Goal: Task Accomplishment & Management: Complete application form

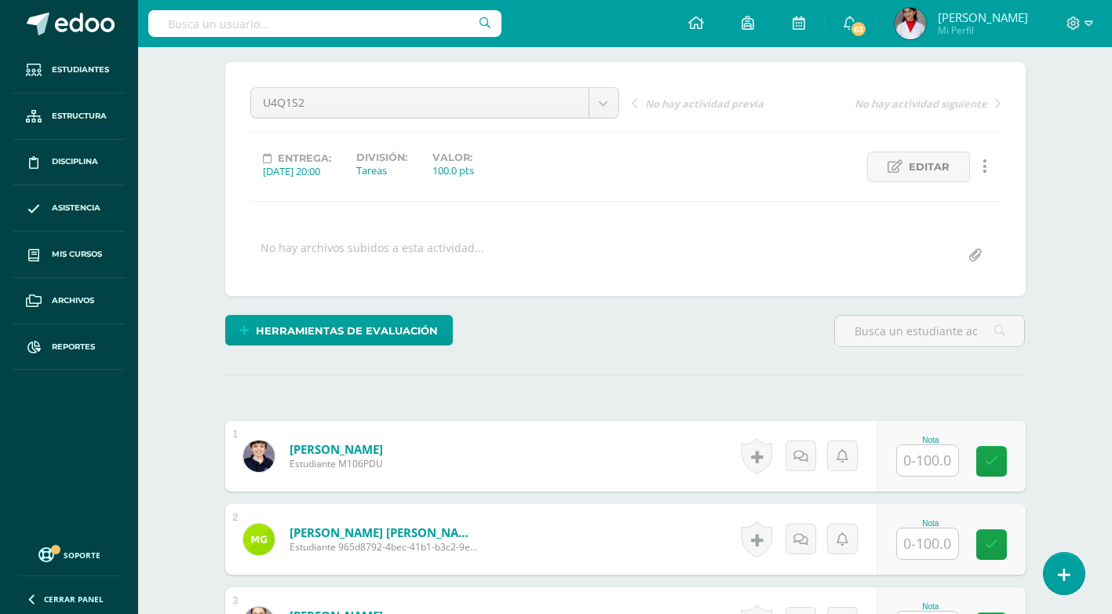
scroll to position [126, 0]
click at [943, 465] on input "text" at bounding box center [927, 459] width 61 height 31
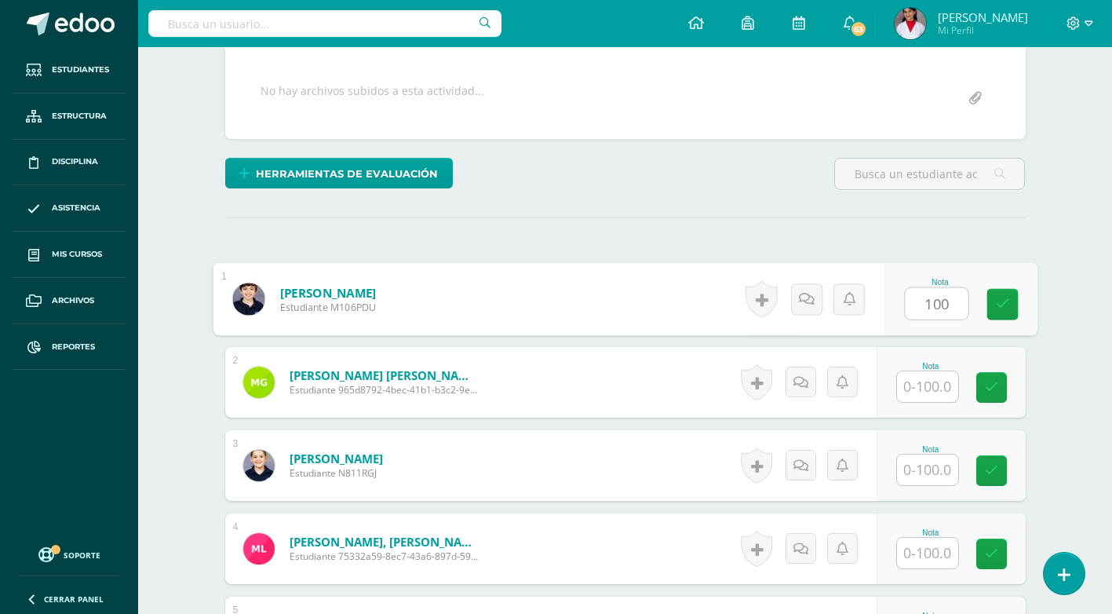
scroll to position [283, 0]
type input "100"
click at [929, 386] on input "text" at bounding box center [927, 385] width 61 height 31
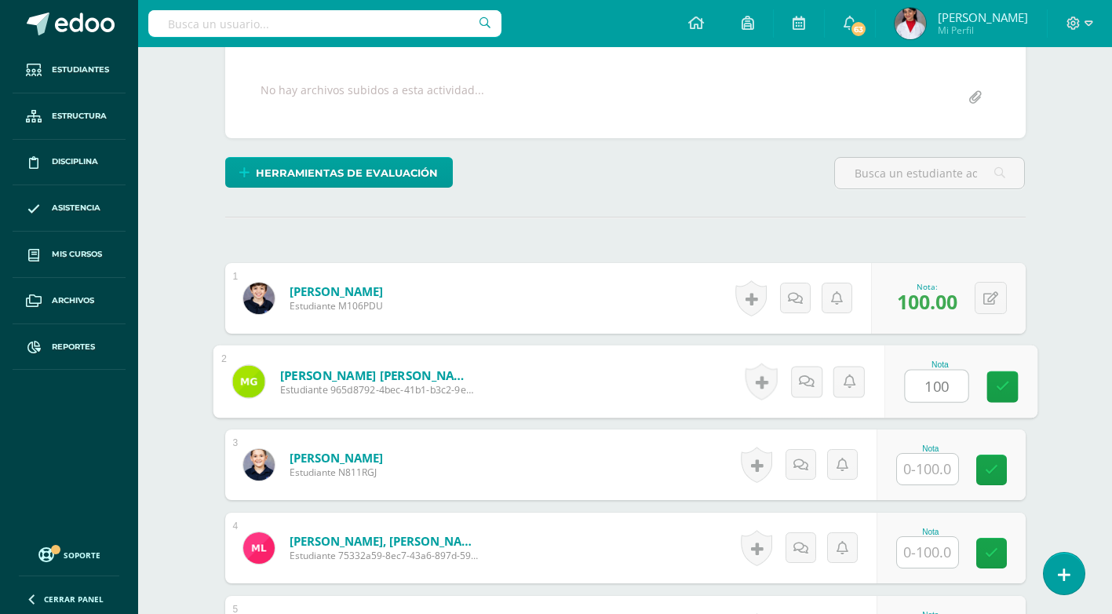
type input "100"
click at [934, 457] on input "text" at bounding box center [927, 469] width 61 height 31
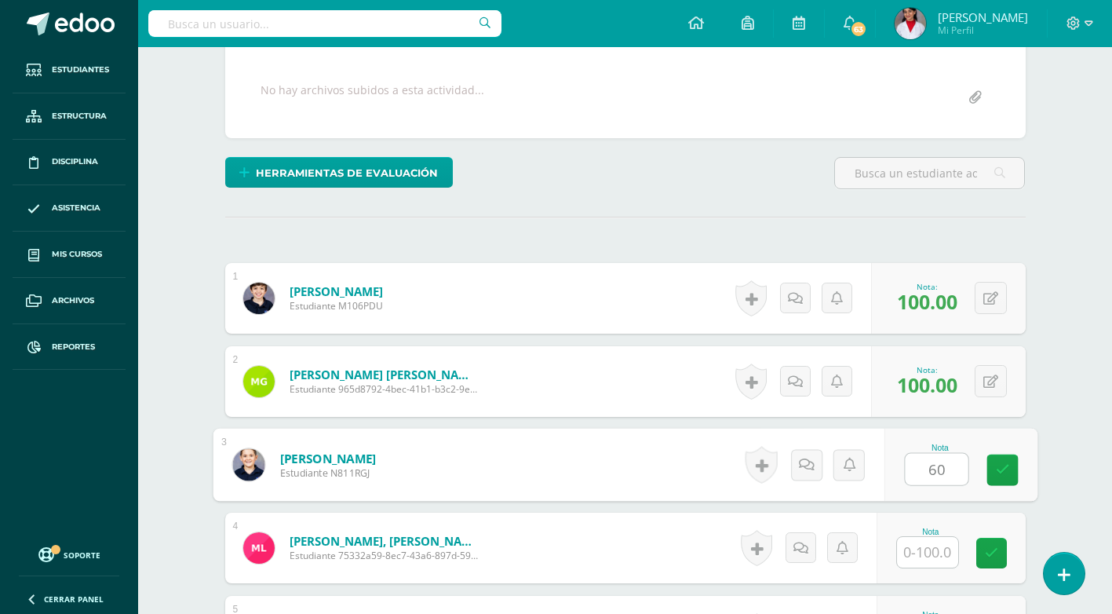
scroll to position [361, 0]
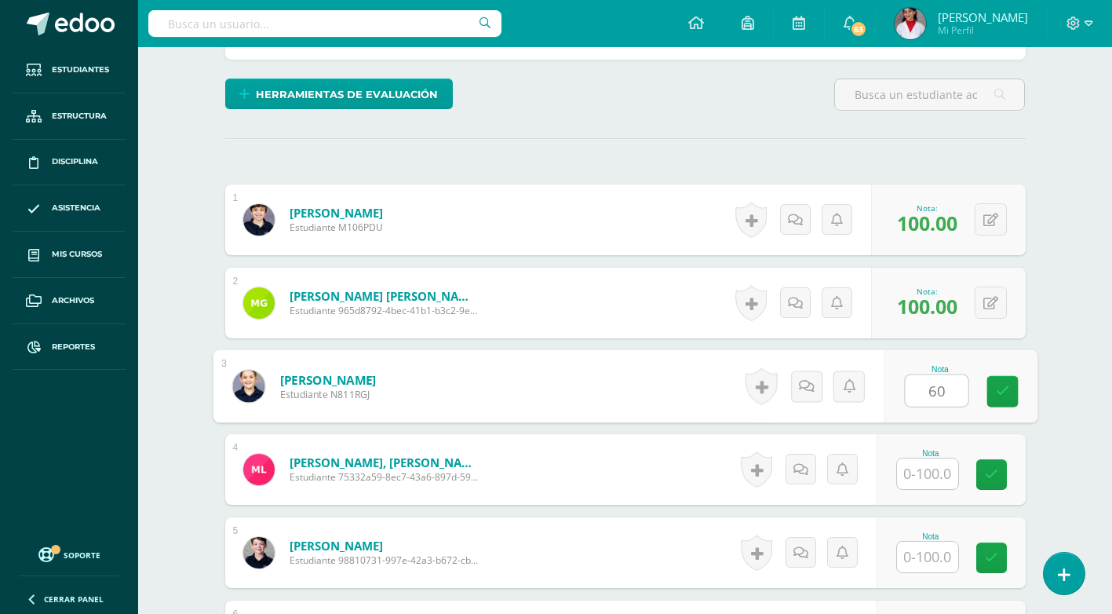
type input "60"
click at [937, 480] on input "text" at bounding box center [927, 473] width 61 height 31
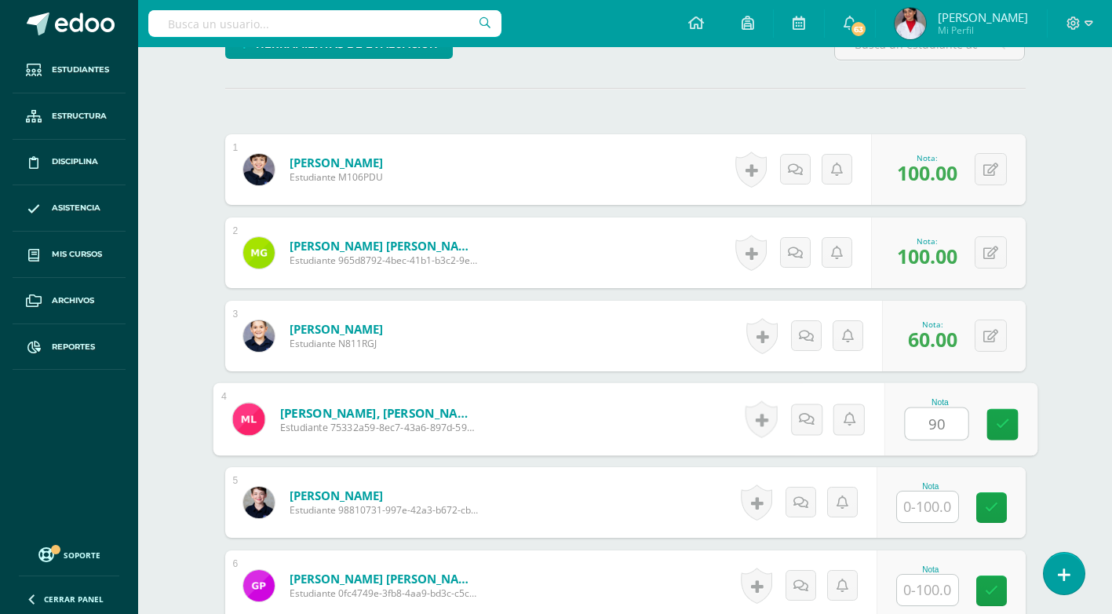
scroll to position [440, 0]
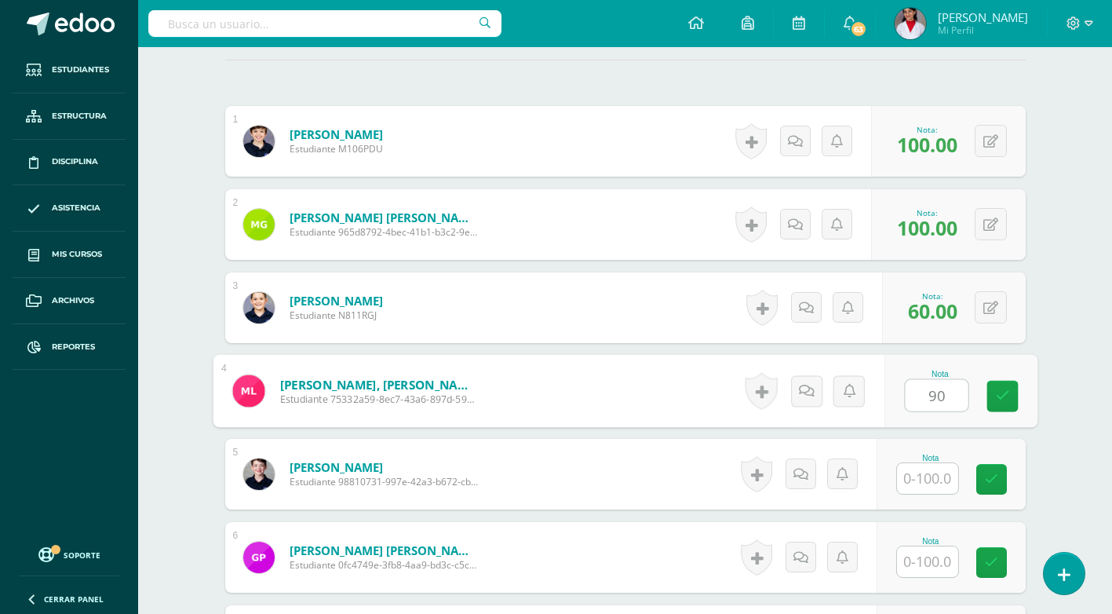
type input "90"
click at [939, 480] on input "text" at bounding box center [927, 478] width 61 height 31
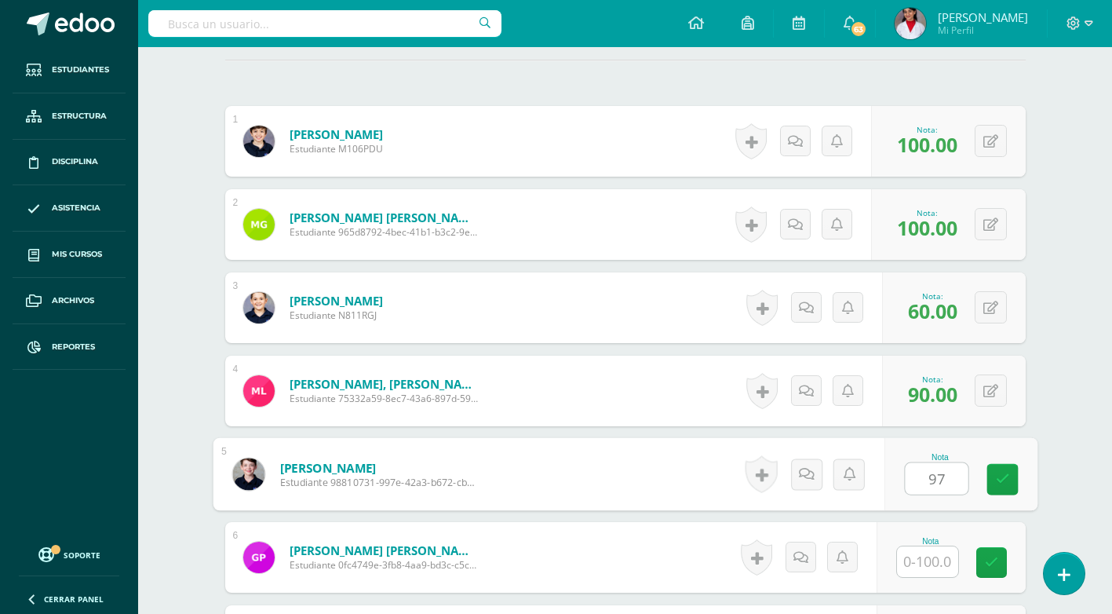
type input "97"
click at [947, 553] on input "text" at bounding box center [927, 561] width 61 height 31
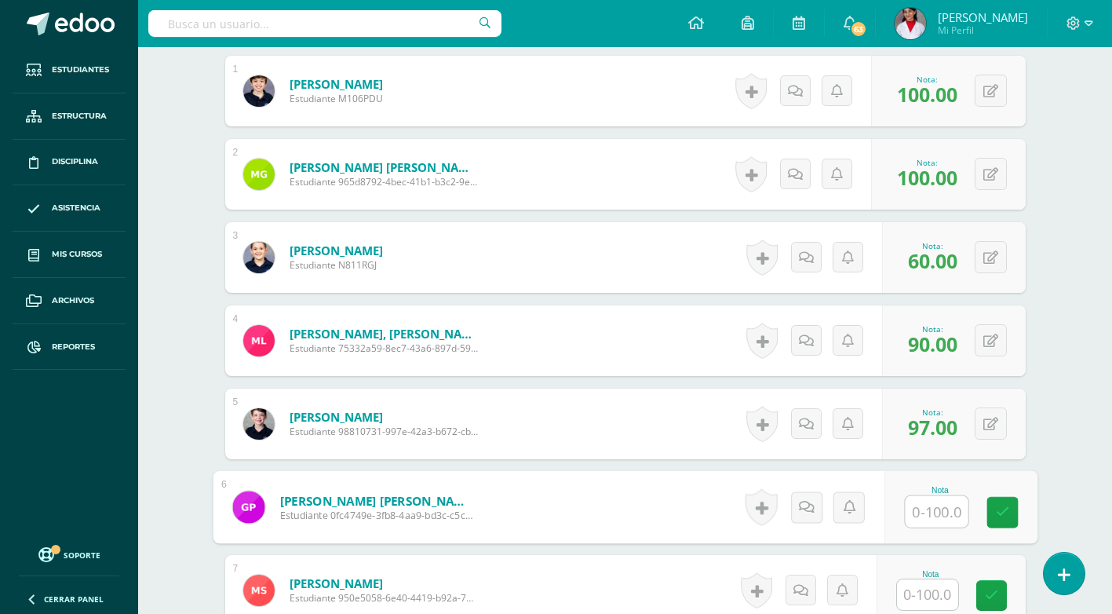
scroll to position [518, 0]
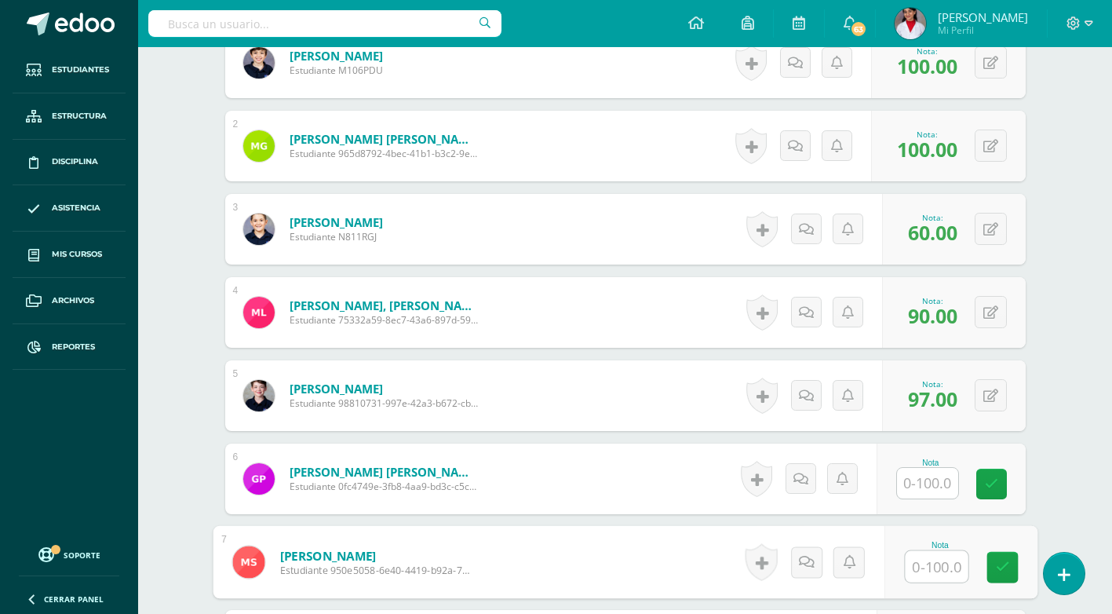
click at [941, 556] on input "text" at bounding box center [936, 566] width 63 height 31
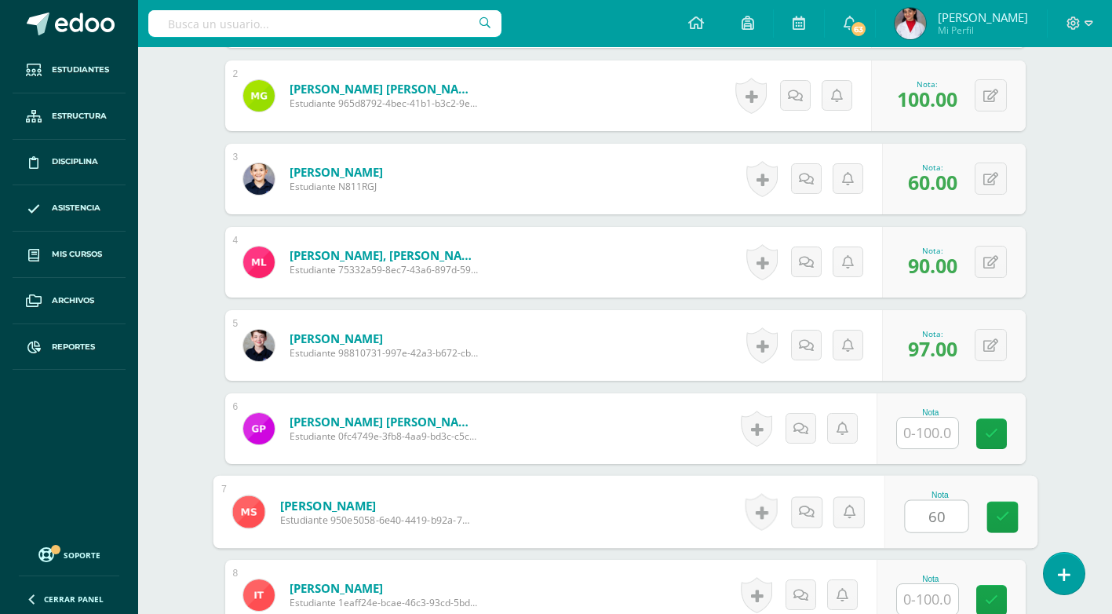
scroll to position [597, 0]
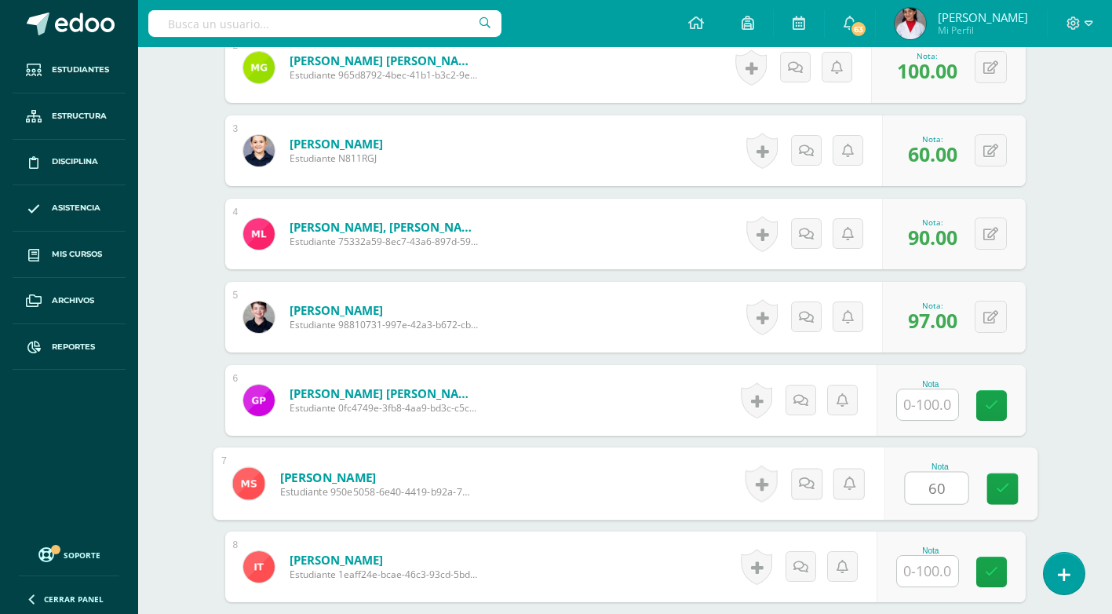
type input "60"
click at [943, 564] on input "text" at bounding box center [927, 571] width 61 height 31
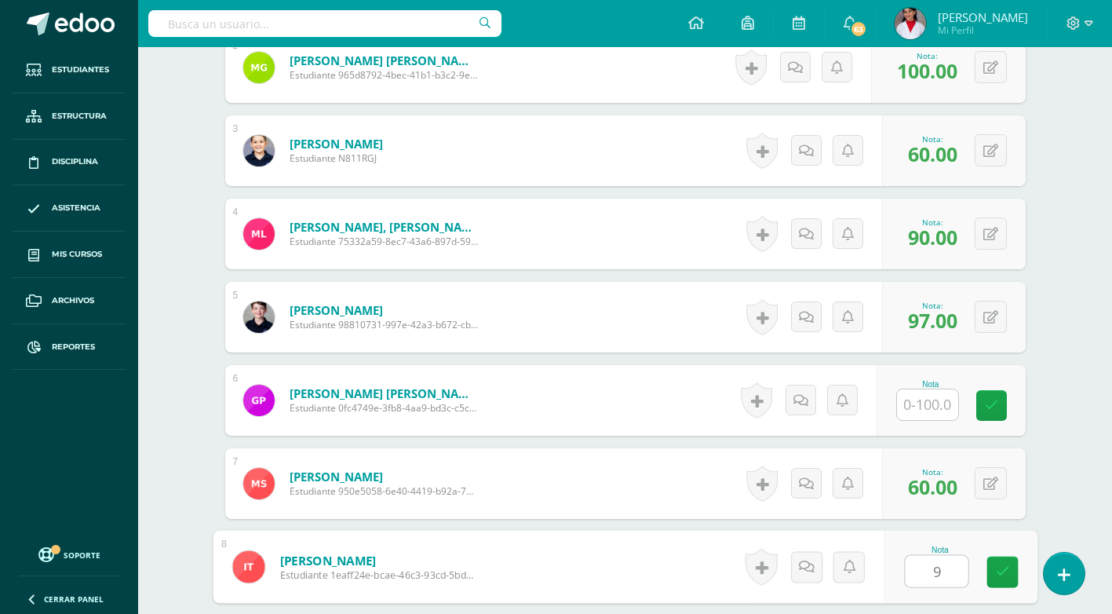
type input "97"
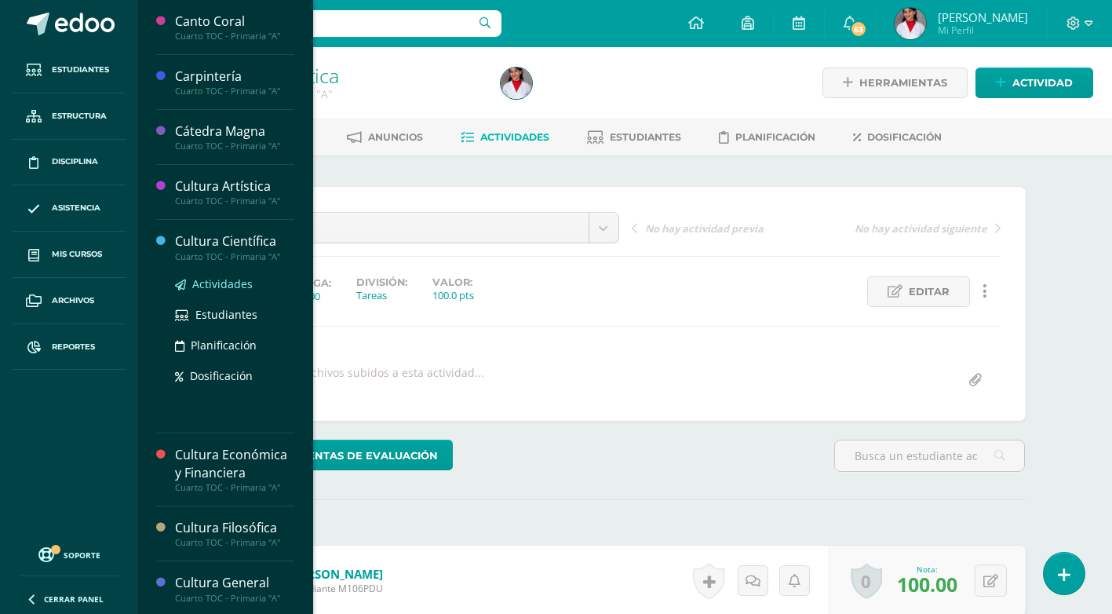
scroll to position [1, 0]
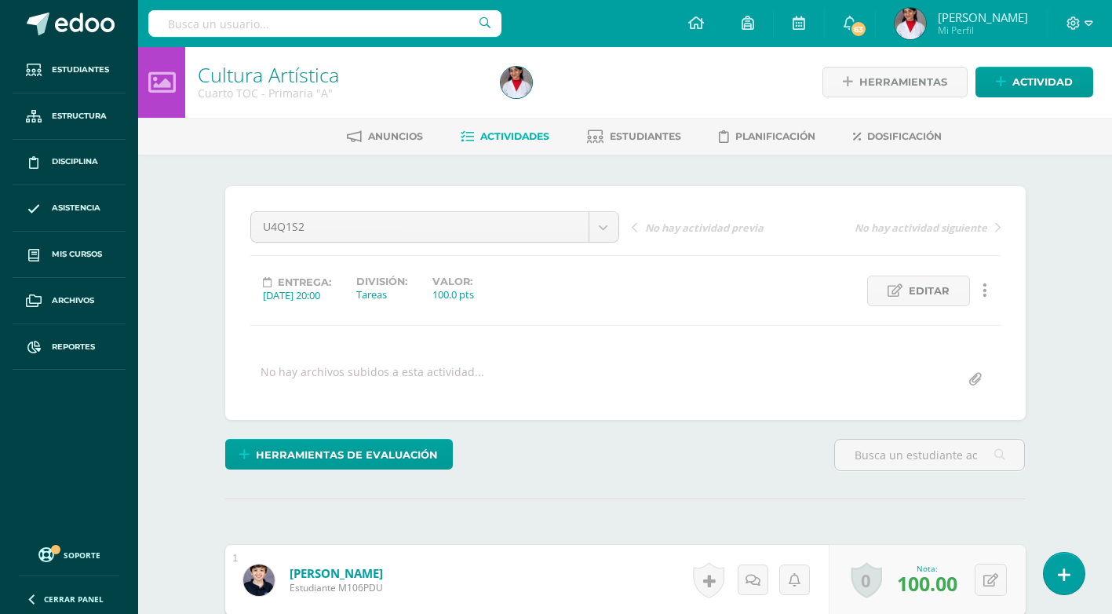
click at [421, 321] on div "U4Q1S2 U4Q1S2 No hay actividad previa No hay actividad siguiente Entrega: 2025/…" at bounding box center [625, 303] width 750 height 184
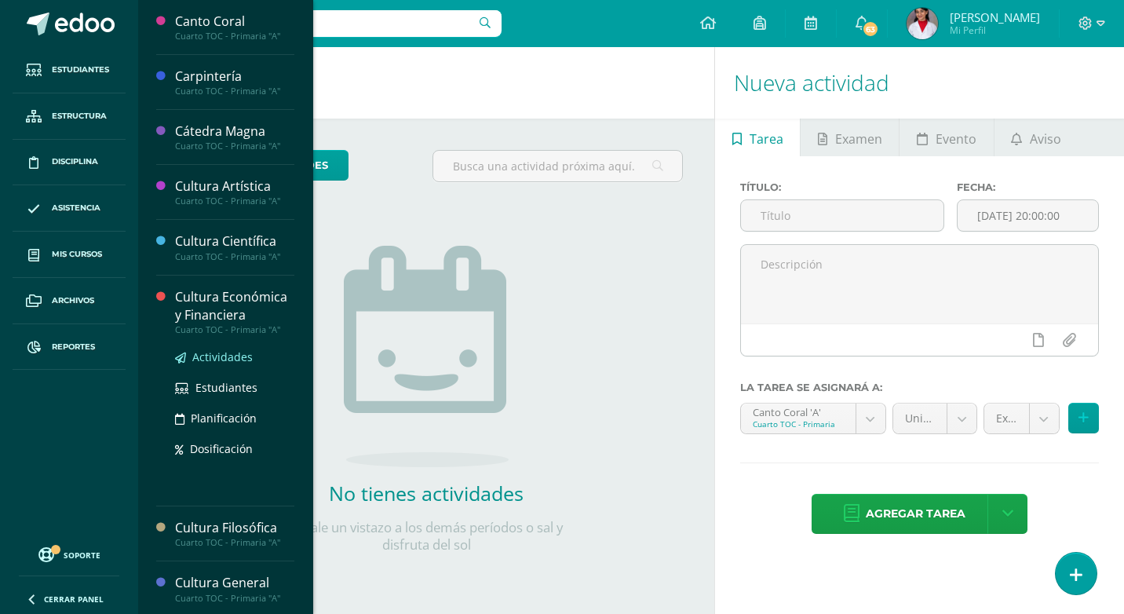
click at [230, 359] on span "Actividades" at bounding box center [222, 356] width 60 height 15
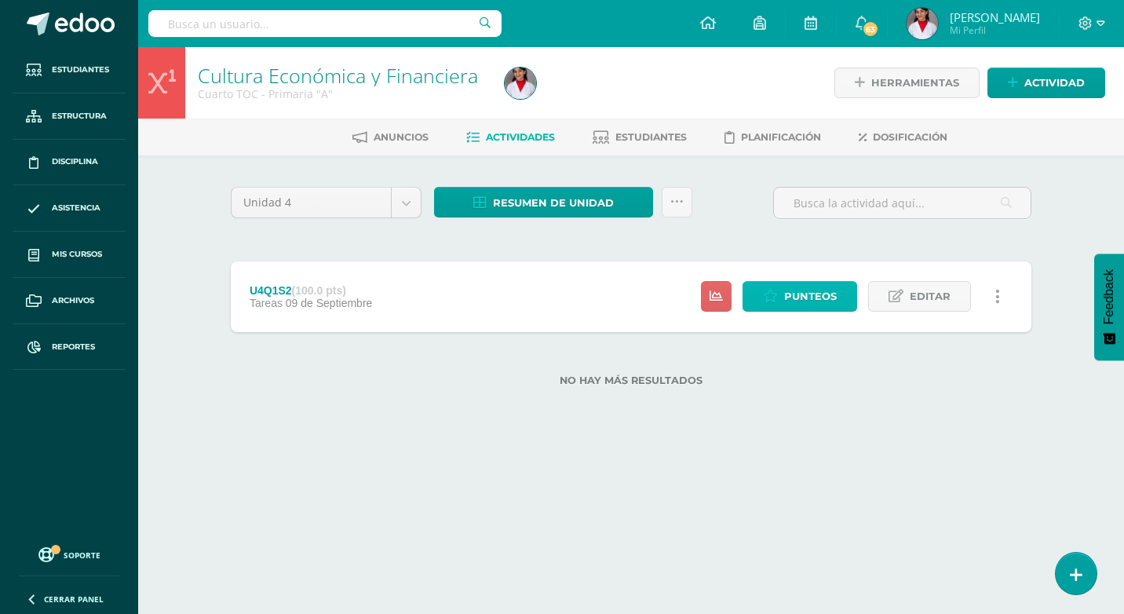
click at [813, 284] on span "Punteos" at bounding box center [810, 296] width 53 height 29
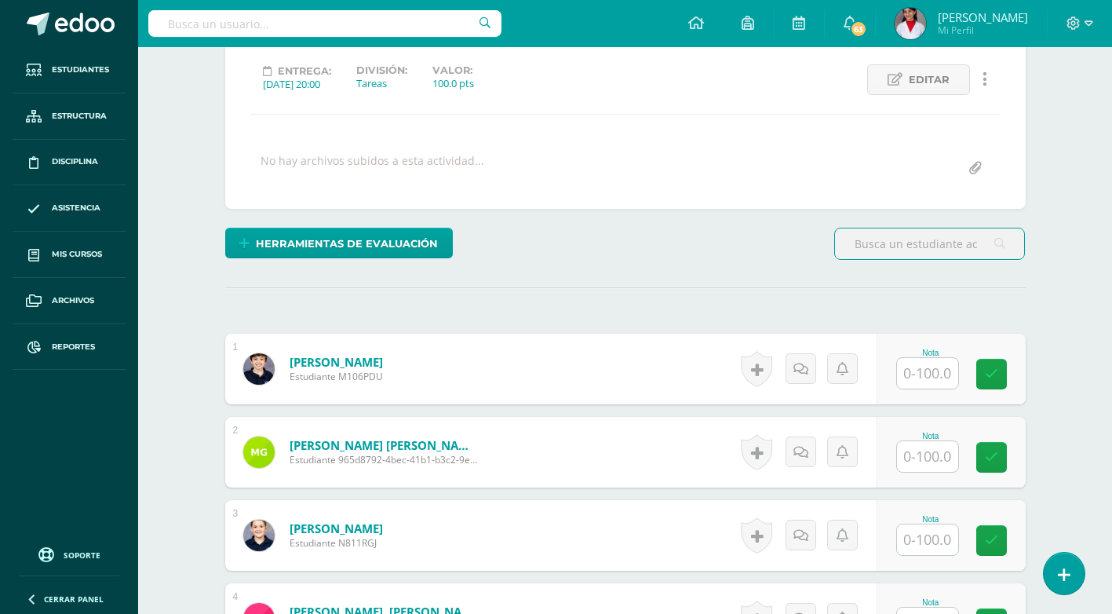
scroll to position [236, 0]
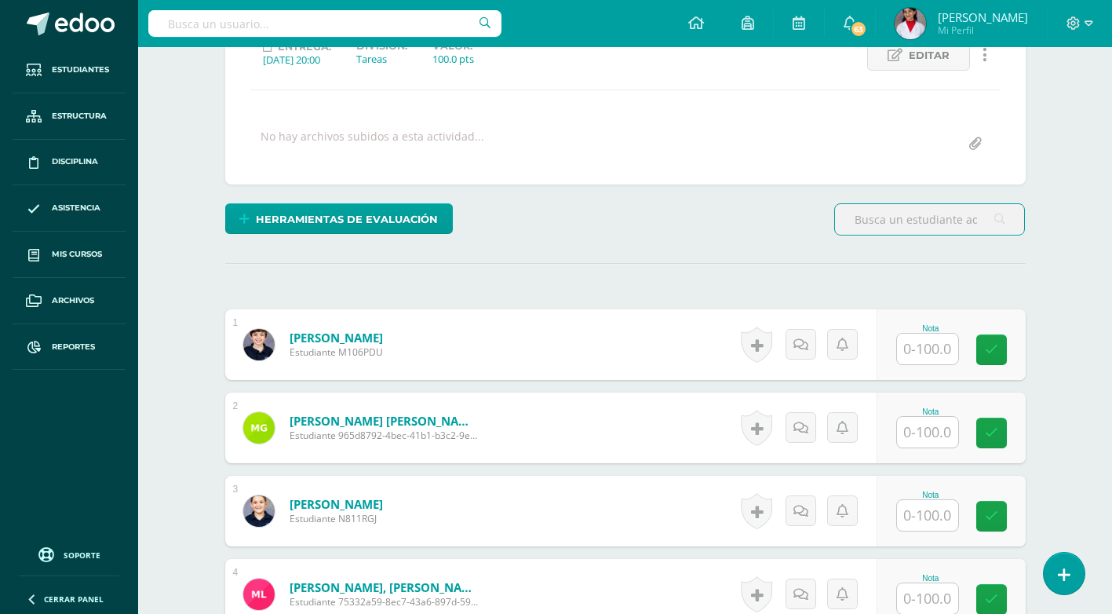
click at [919, 349] on input "text" at bounding box center [927, 349] width 61 height 31
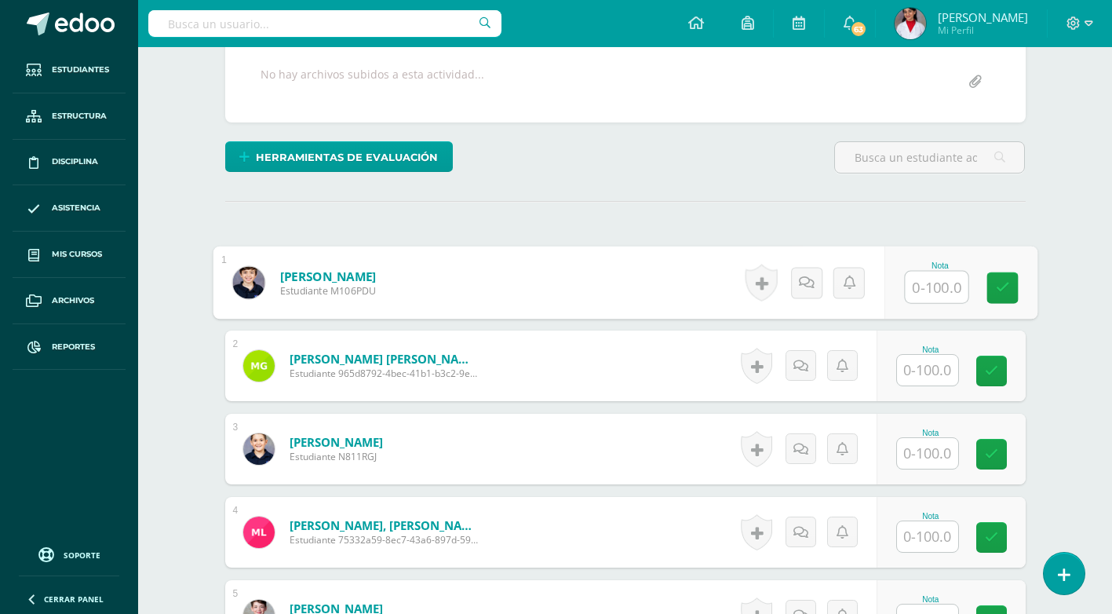
scroll to position [314, 0]
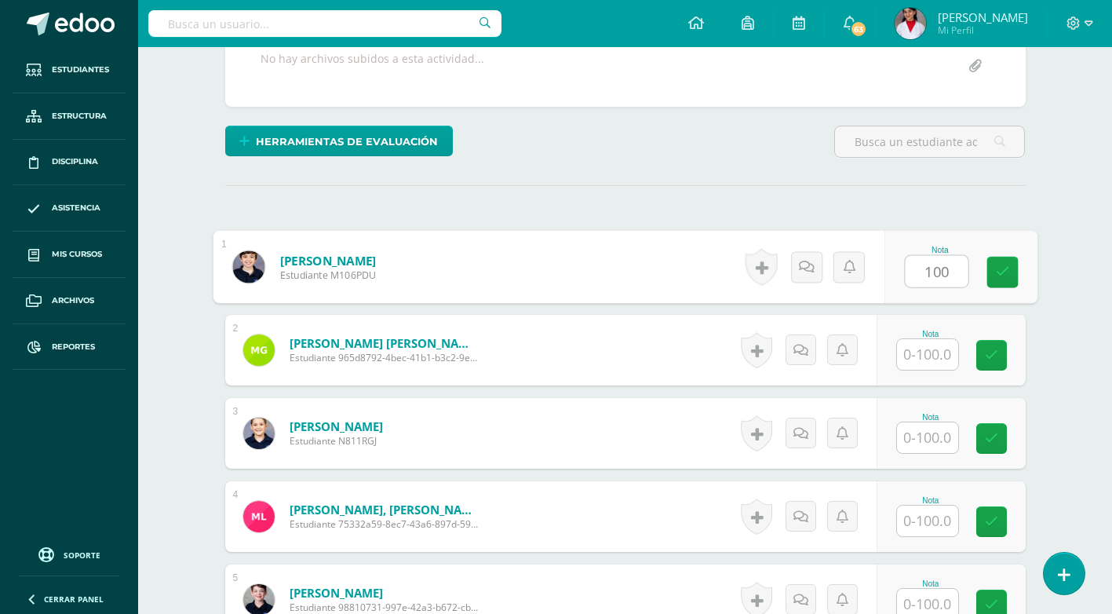
type input "100"
click at [922, 352] on input "text" at bounding box center [927, 354] width 61 height 31
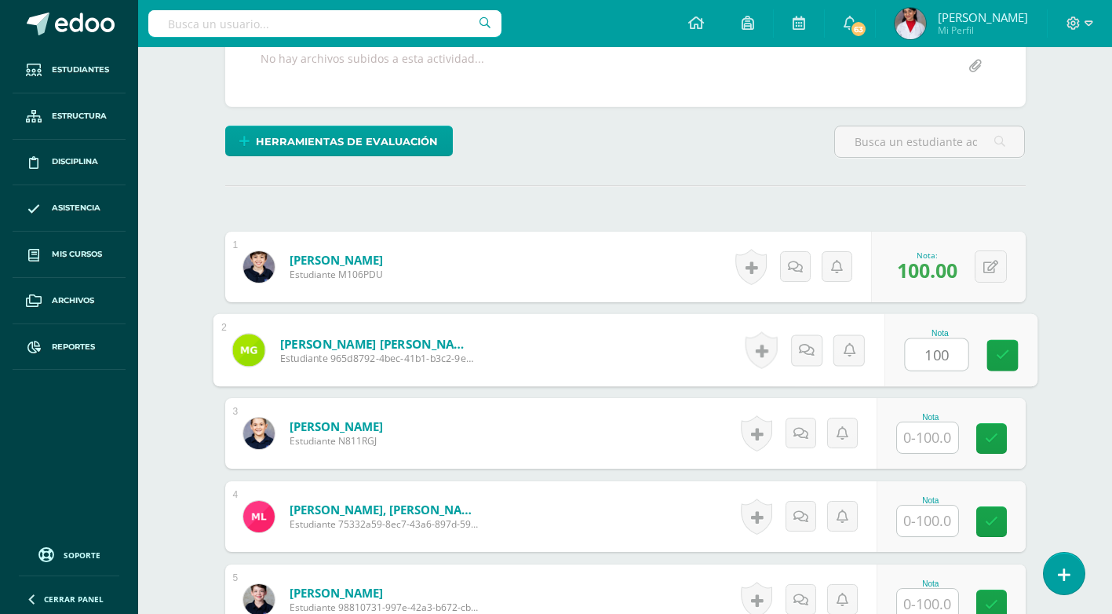
type input "100"
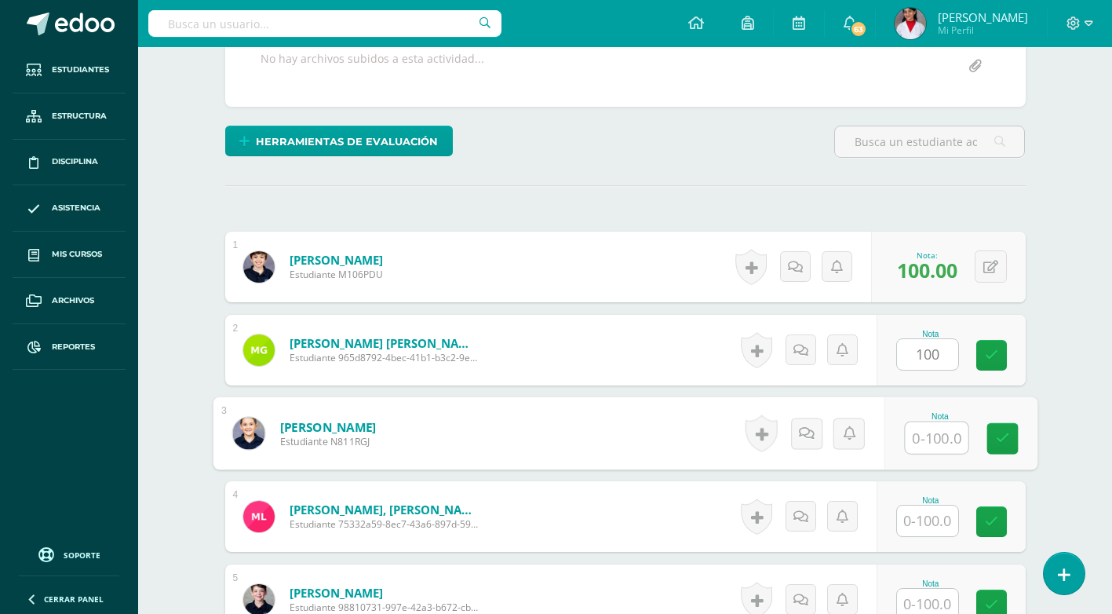
click at [930, 443] on input "text" at bounding box center [936, 437] width 63 height 31
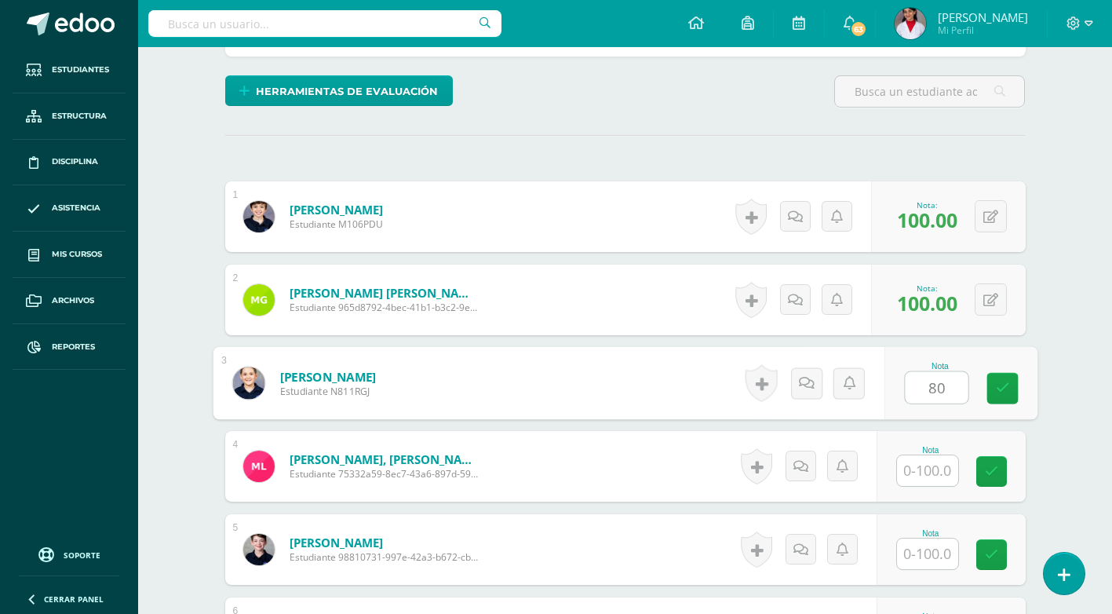
scroll to position [392, 0]
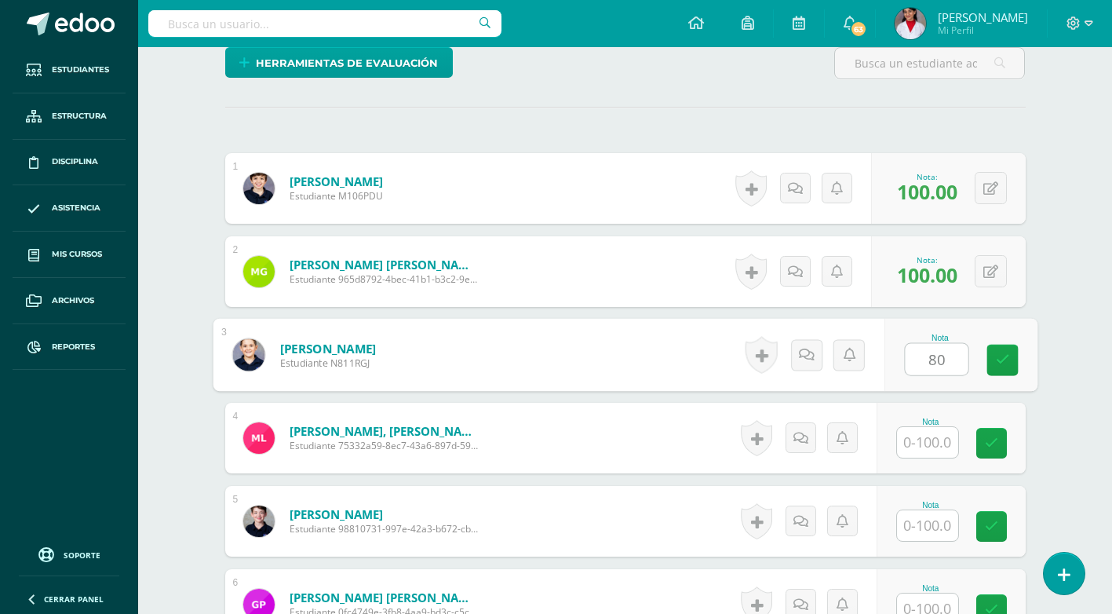
type input "80"
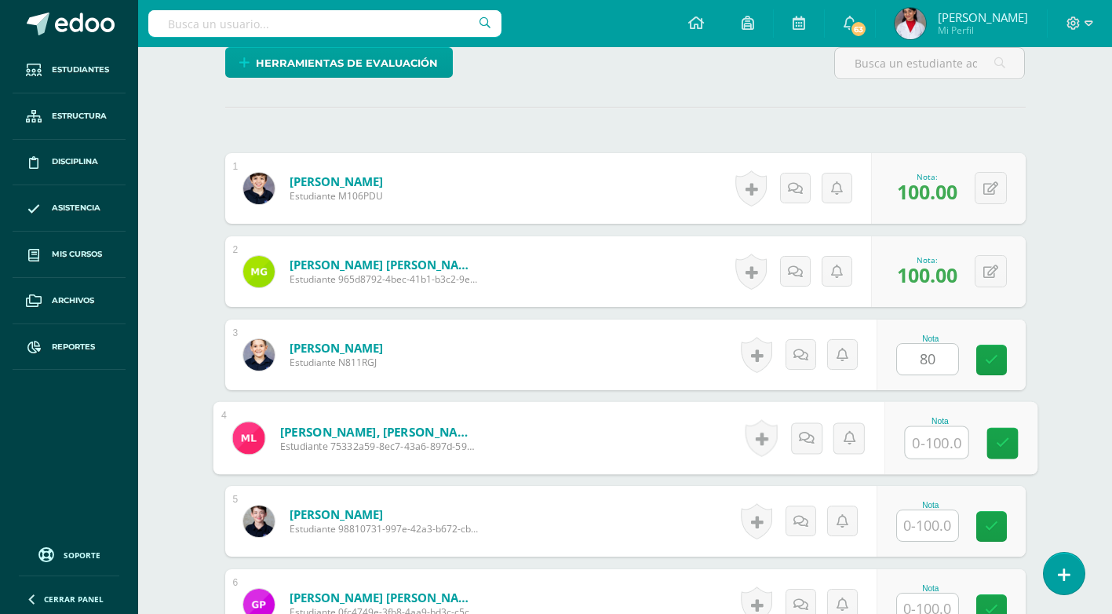
click at [939, 432] on input "text" at bounding box center [936, 442] width 63 height 31
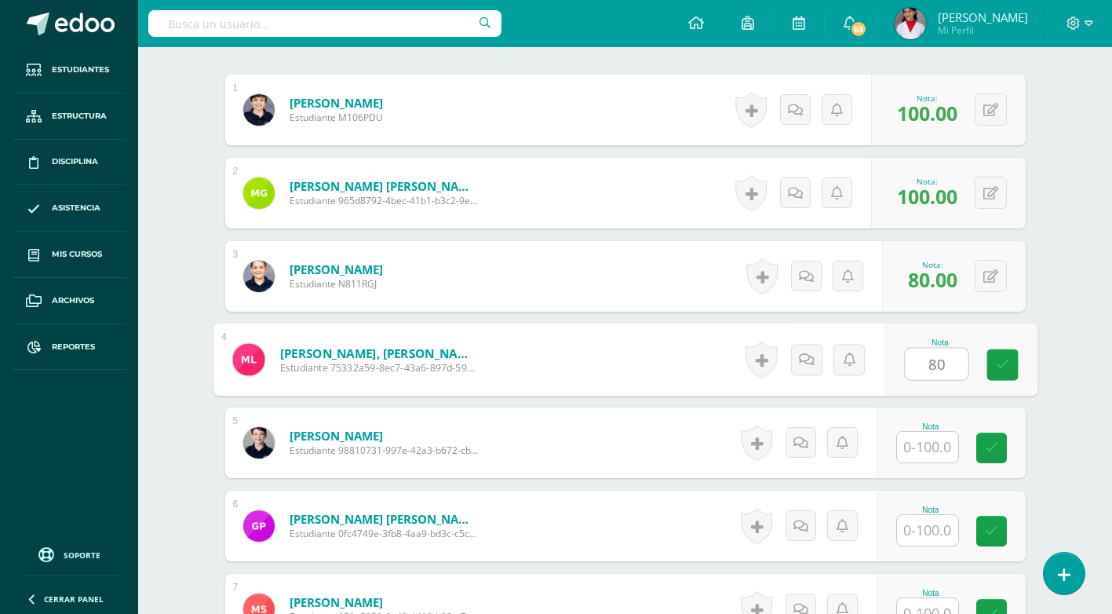
type input "80"
click at [929, 456] on input "text" at bounding box center [927, 447] width 61 height 31
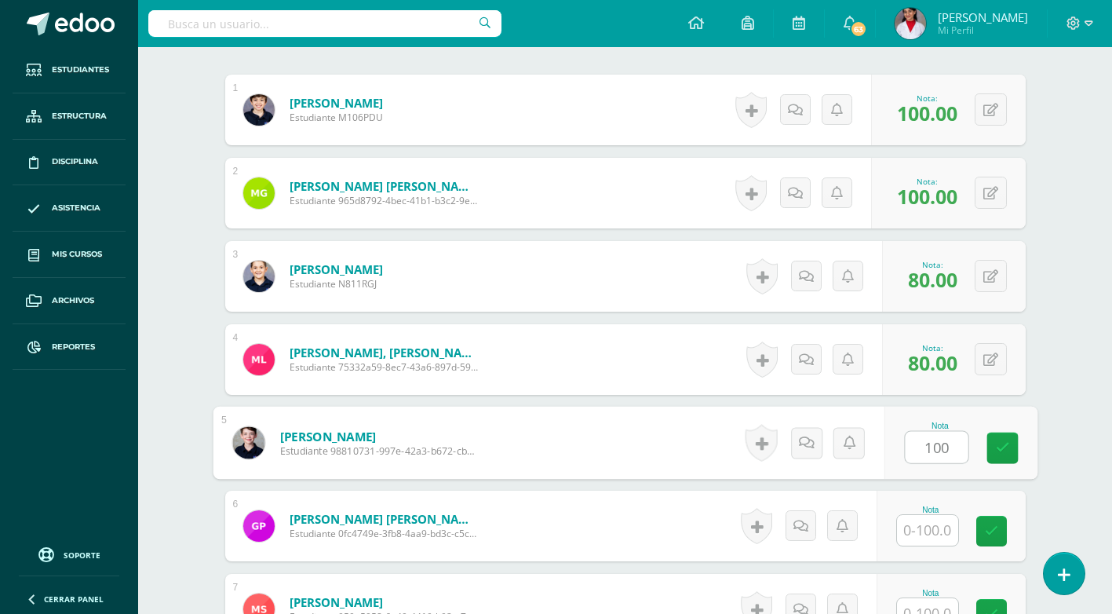
type input "100"
click at [934, 540] on input "text" at bounding box center [927, 530] width 61 height 31
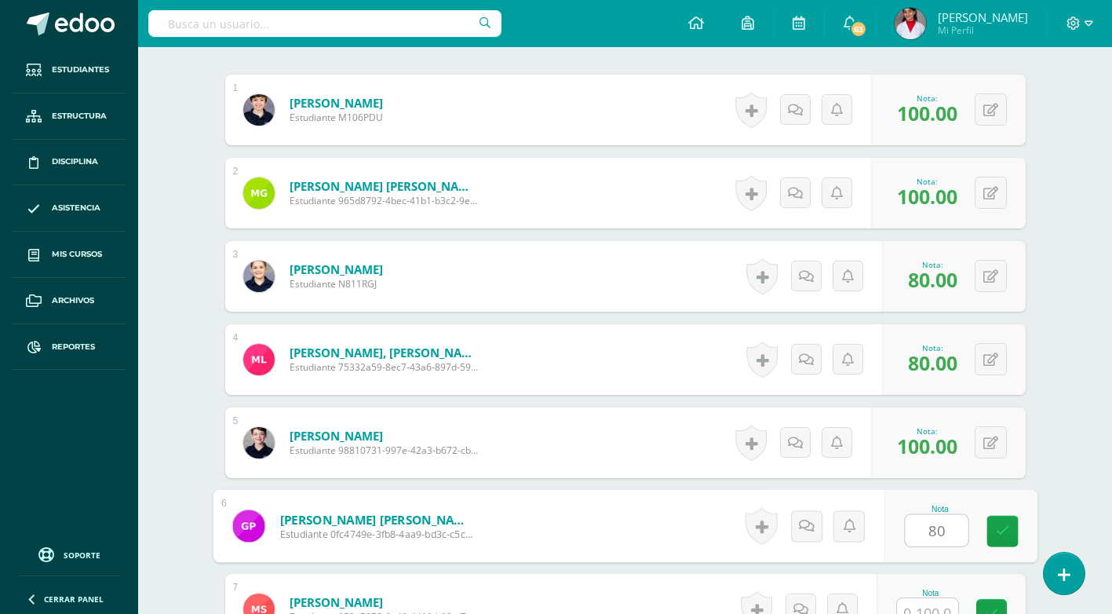
scroll to position [628, 0]
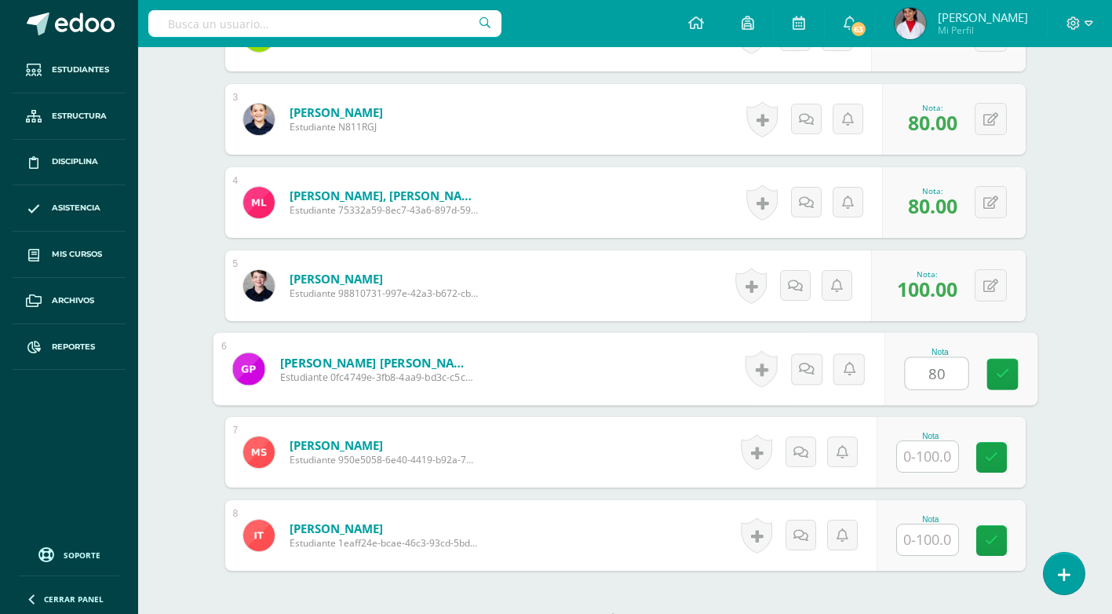
type input "80"
click at [920, 454] on input "text" at bounding box center [927, 456] width 61 height 31
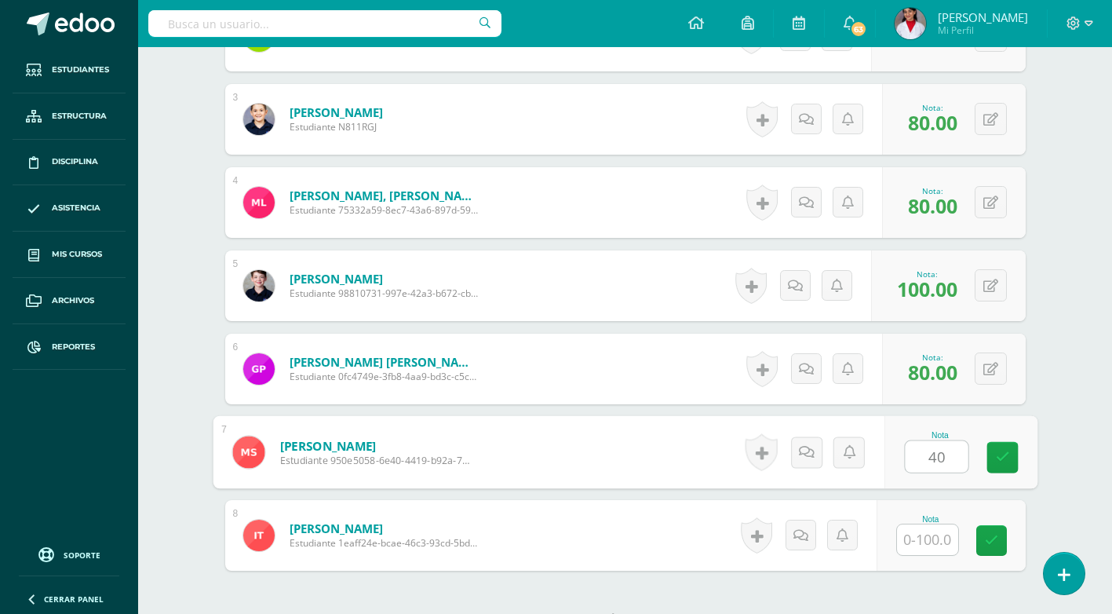
type input "40"
click at [929, 513] on div "Nota" at bounding box center [951, 535] width 149 height 71
click at [929, 535] on input "text" at bounding box center [927, 539] width 61 height 31
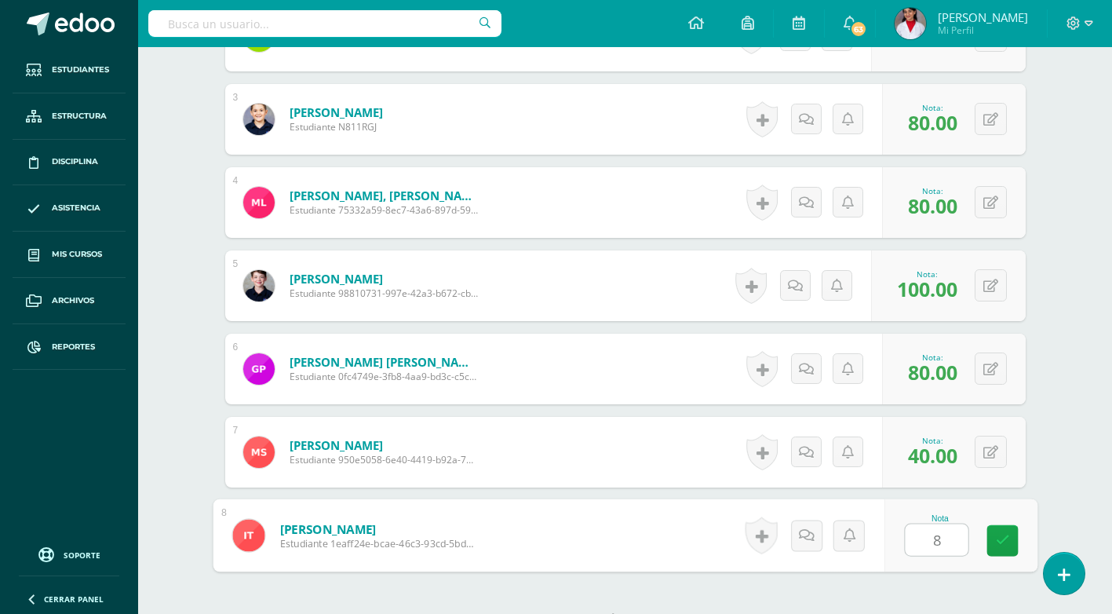
type input "80"
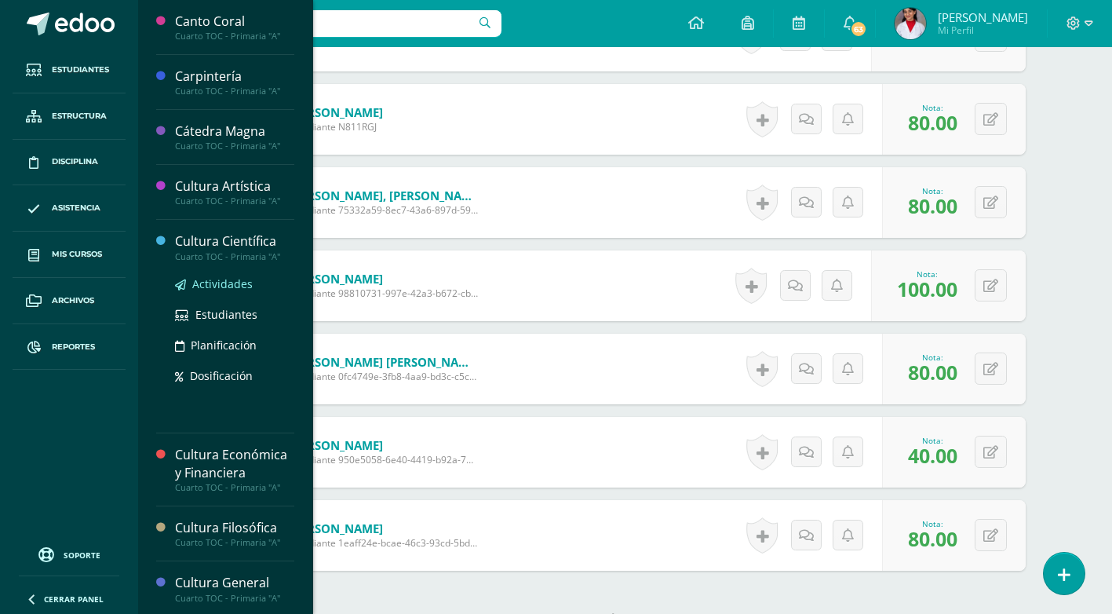
click at [226, 282] on span "Actividades" at bounding box center [222, 283] width 60 height 15
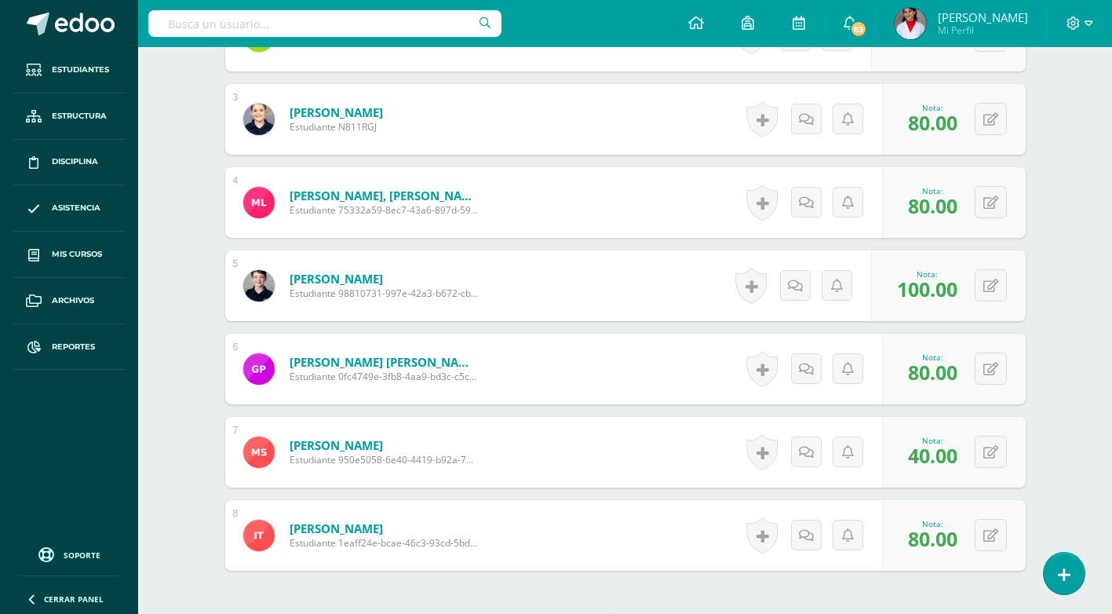
scroll to position [656, 0]
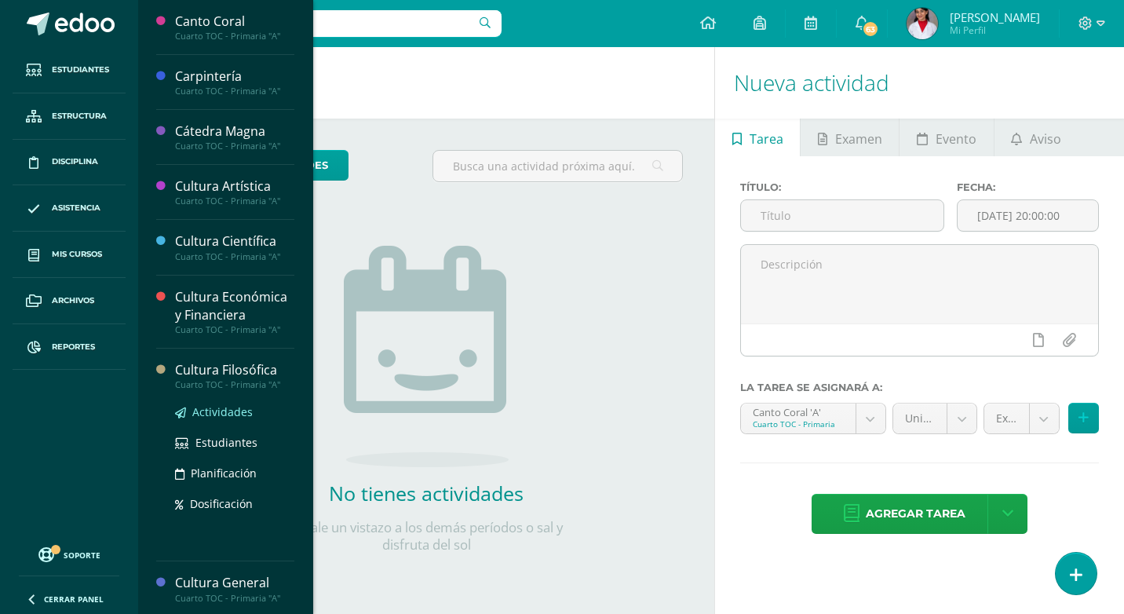
click at [207, 410] on span "Actividades" at bounding box center [222, 411] width 60 height 15
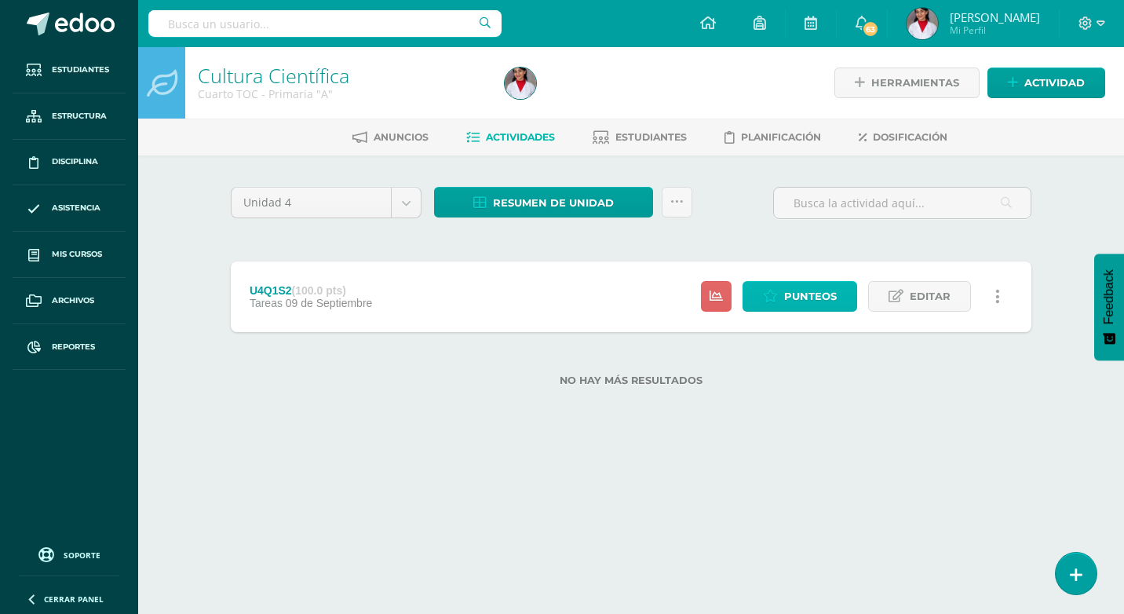
click at [778, 307] on link "Punteos" at bounding box center [800, 296] width 115 height 31
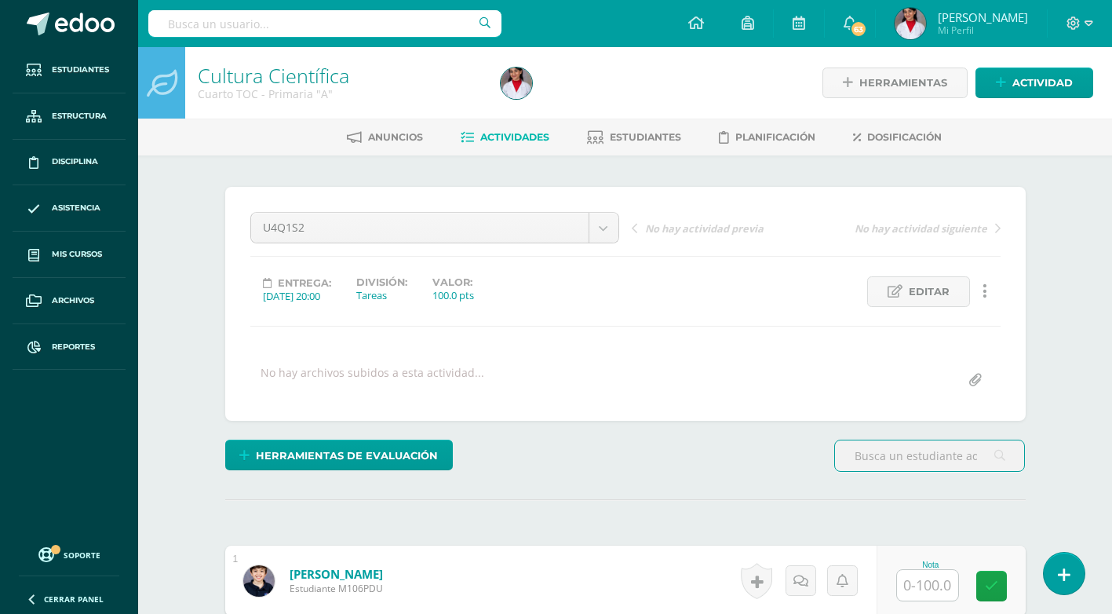
scroll to position [78, 0]
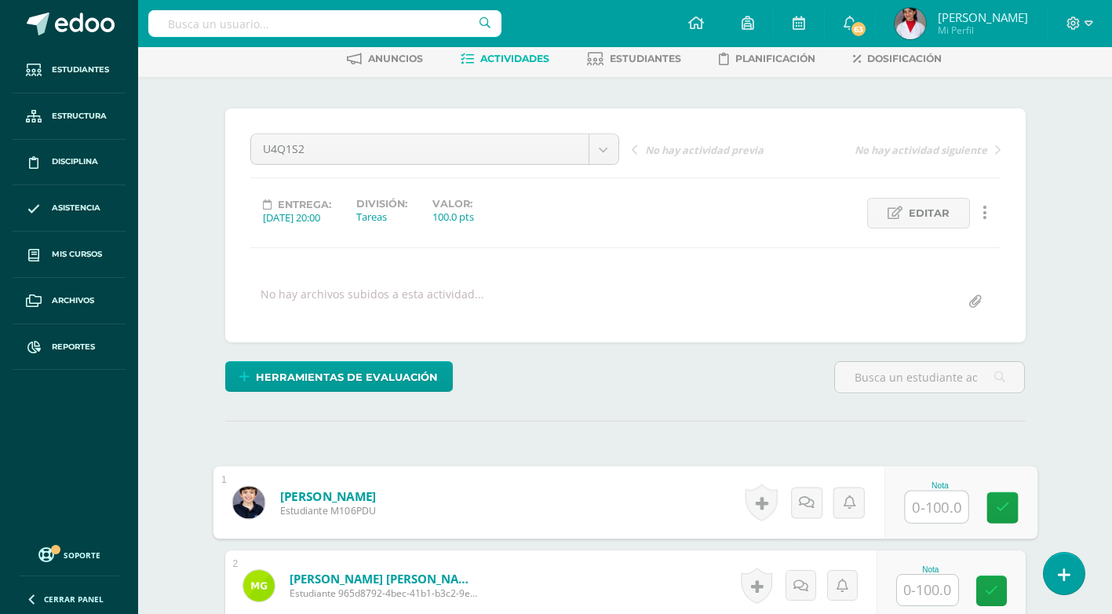
click at [939, 495] on input "text" at bounding box center [936, 506] width 63 height 31
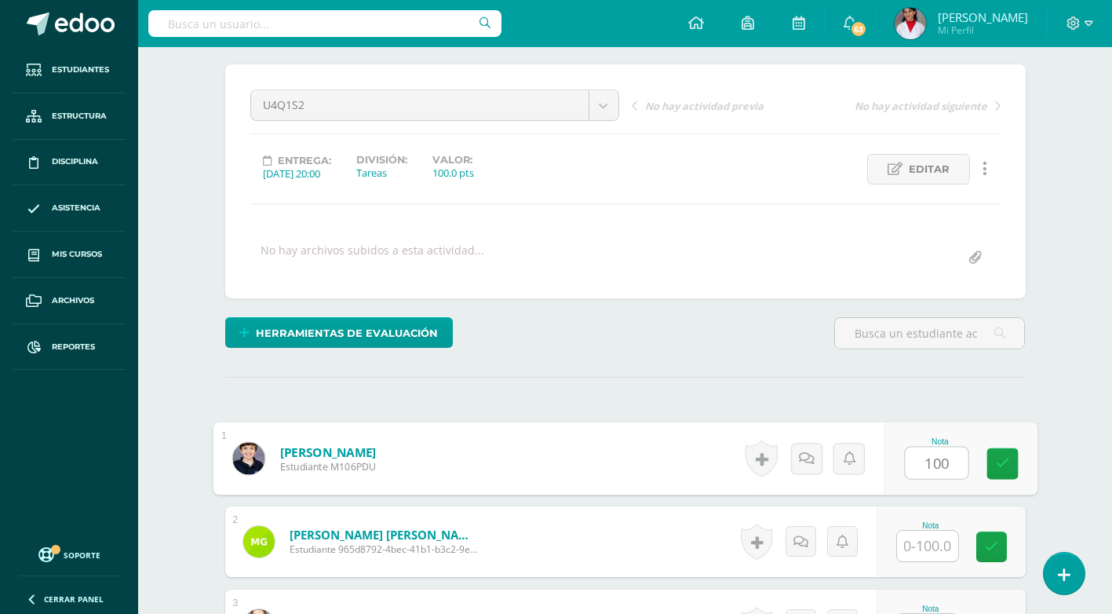
scroll to position [235, 0]
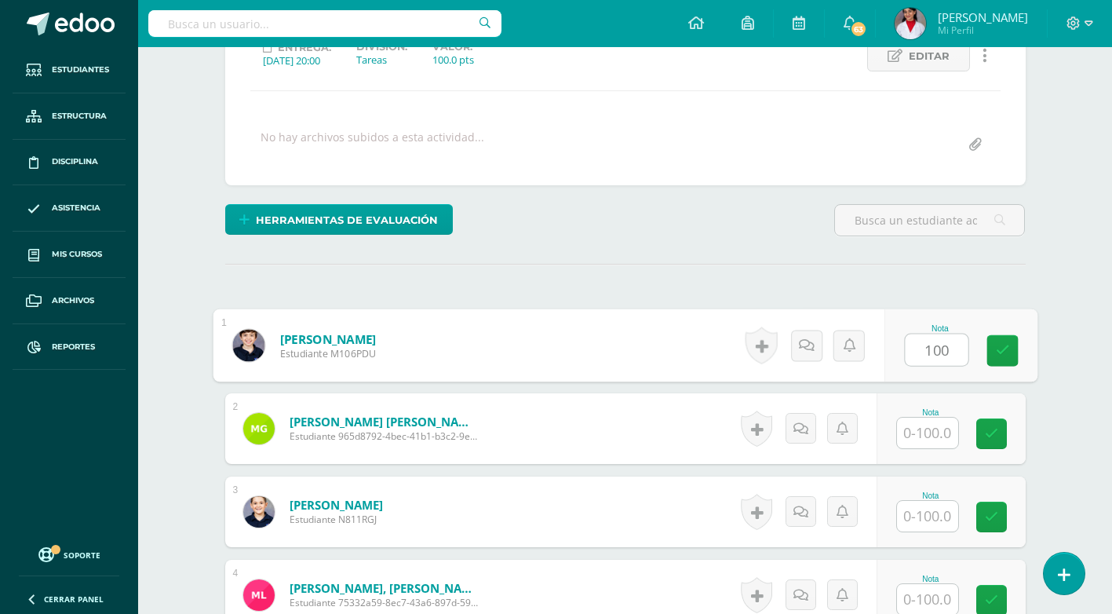
type input "100"
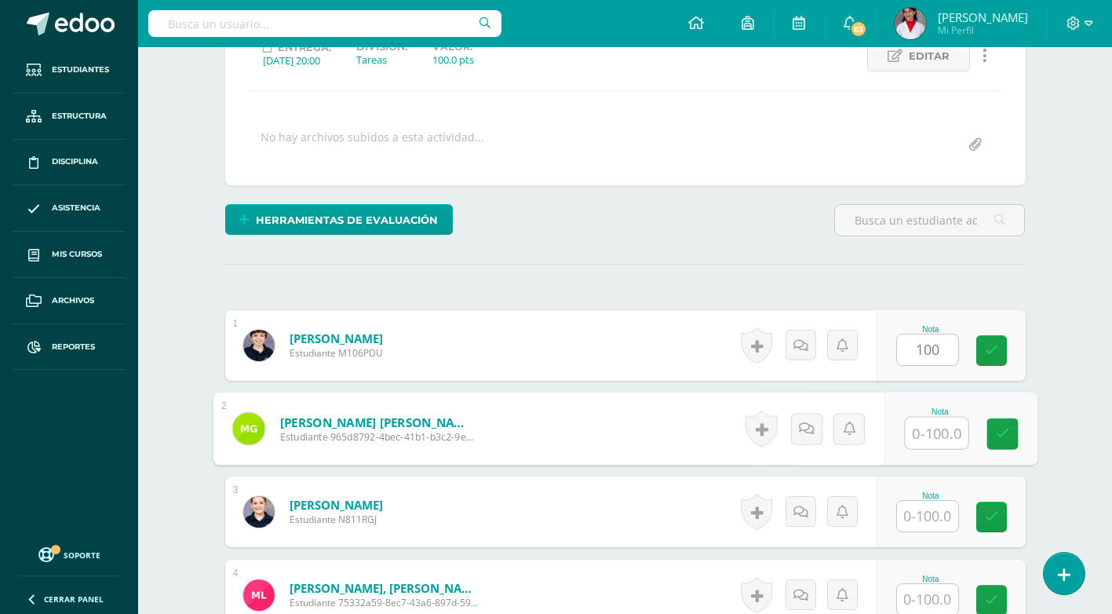
click at [926, 433] on input "text" at bounding box center [936, 433] width 63 height 31
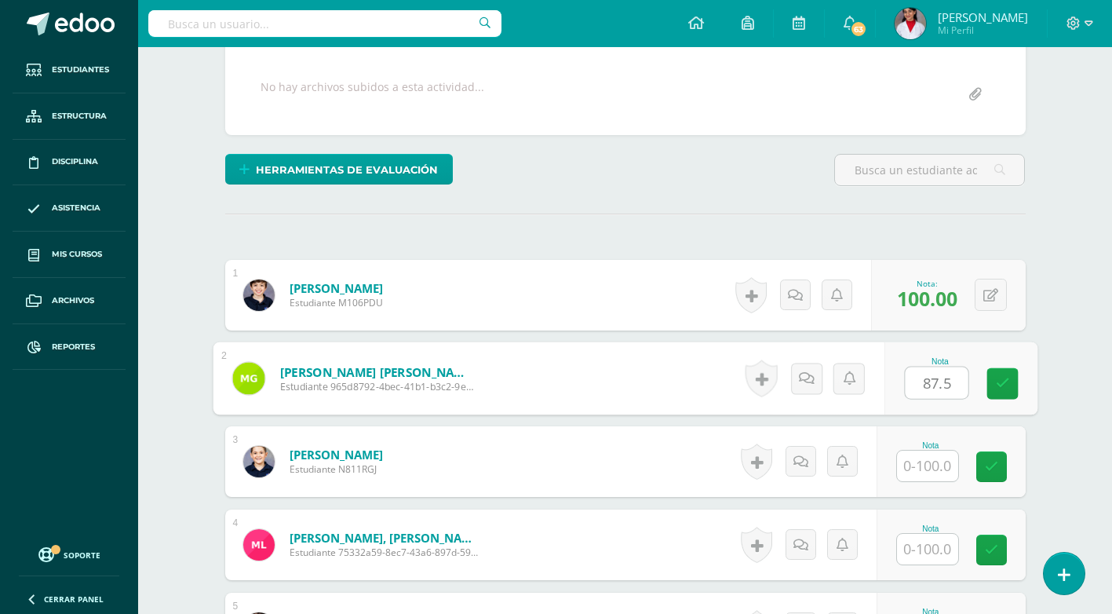
scroll to position [314, 0]
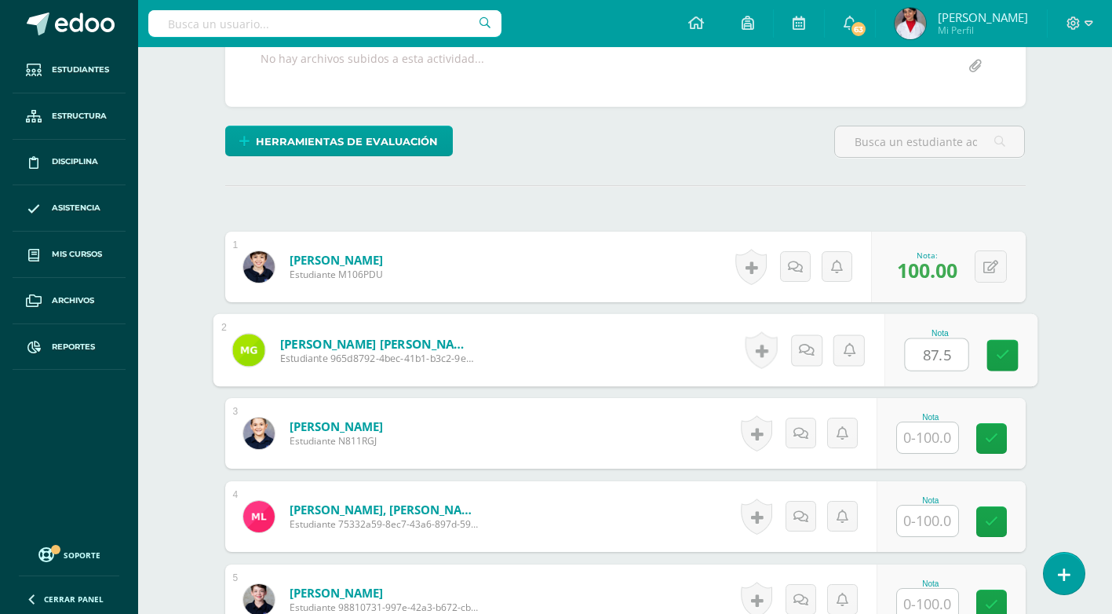
type input "87.5"
click at [925, 432] on input "text" at bounding box center [927, 437] width 61 height 31
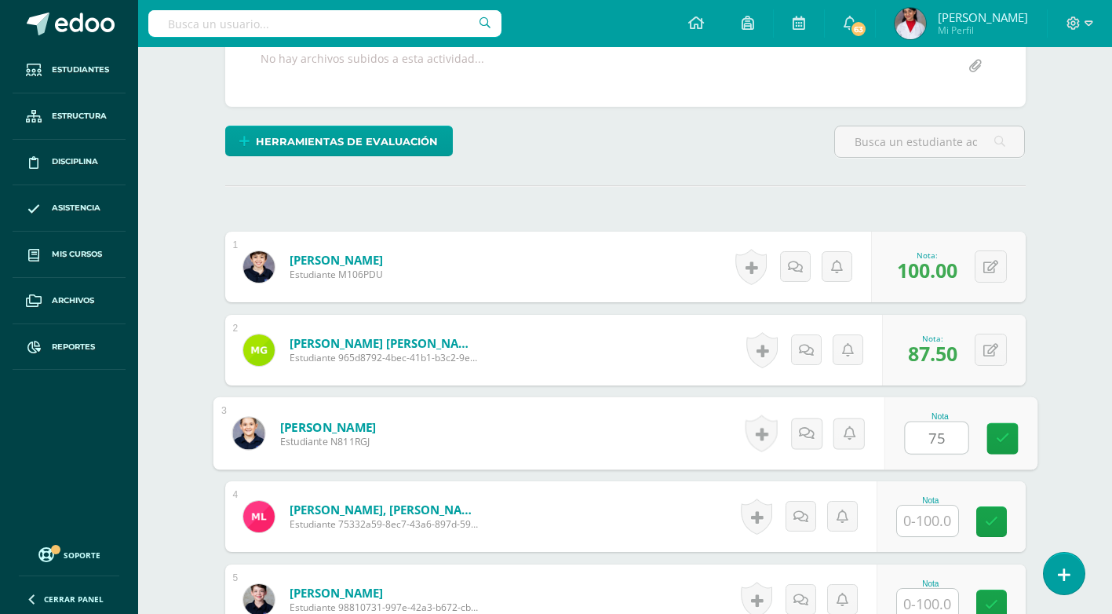
scroll to position [392, 0]
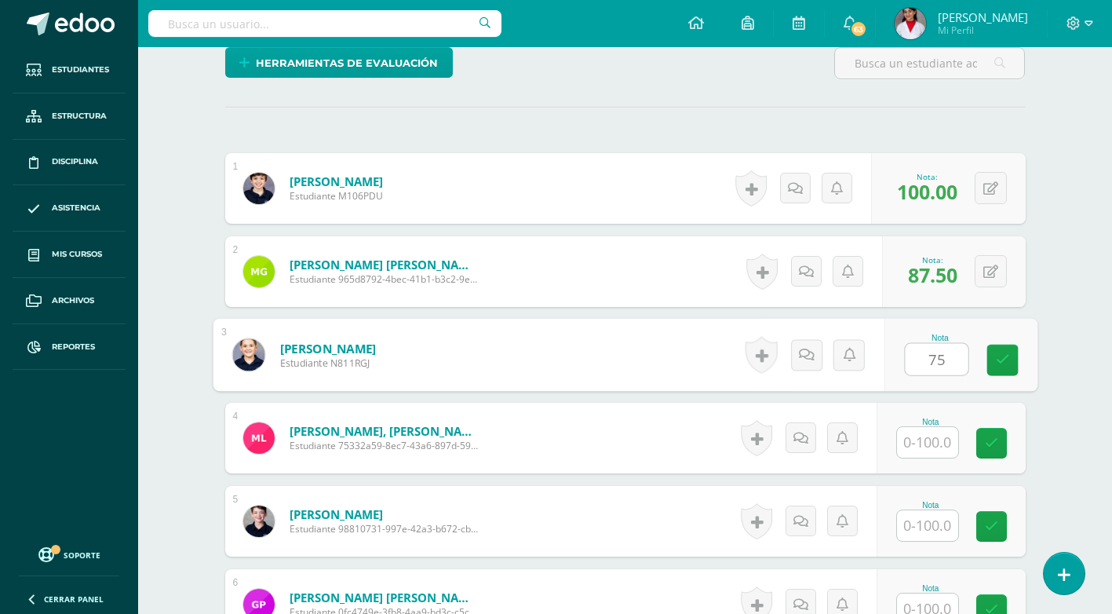
type input "75"
click at [931, 449] on input "text" at bounding box center [927, 442] width 61 height 31
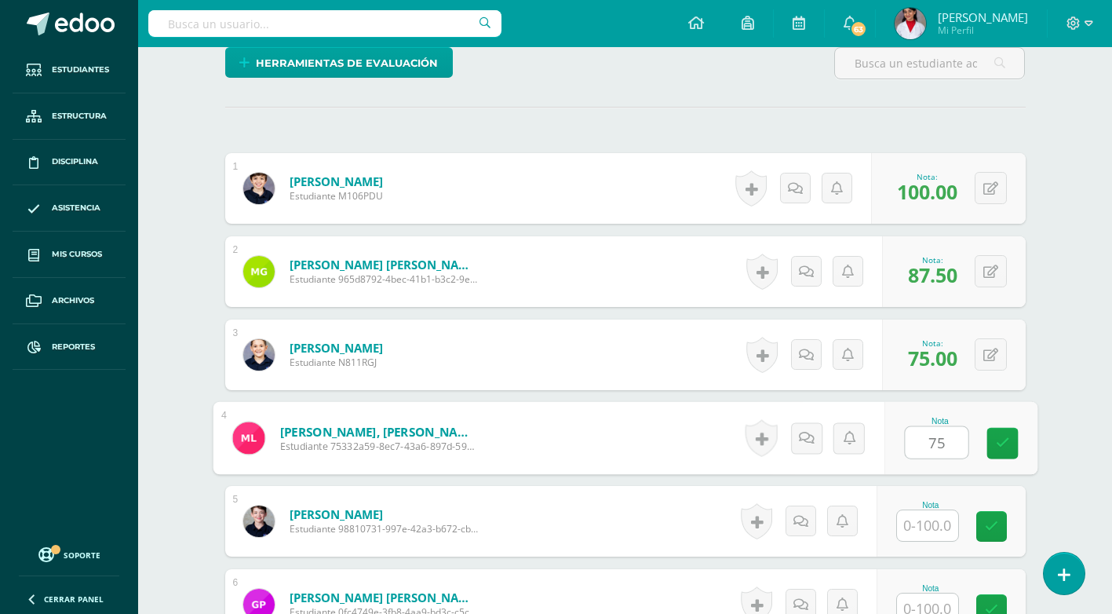
scroll to position [471, 0]
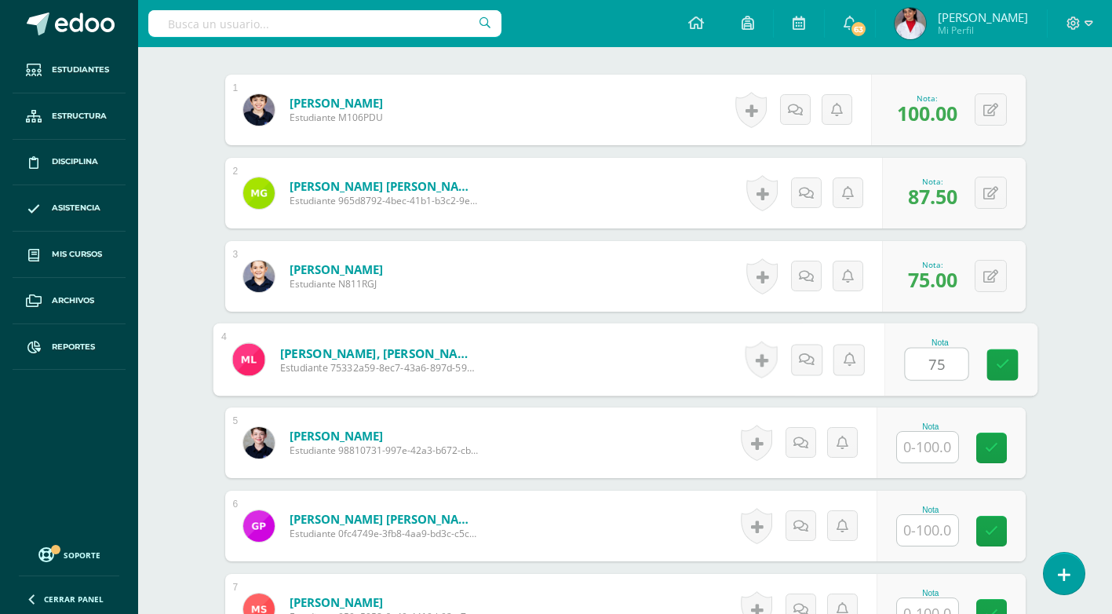
type input "75"
click at [933, 450] on input "text" at bounding box center [927, 447] width 61 height 31
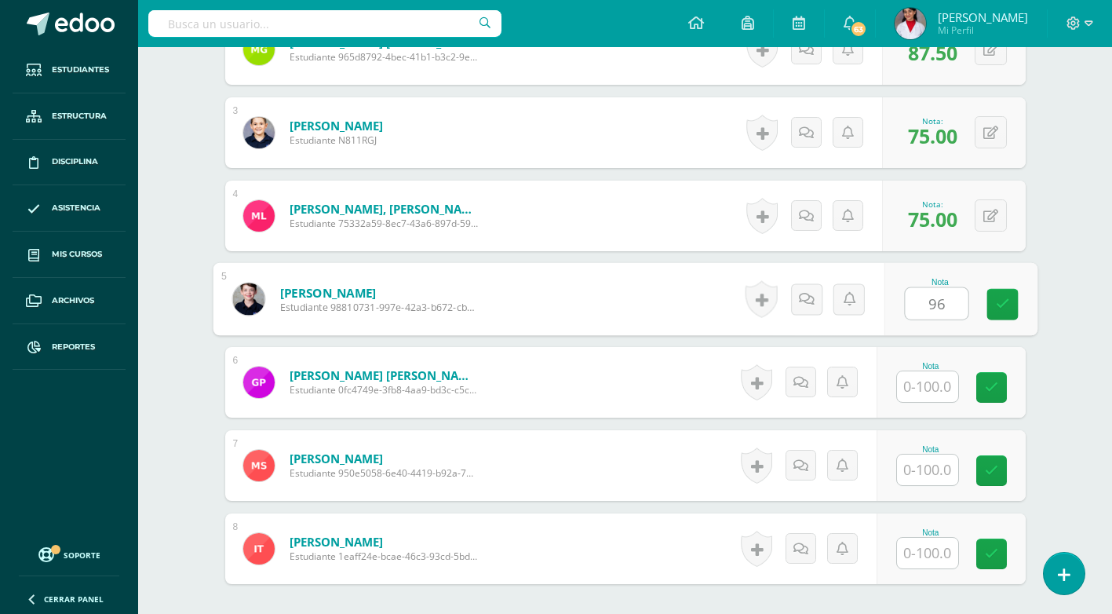
scroll to position [628, 0]
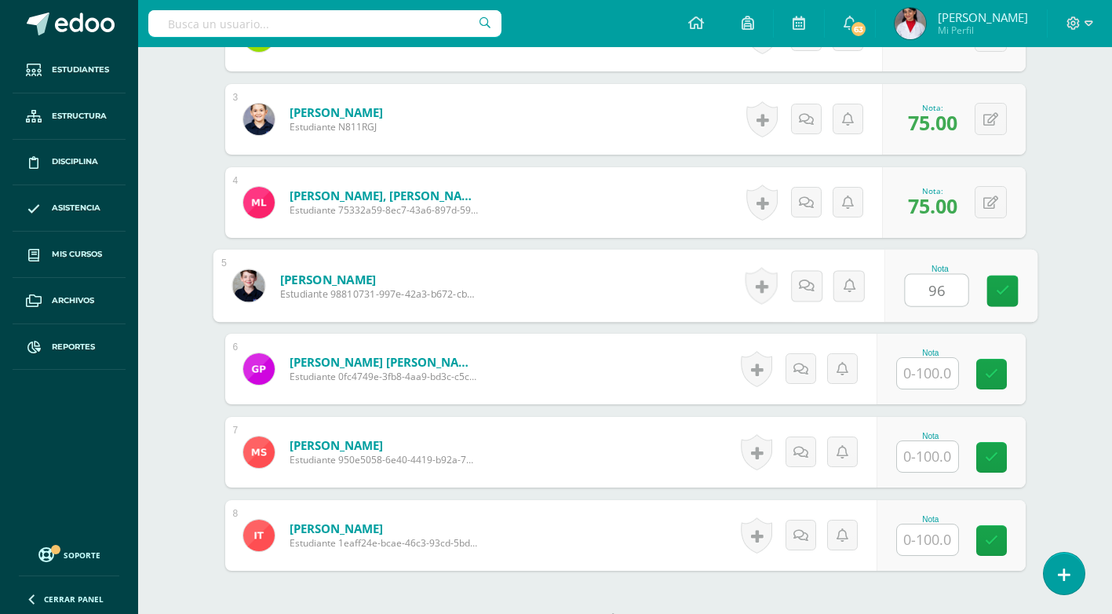
type input "96"
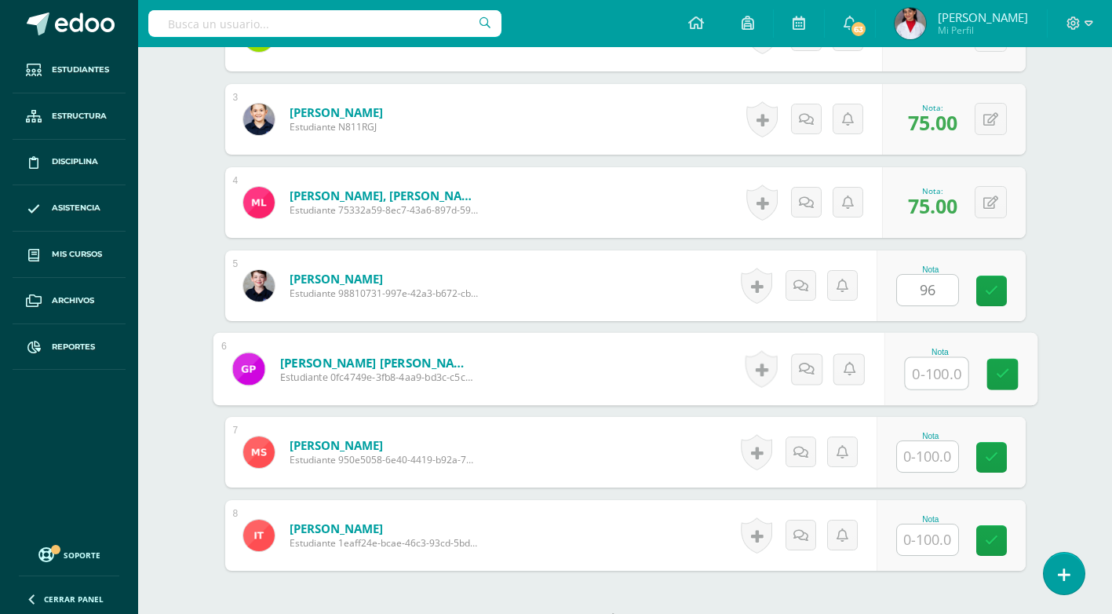
click at [917, 385] on input "text" at bounding box center [936, 373] width 63 height 31
type input "65"
click at [933, 541] on input "text" at bounding box center [927, 539] width 61 height 31
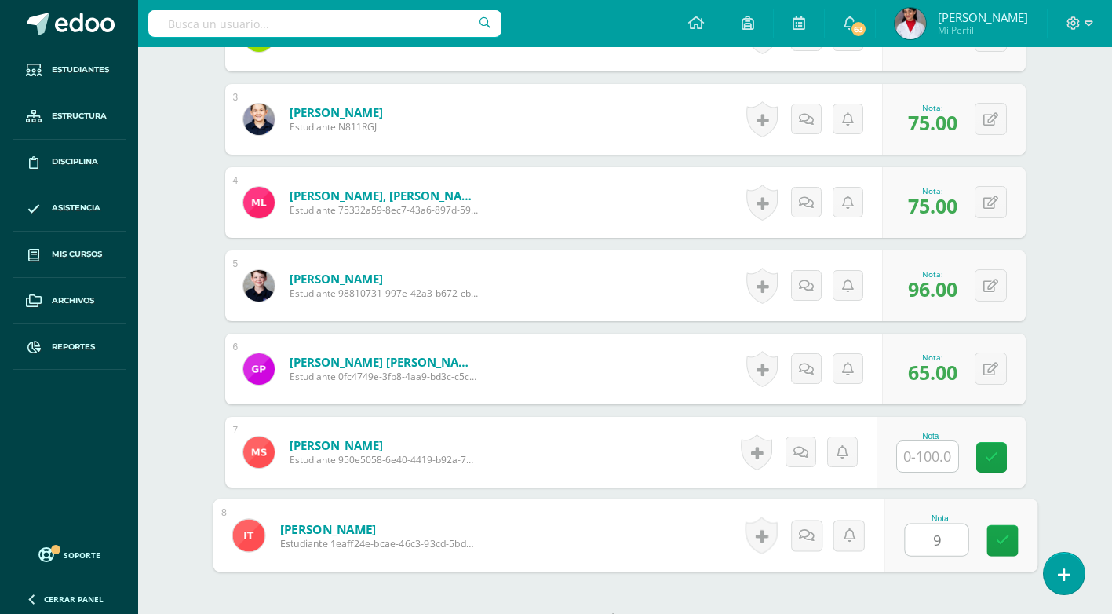
type input "90"
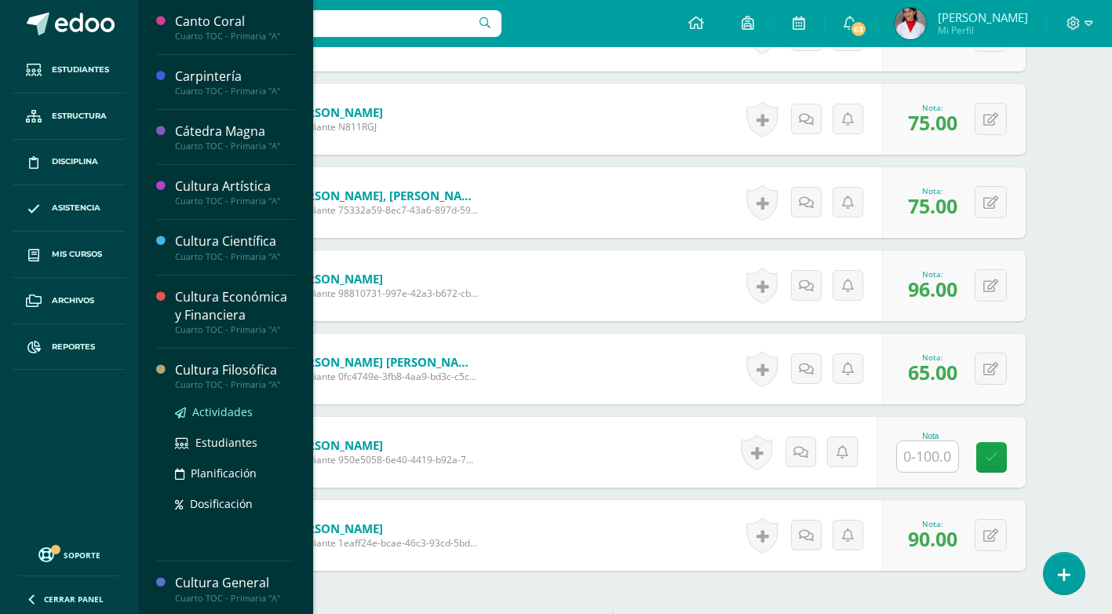
click at [213, 403] on link "Actividades" at bounding box center [234, 412] width 119 height 18
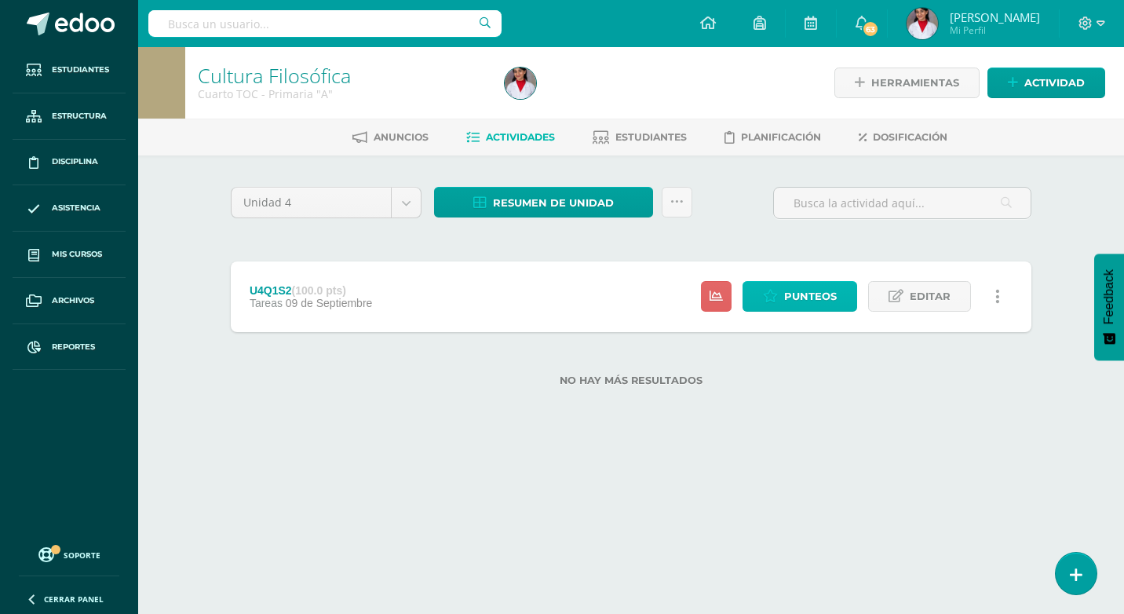
click at [819, 297] on span "Punteos" at bounding box center [810, 296] width 53 height 29
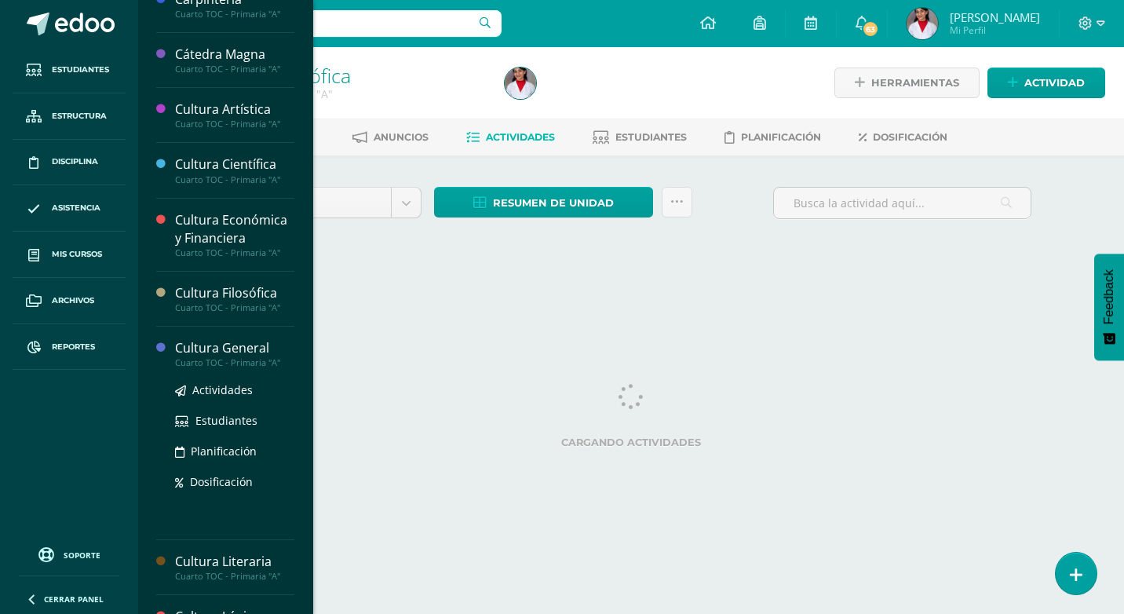
scroll to position [78, 0]
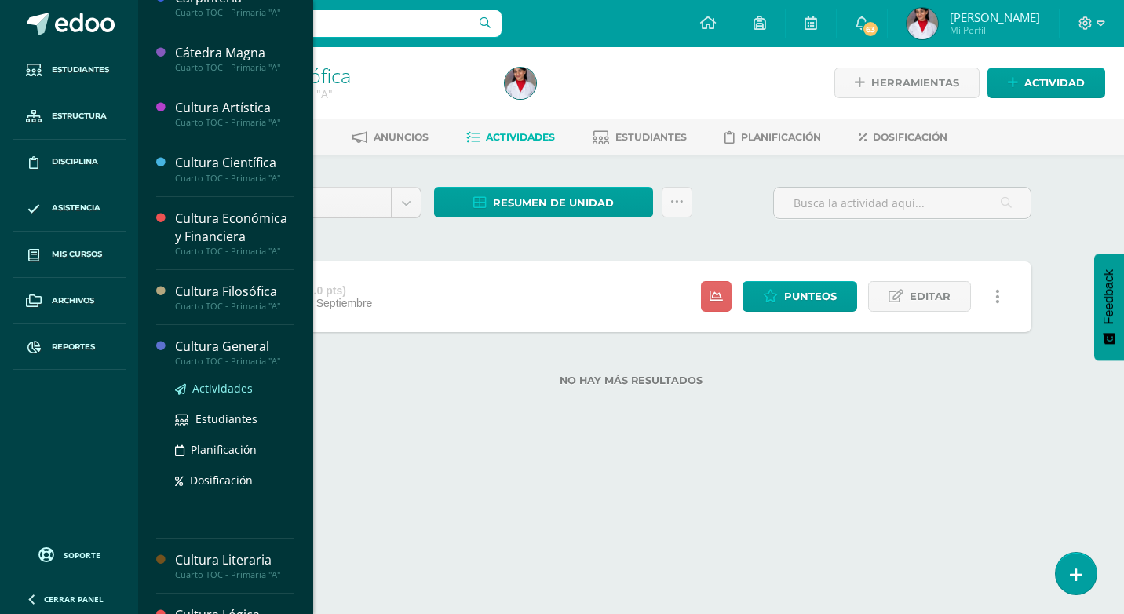
click at [216, 390] on span "Actividades" at bounding box center [222, 388] width 60 height 15
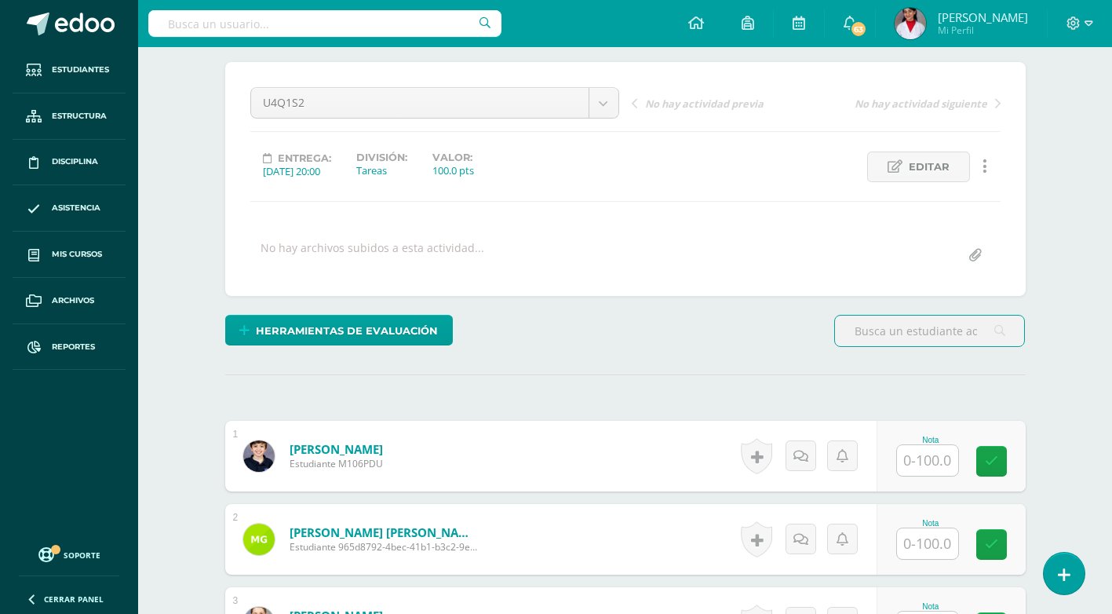
scroll to position [126, 0]
click at [929, 467] on input "text" at bounding box center [927, 459] width 61 height 31
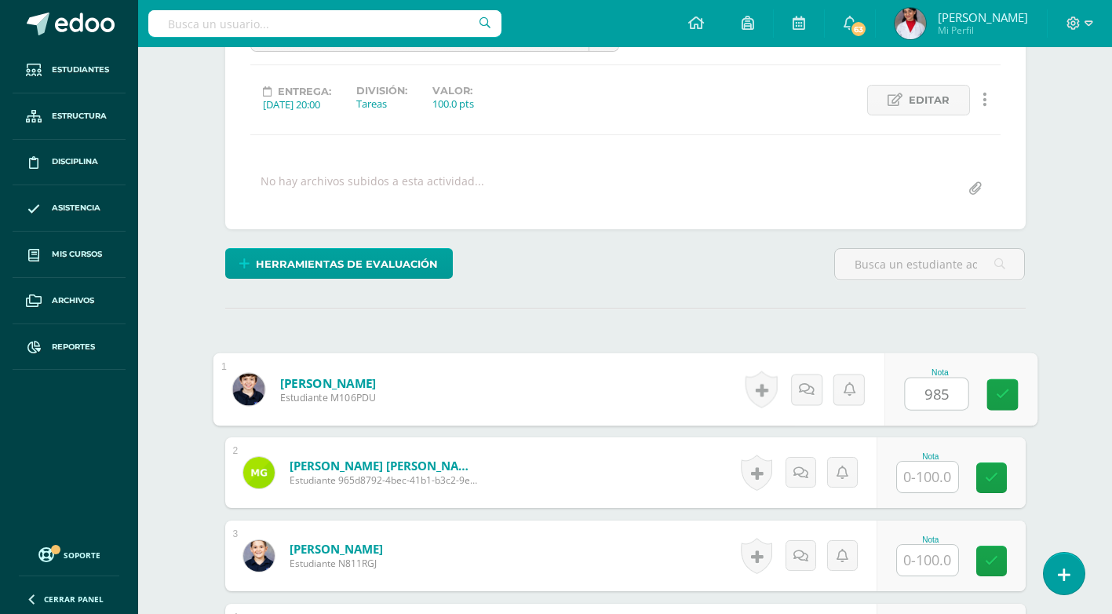
scroll to position [283, 0]
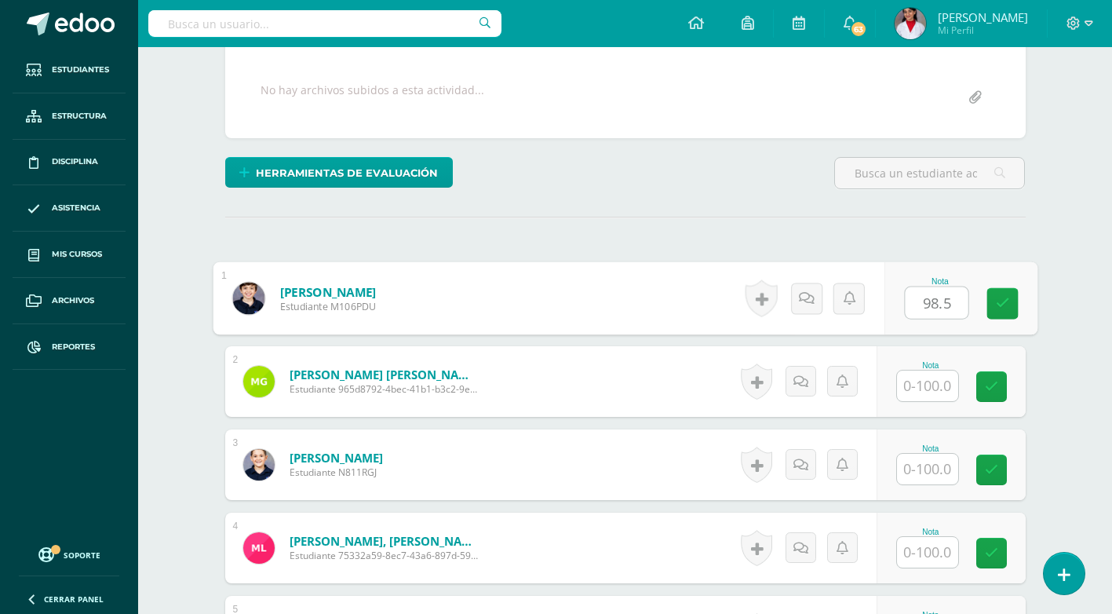
type input "98.5"
click at [924, 381] on input "text" at bounding box center [927, 385] width 61 height 31
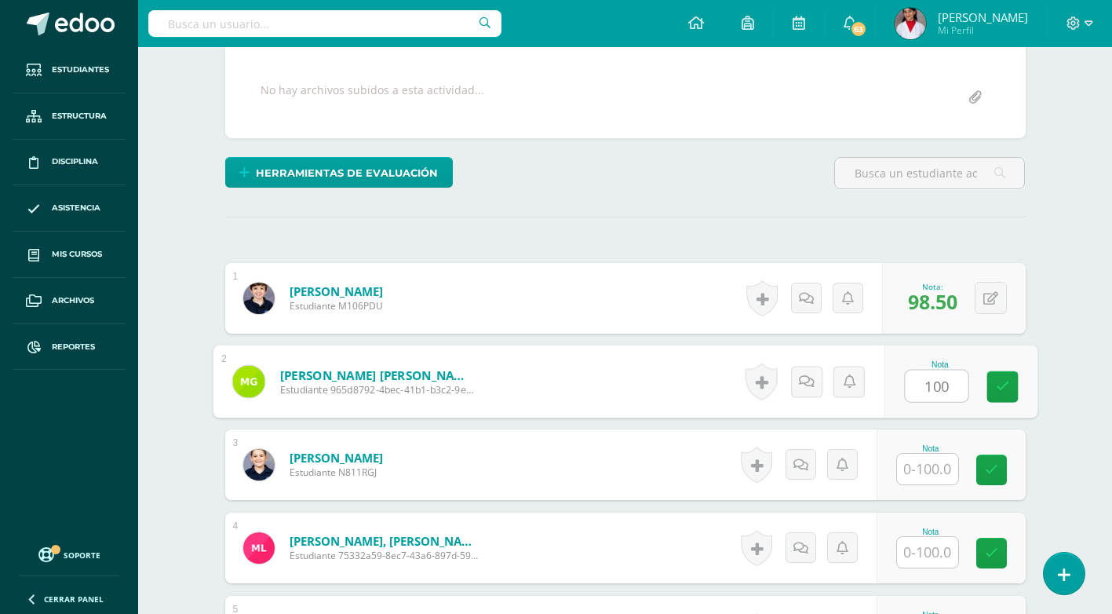
type input "100"
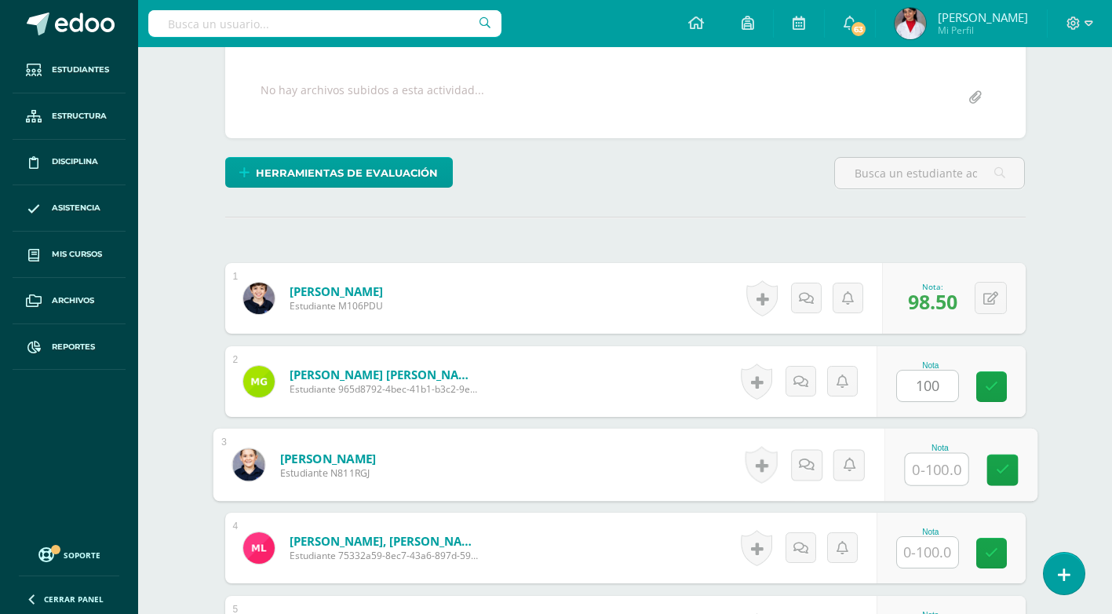
click at [916, 454] on input "text" at bounding box center [936, 469] width 63 height 31
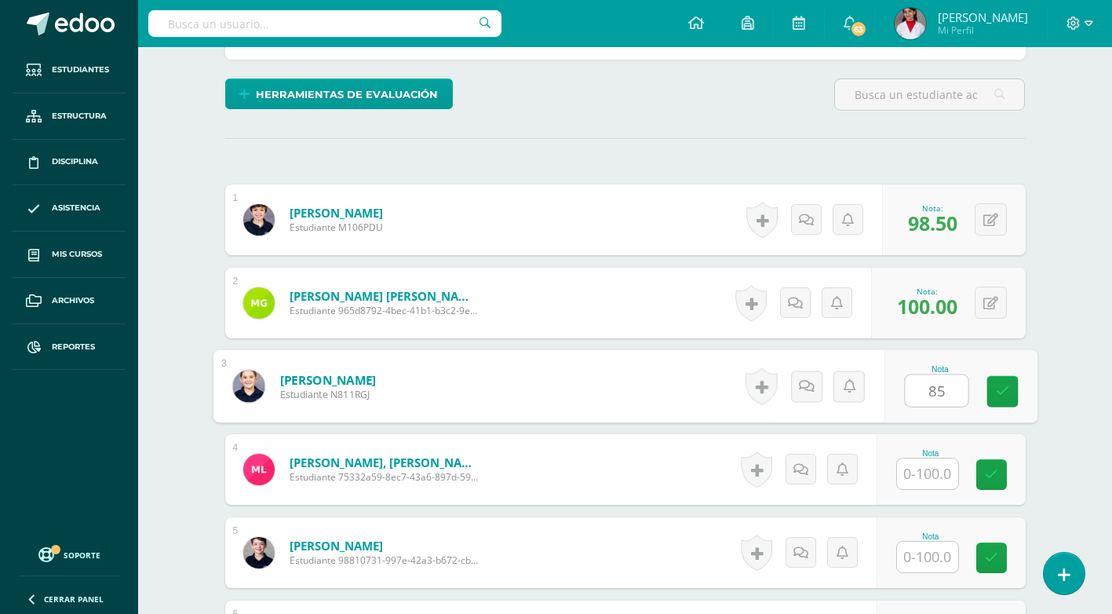
type input "85"
click at [936, 480] on input "text" at bounding box center [927, 473] width 61 height 31
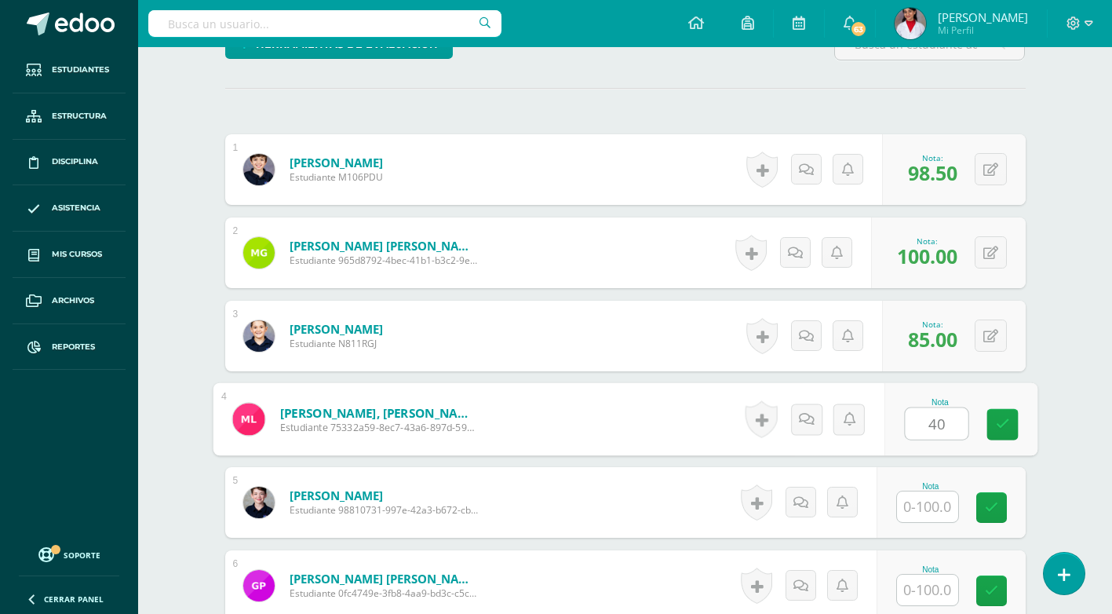
scroll to position [440, 0]
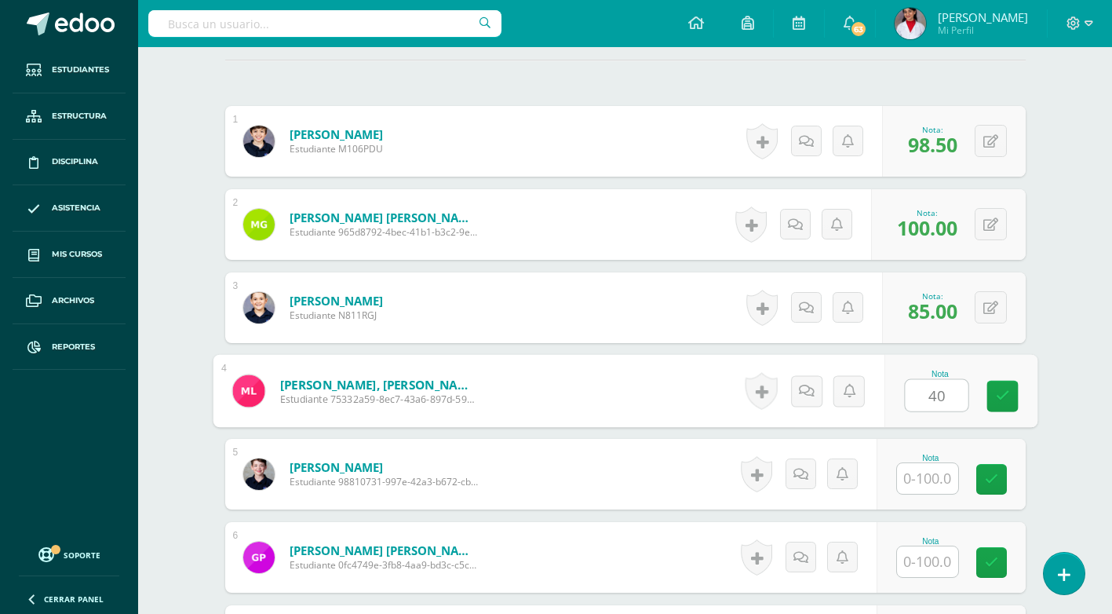
type input "40"
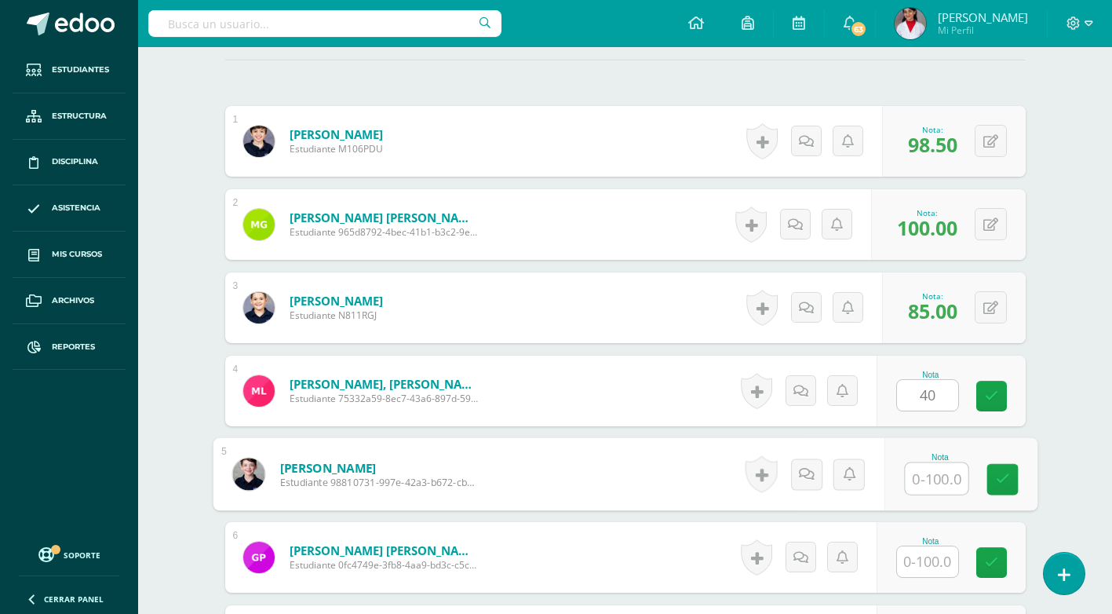
click at [939, 484] on input "text" at bounding box center [936, 478] width 63 height 31
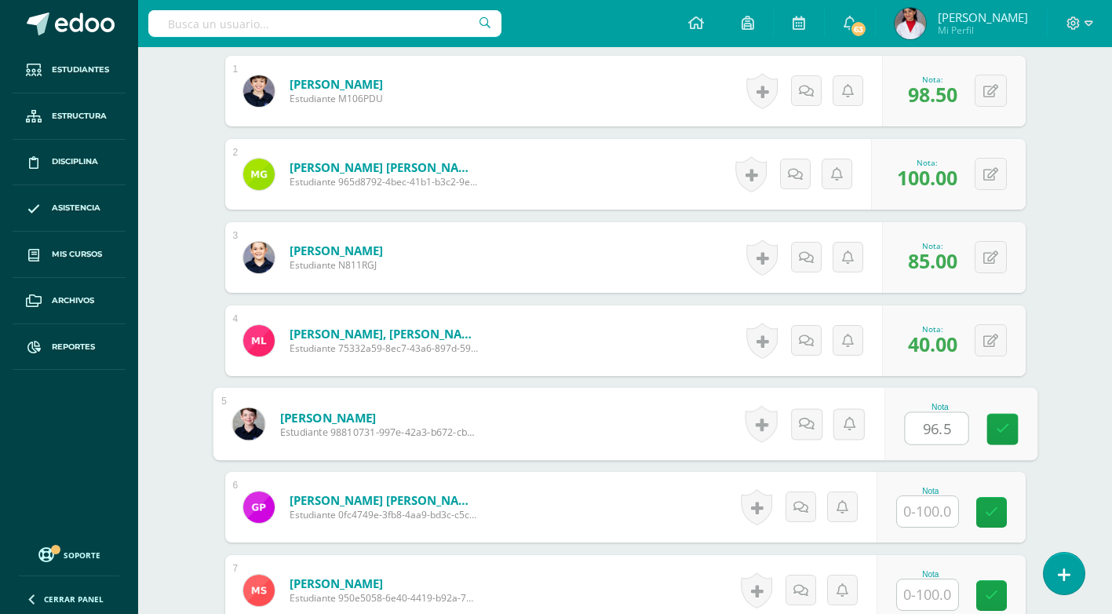
scroll to position [518, 0]
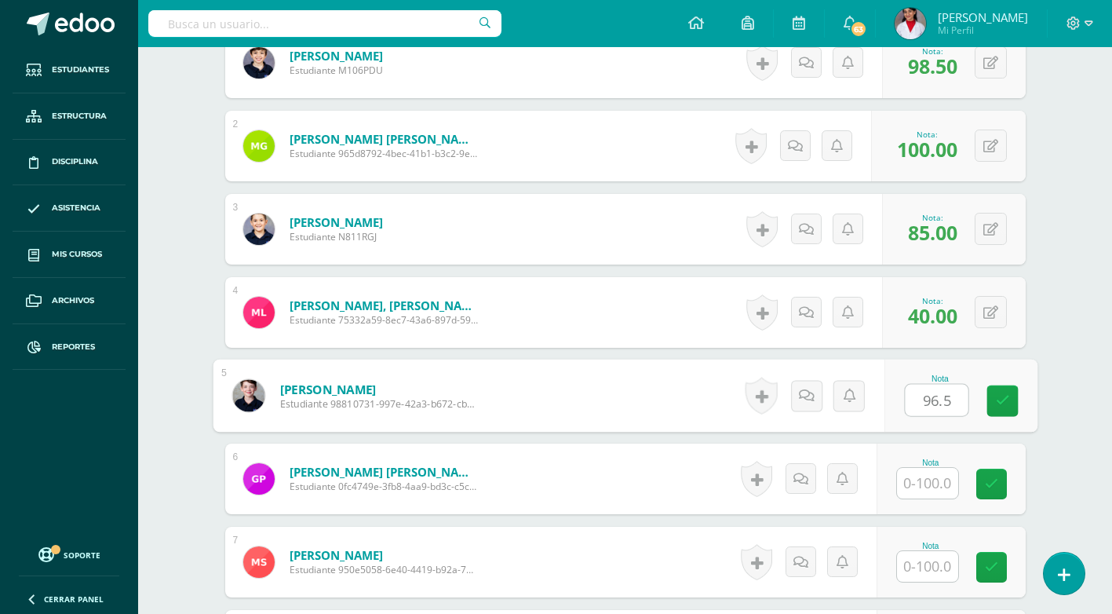
type input "96.5"
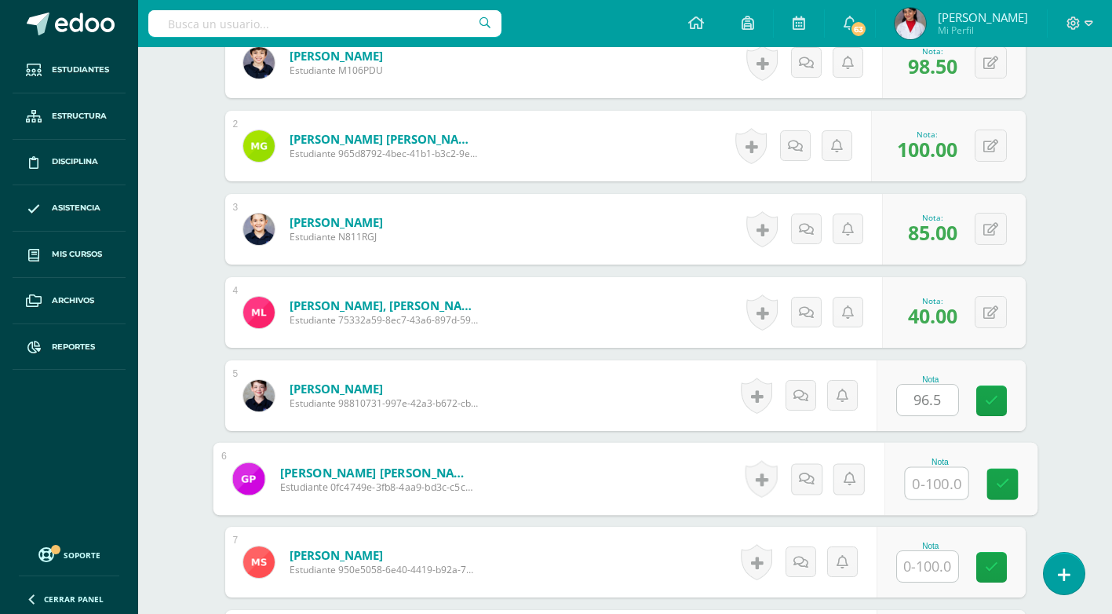
click at [940, 484] on input "text" at bounding box center [936, 483] width 63 height 31
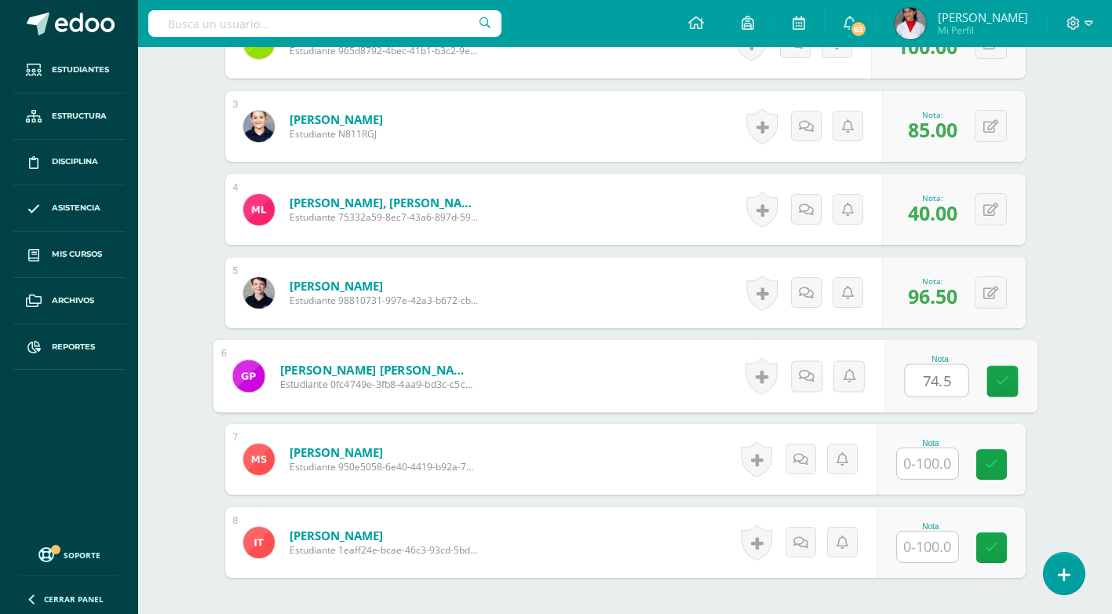
scroll to position [675, 0]
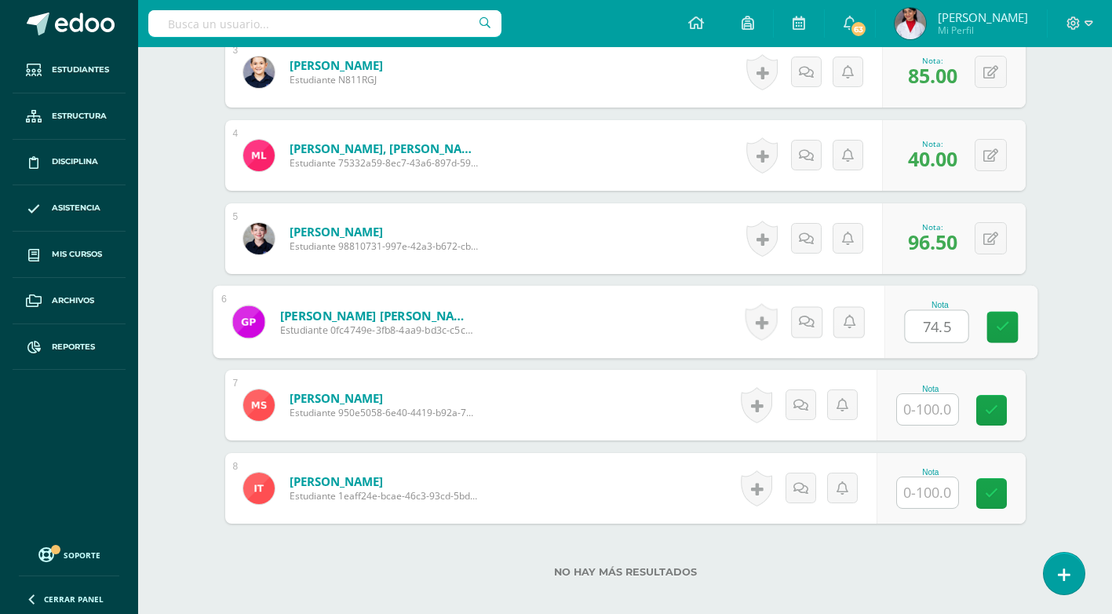
type input "74.5"
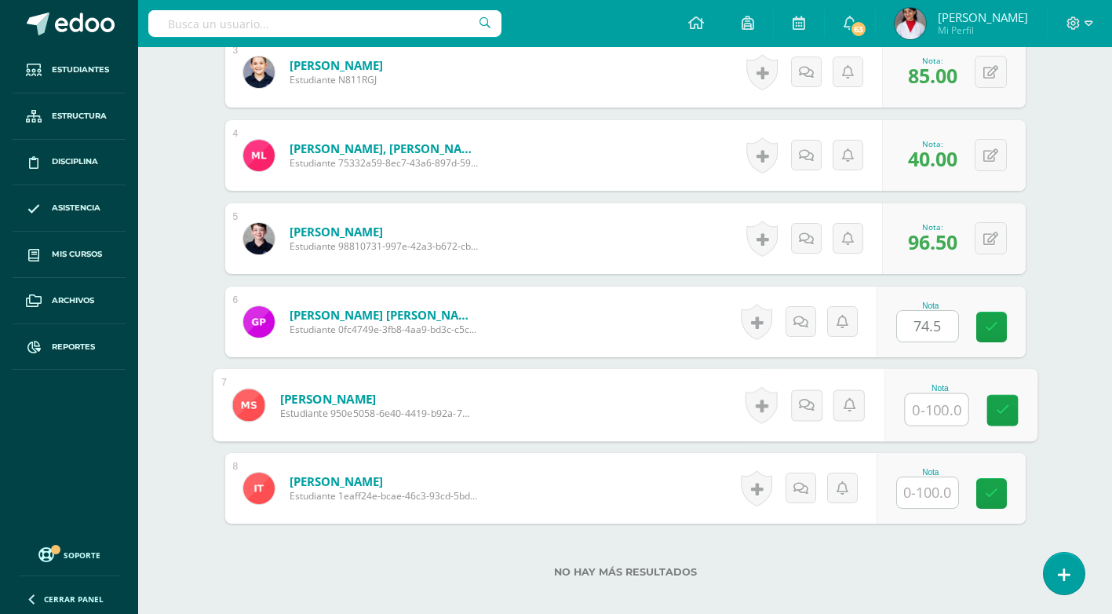
click at [935, 415] on input "text" at bounding box center [936, 409] width 63 height 31
type input "100"
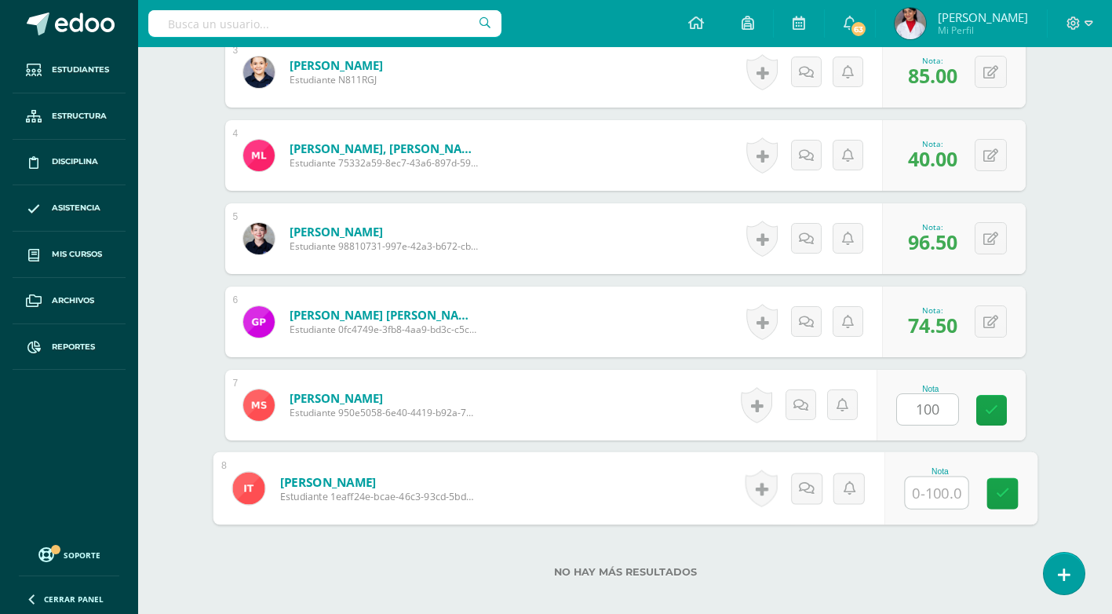
click at [954, 497] on input "text" at bounding box center [936, 492] width 63 height 31
type input "89.5"
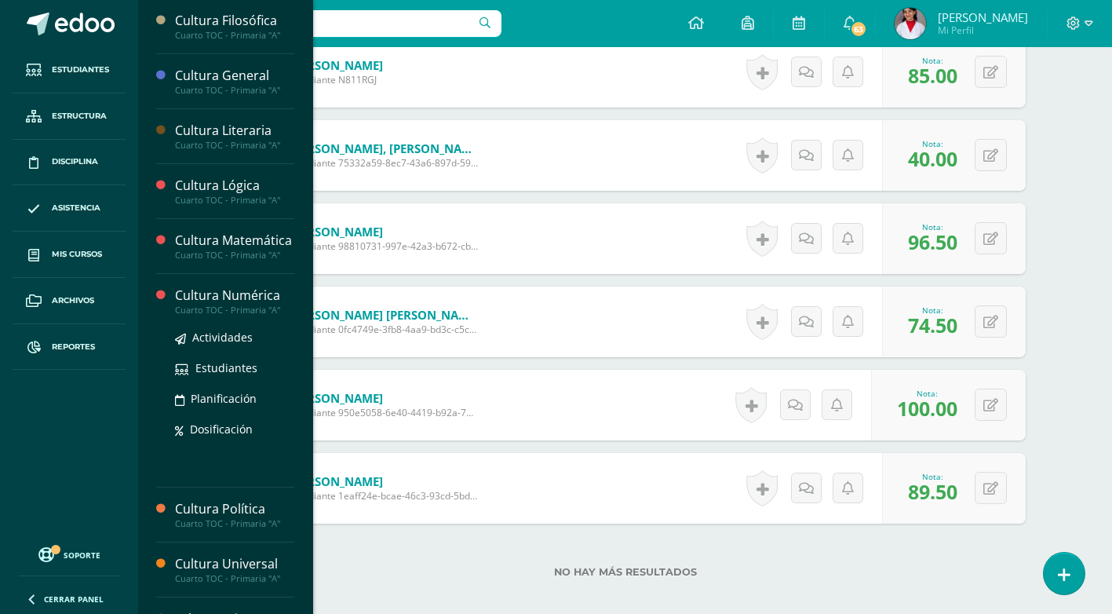
scroll to position [392, 0]
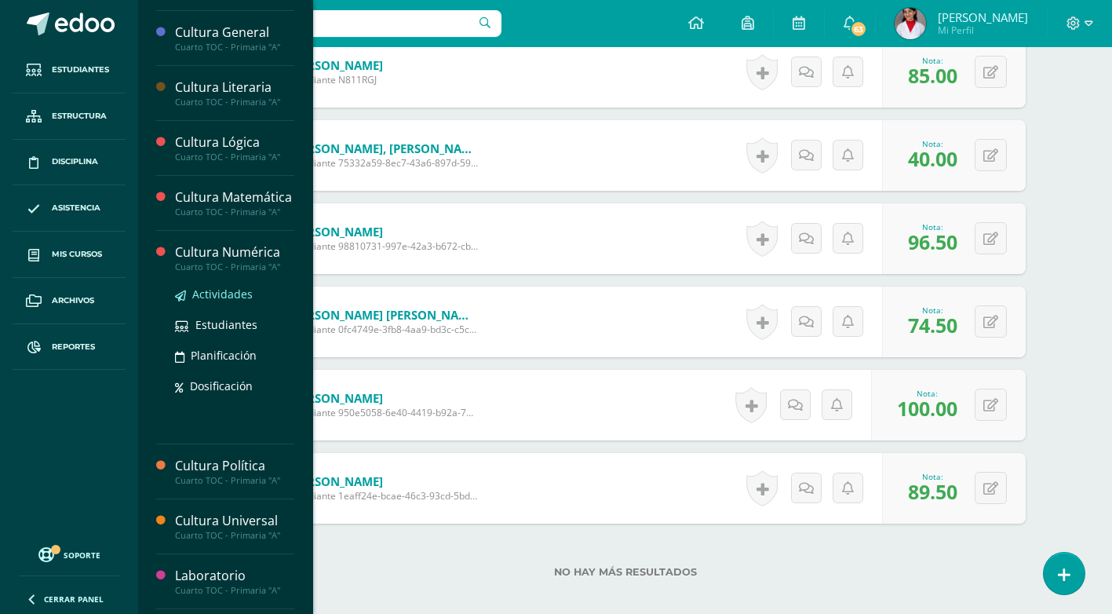
click at [217, 301] on span "Actividades" at bounding box center [222, 294] width 60 height 15
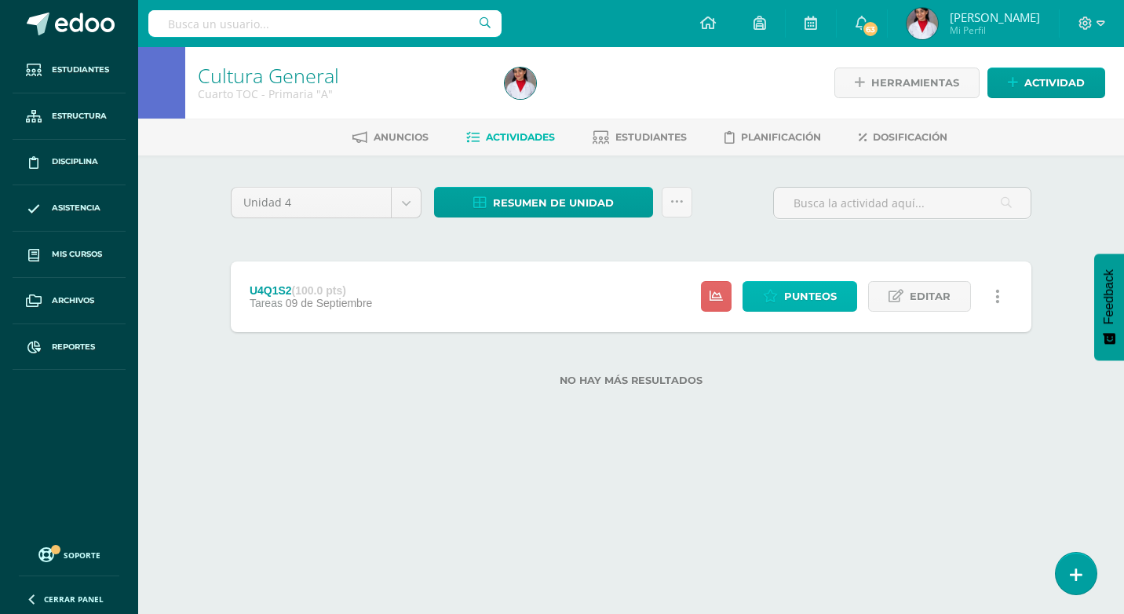
click at [813, 281] on link "Punteos" at bounding box center [800, 296] width 115 height 31
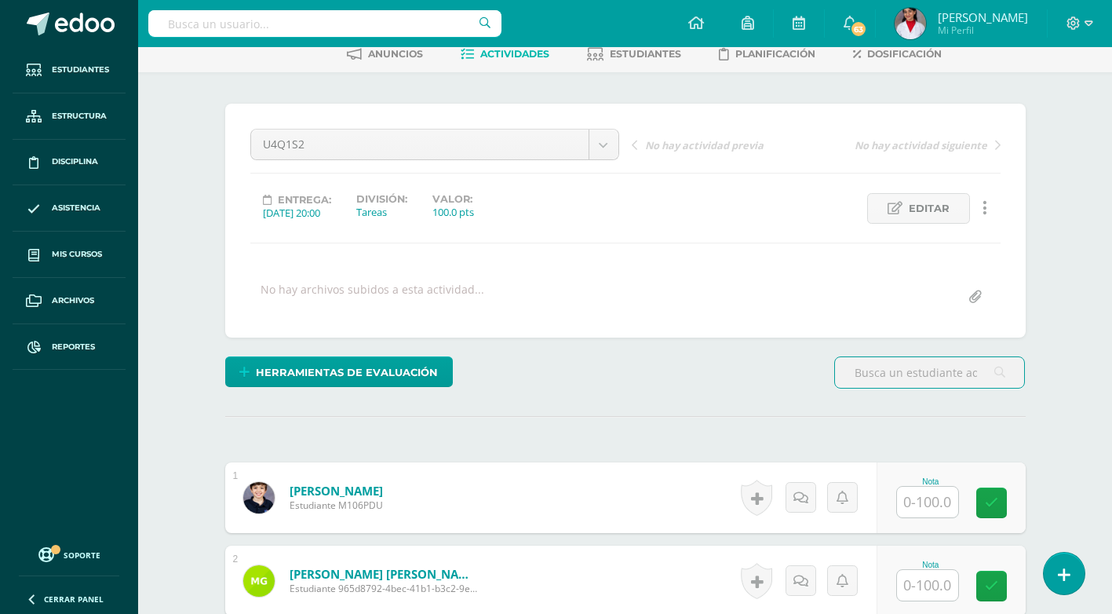
scroll to position [236, 0]
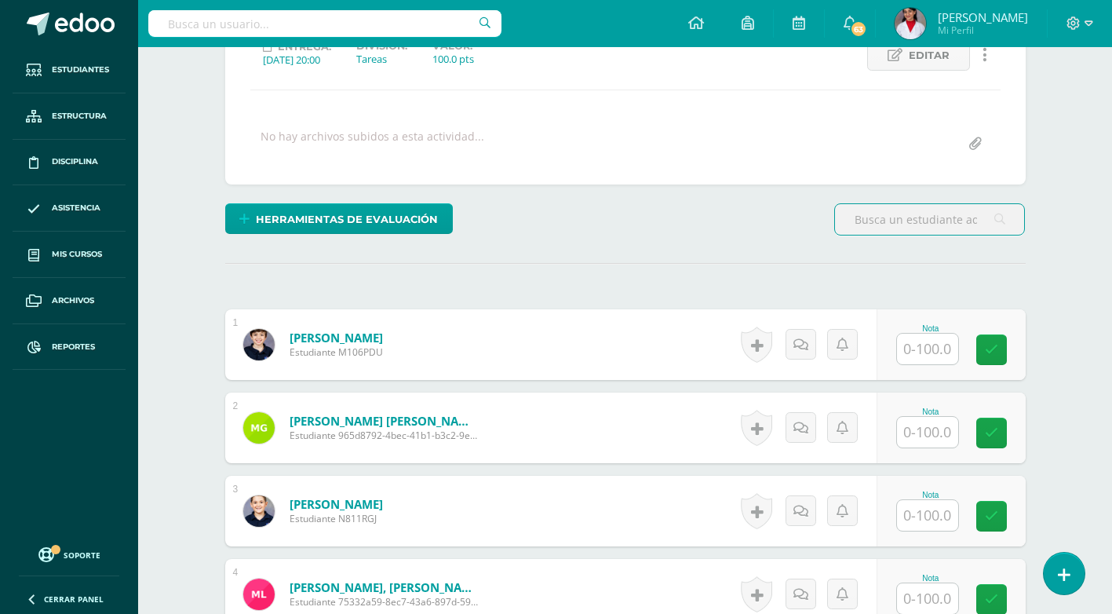
click at [941, 352] on input "text" at bounding box center [927, 349] width 61 height 31
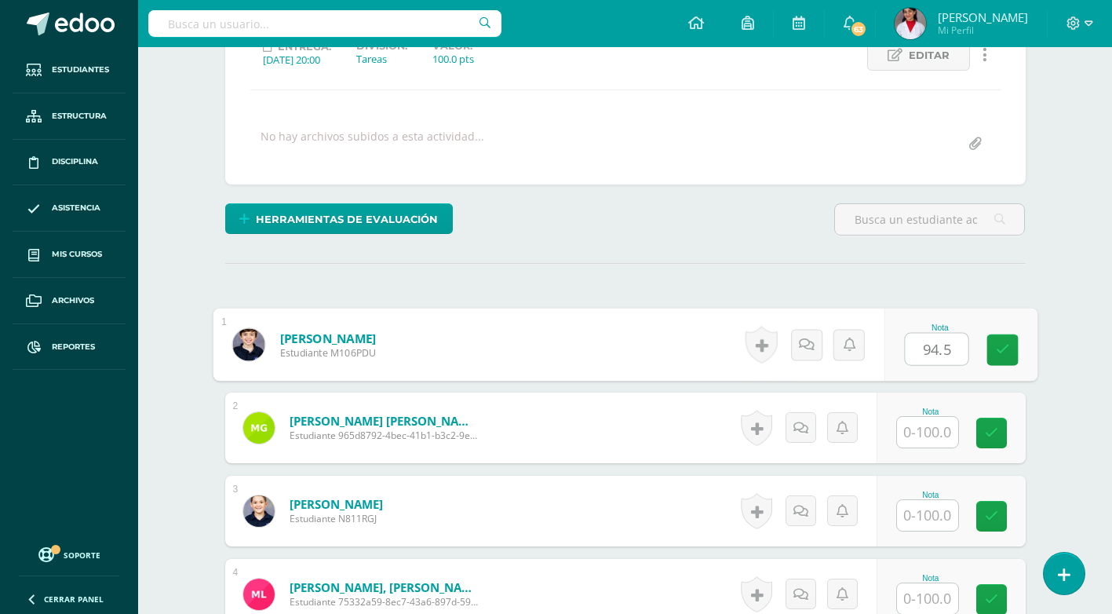
type input "94.5"
click at [942, 434] on input "text" at bounding box center [927, 432] width 61 height 31
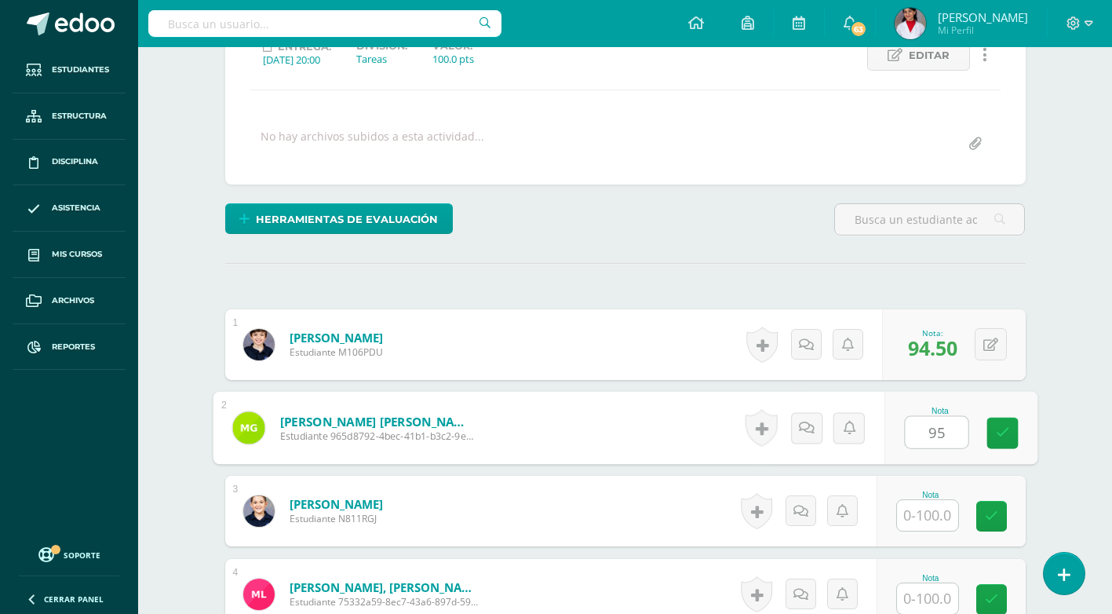
type input "95"
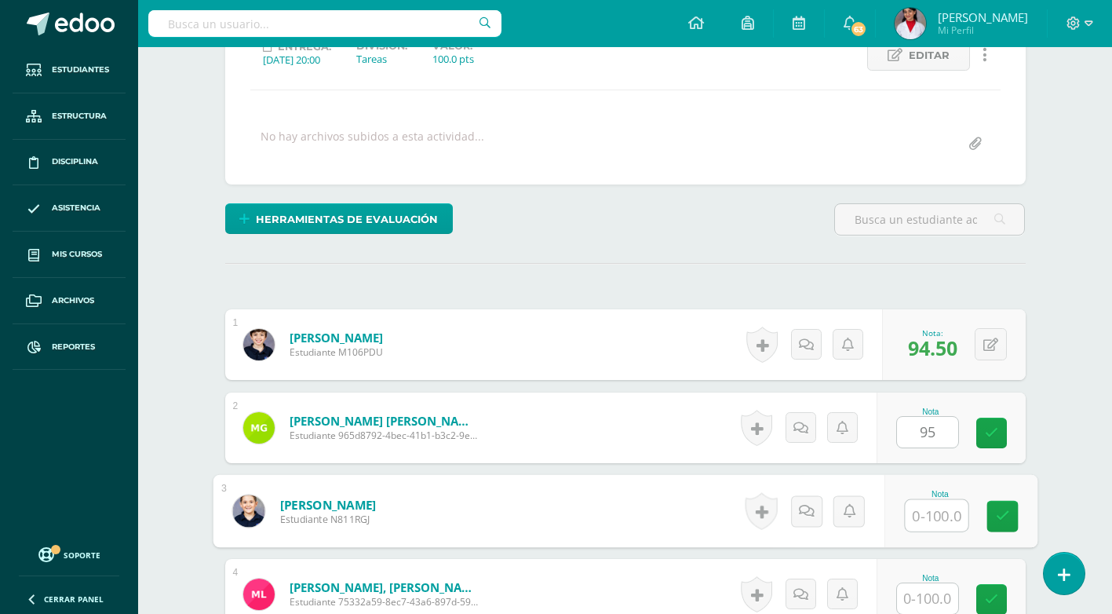
click at [922, 508] on input "text" at bounding box center [936, 515] width 63 height 31
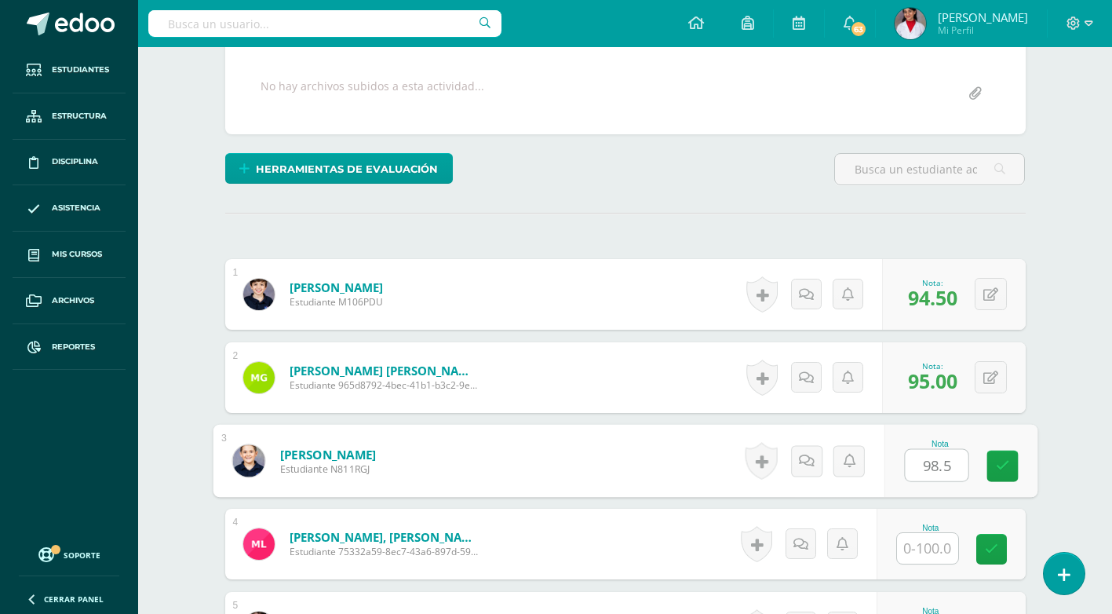
scroll to position [315, 0]
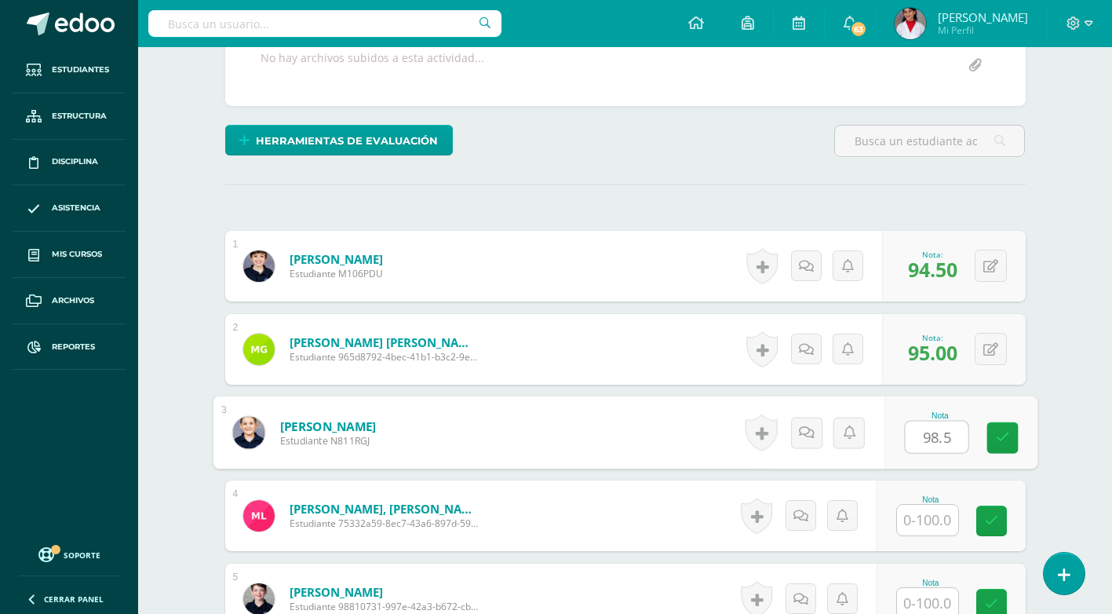
type input "98.5"
click at [936, 523] on input "text" at bounding box center [927, 520] width 61 height 31
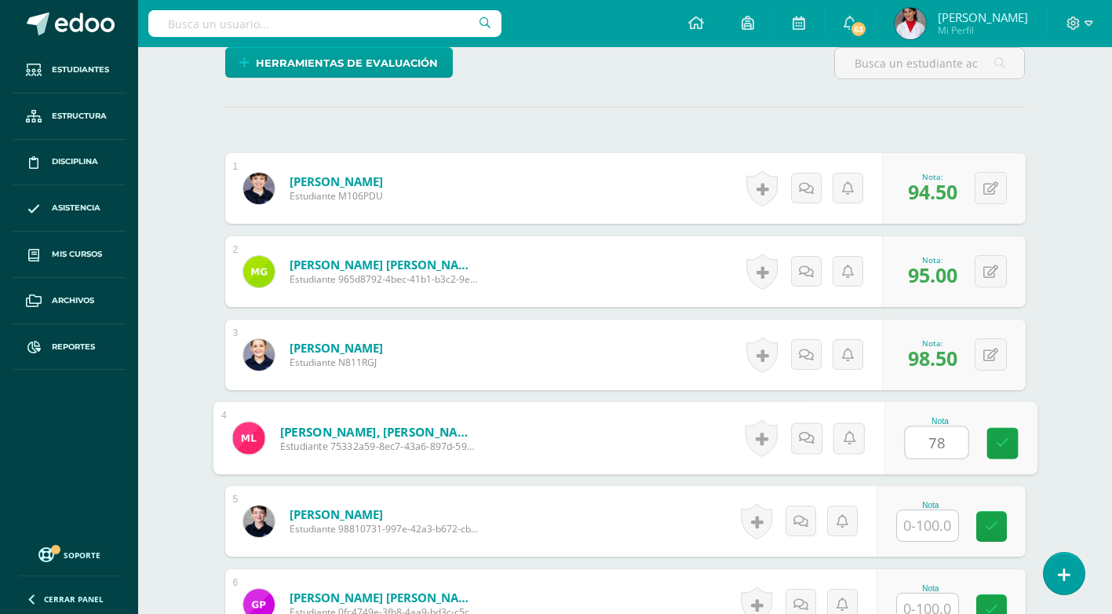
scroll to position [393, 0]
type input "78"
click at [941, 536] on input "text" at bounding box center [927, 524] width 61 height 31
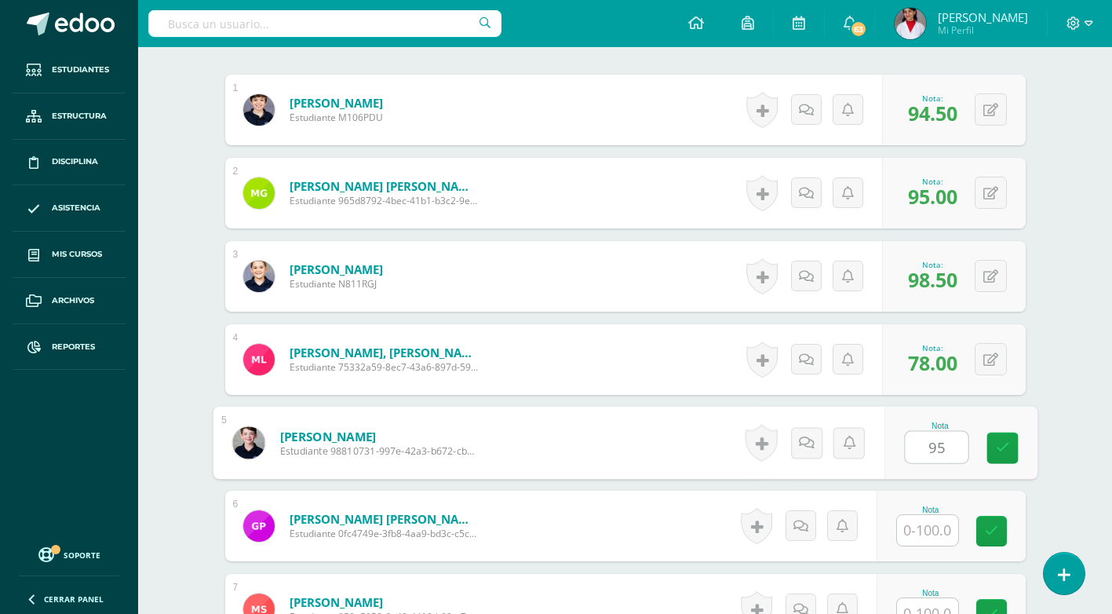
scroll to position [472, 0]
type input "95"
click at [940, 521] on input "text" at bounding box center [927, 529] width 61 height 31
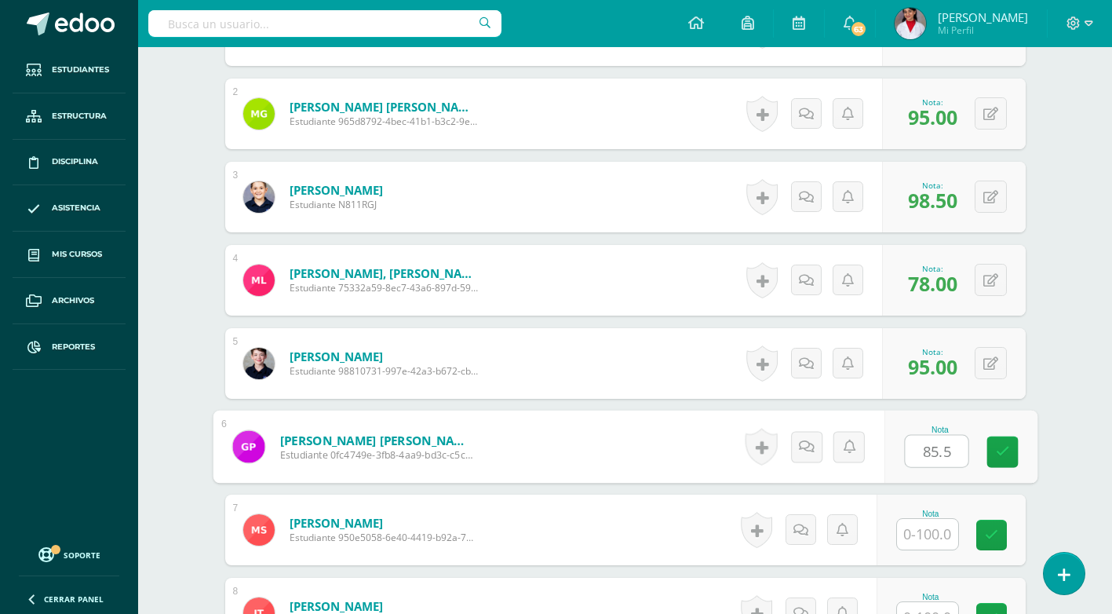
scroll to position [629, 0]
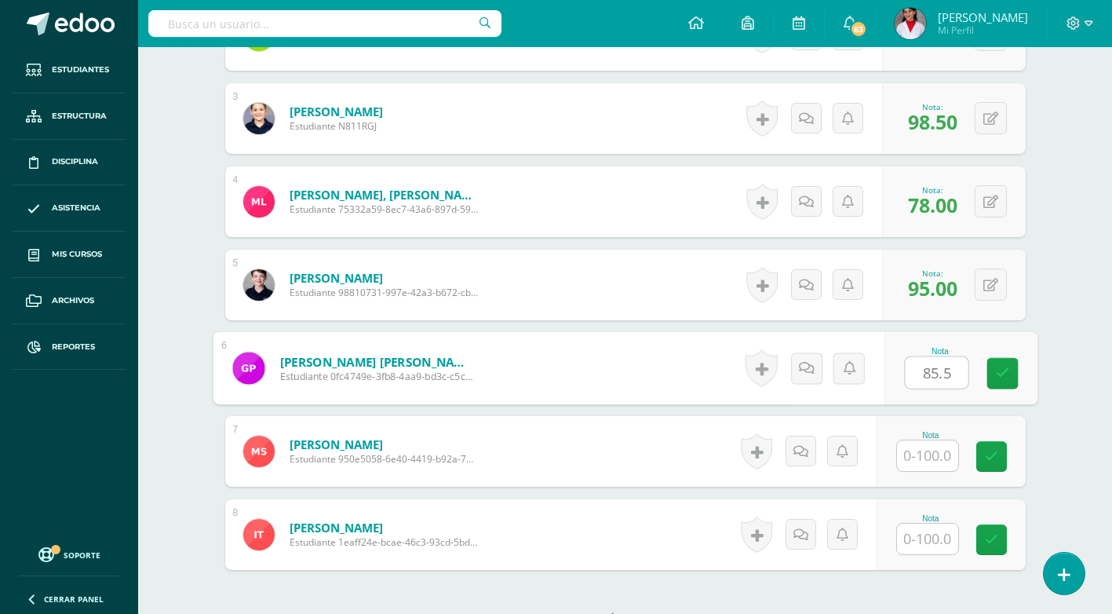
type input "85.5"
click at [939, 454] on input "text" at bounding box center [927, 455] width 61 height 31
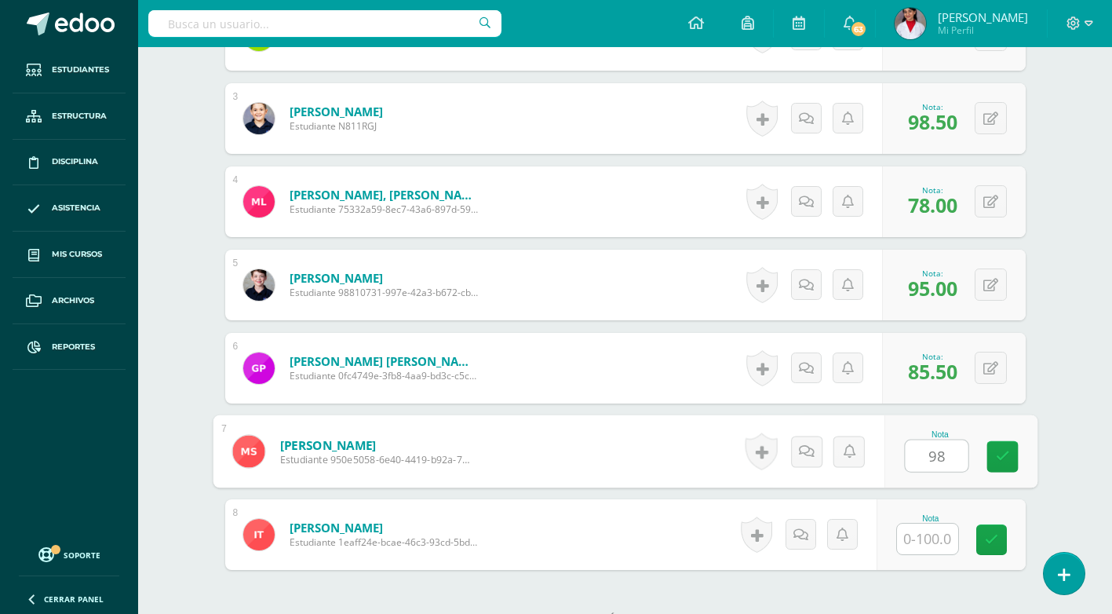
type input "98"
click at [936, 527] on input "text" at bounding box center [927, 539] width 61 height 31
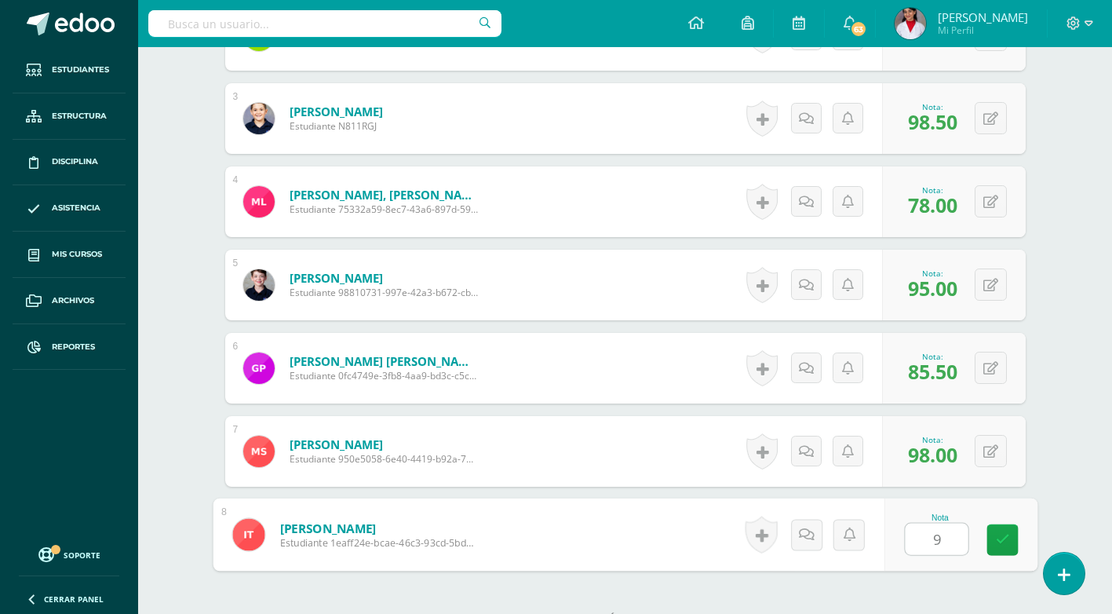
type input "94"
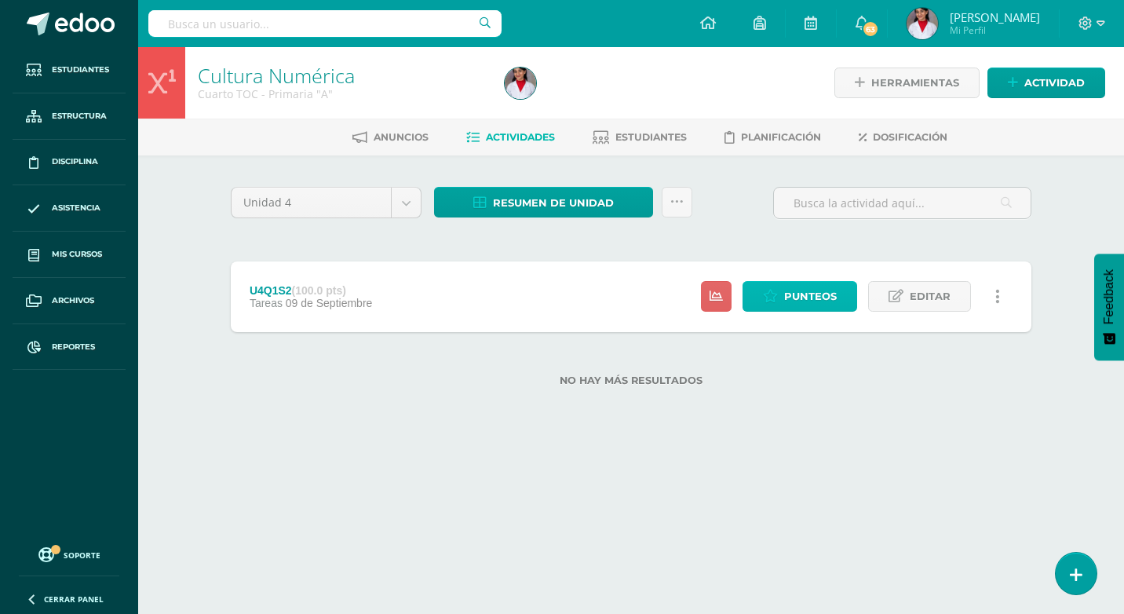
click at [809, 291] on span "Punteos" at bounding box center [810, 296] width 53 height 29
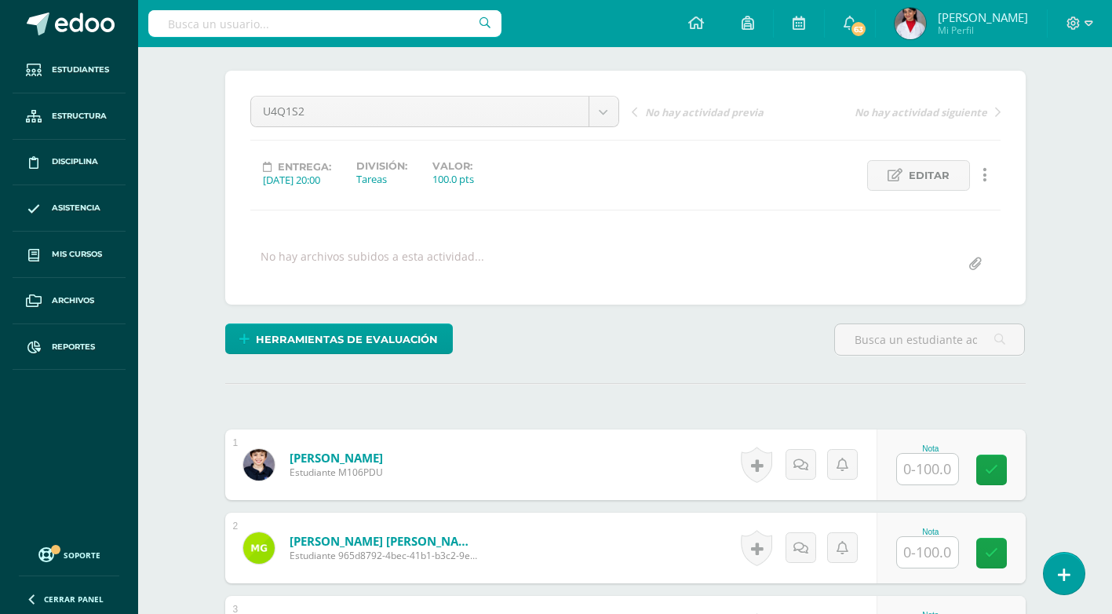
scroll to position [158, 0]
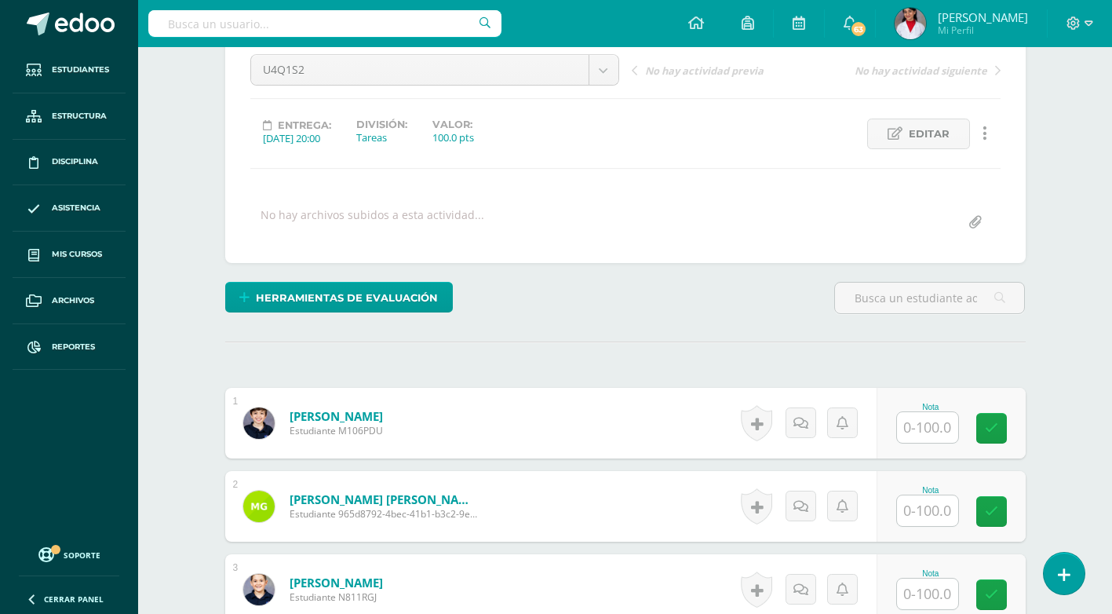
click at [949, 435] on input "text" at bounding box center [927, 427] width 61 height 31
type input "80"
click at [931, 497] on input "text" at bounding box center [927, 510] width 61 height 31
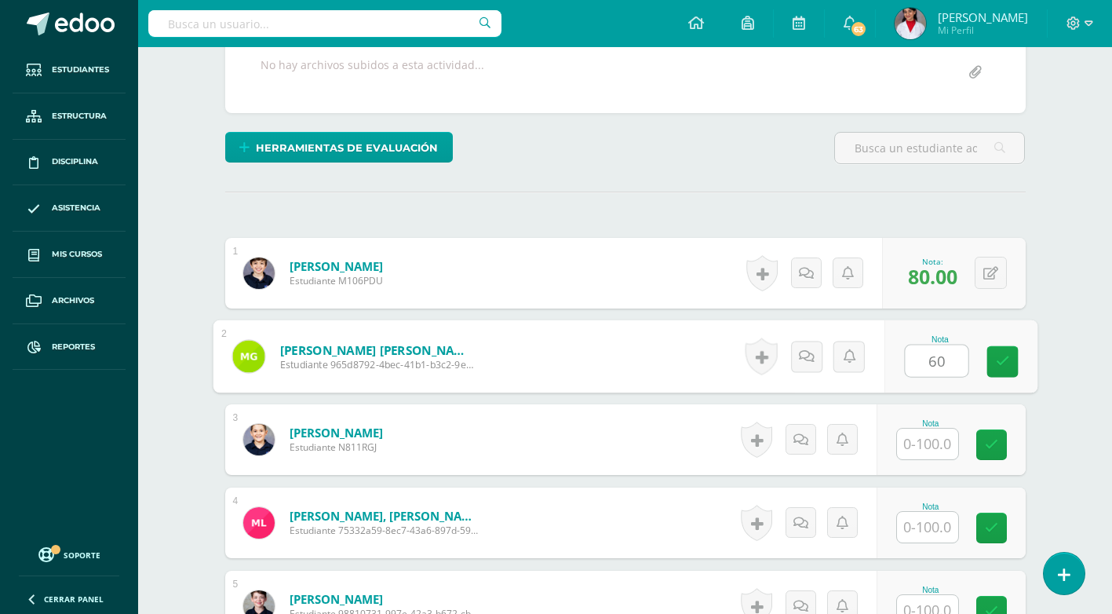
scroll to position [315, 0]
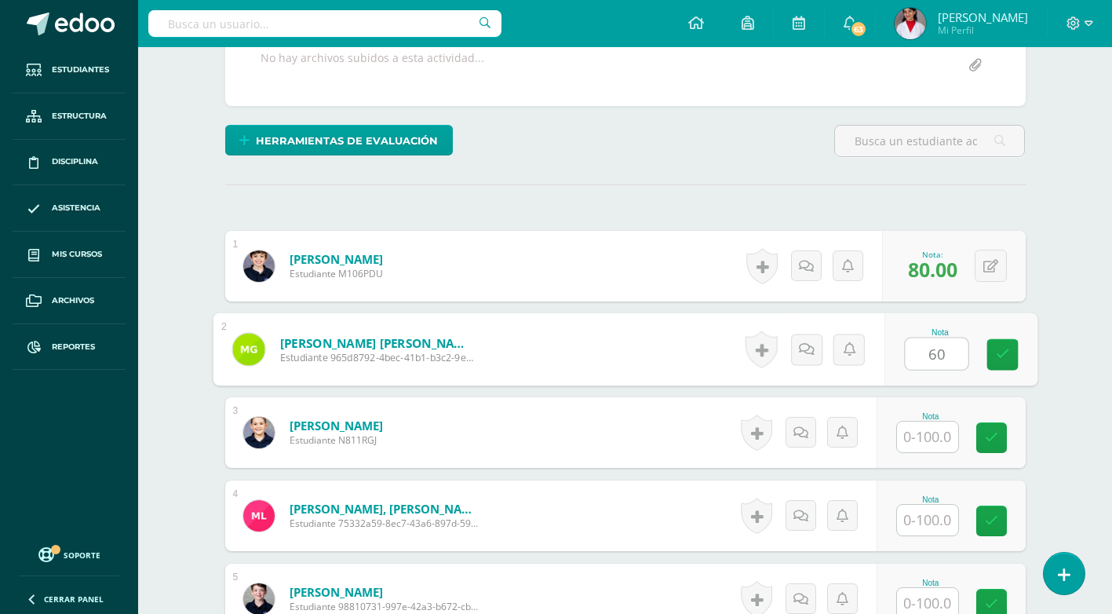
type input "60"
click at [923, 443] on input "text" at bounding box center [927, 437] width 61 height 31
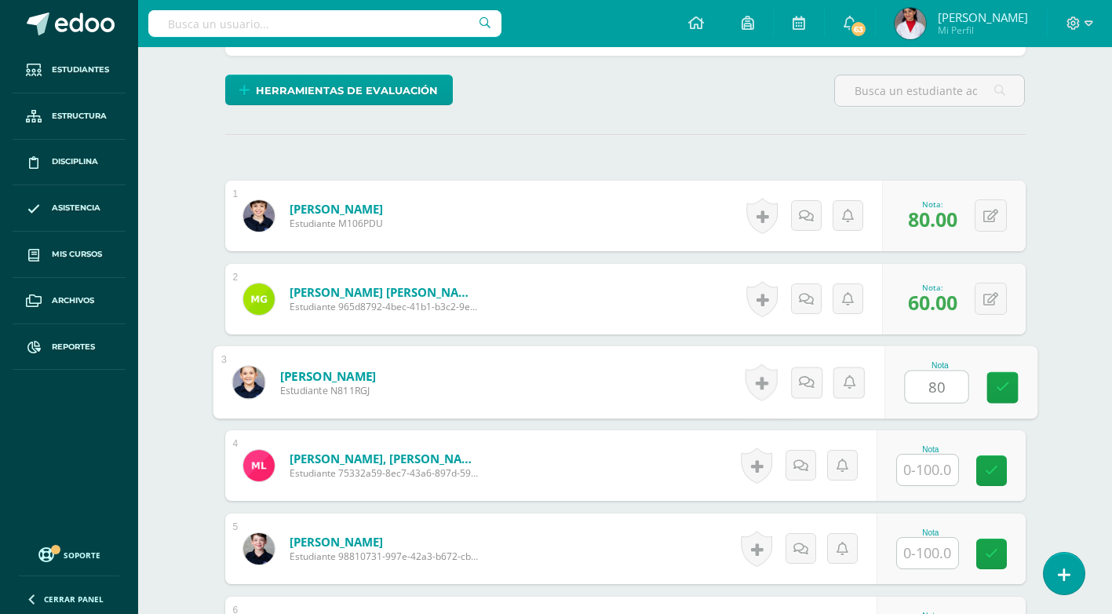
scroll to position [393, 0]
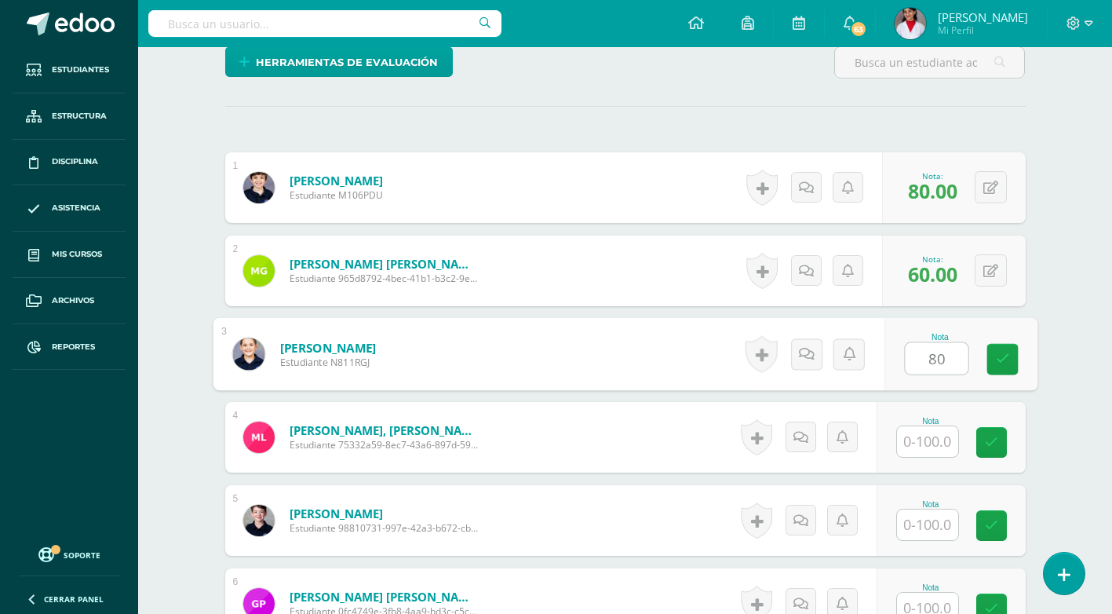
type input "80"
click at [931, 509] on input "text" at bounding box center [927, 524] width 61 height 31
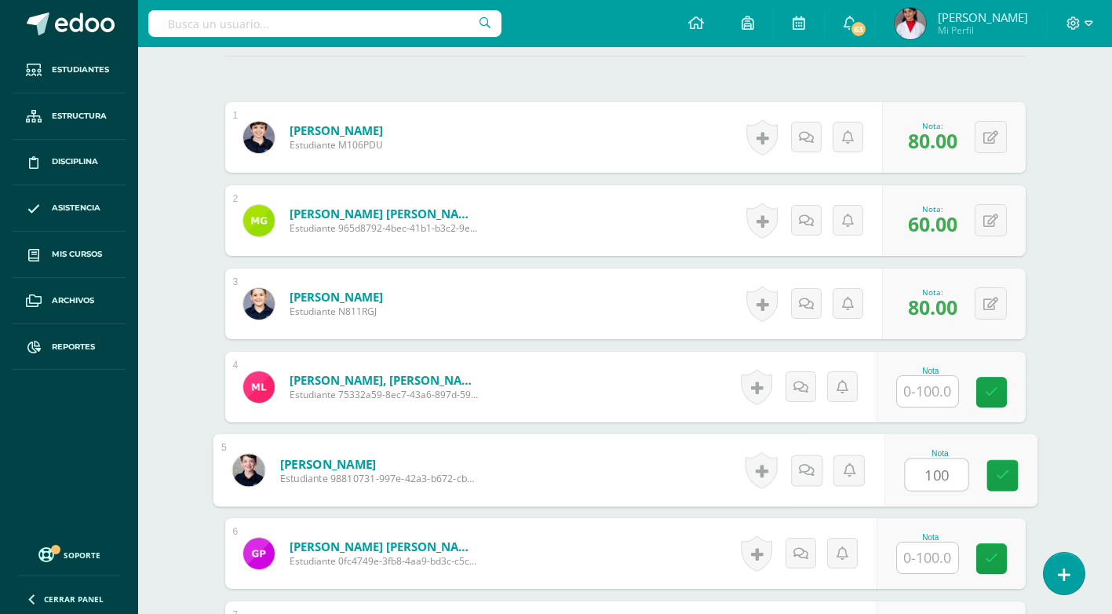
scroll to position [472, 0]
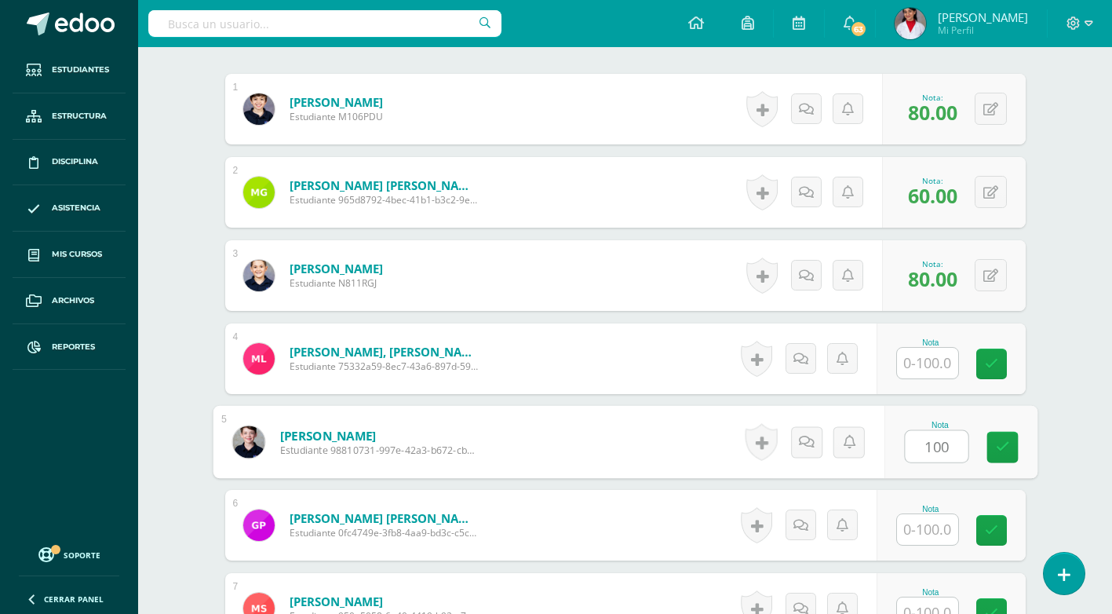
type input "100"
click at [933, 526] on input "text" at bounding box center [927, 529] width 61 height 31
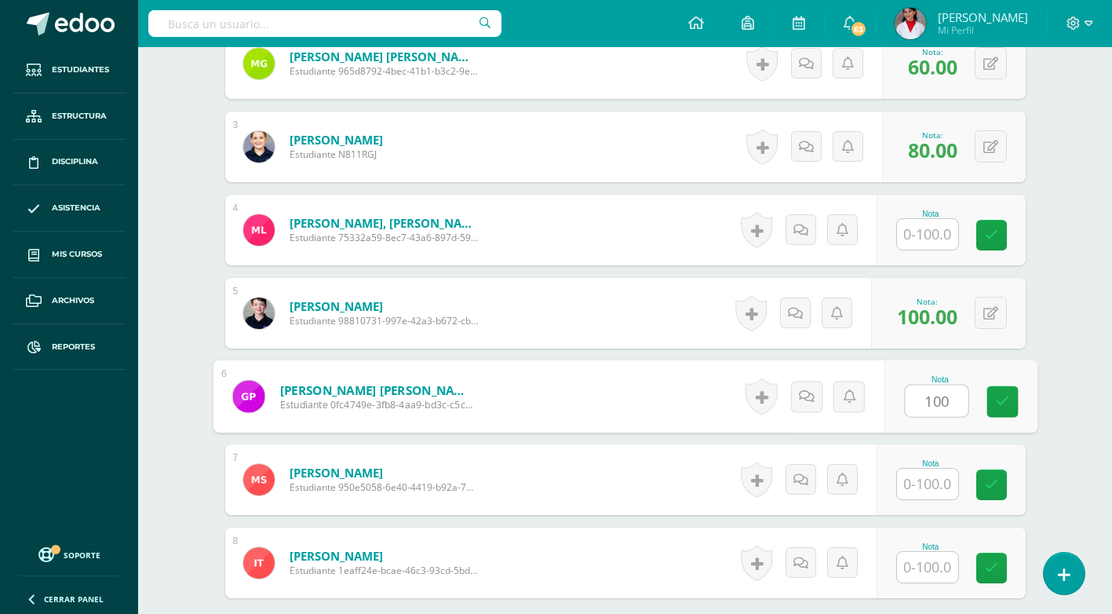
scroll to position [629, 0]
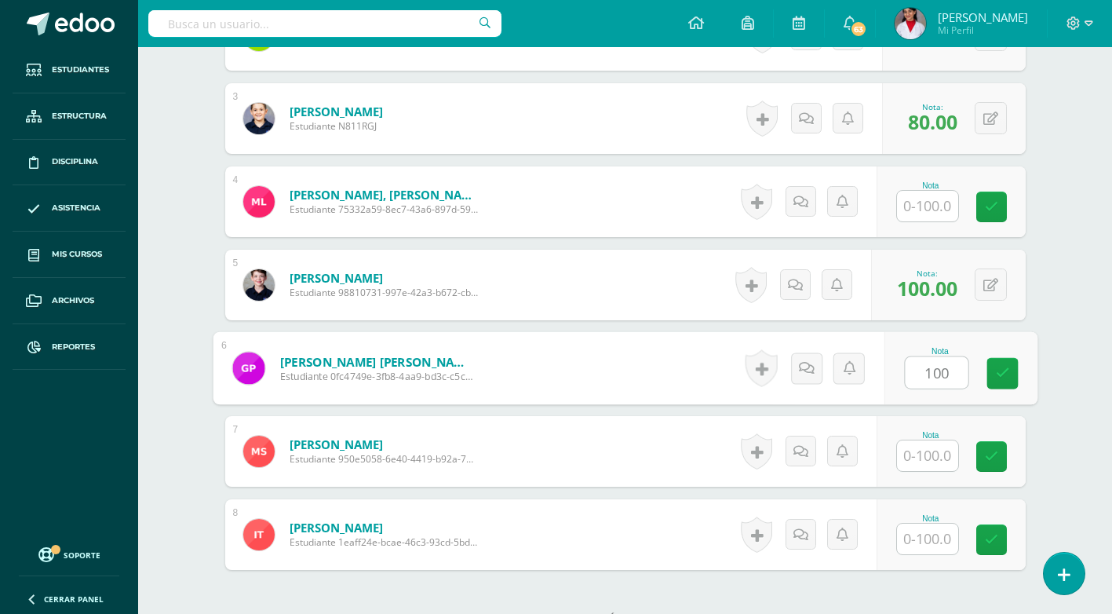
type input "100"
click at [932, 531] on input "text" at bounding box center [927, 539] width 61 height 31
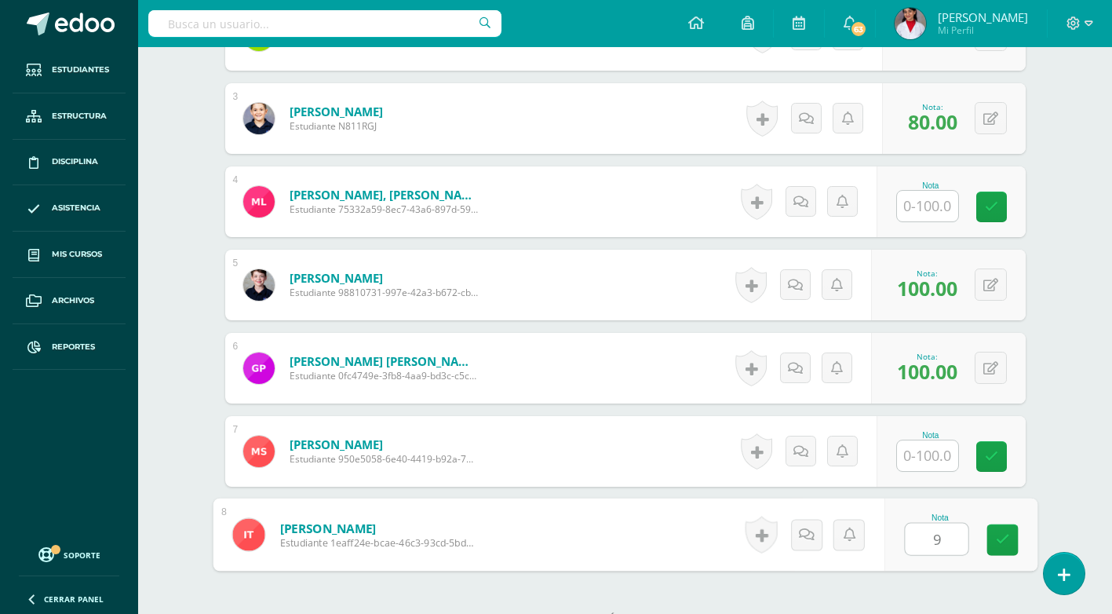
type input "98"
click at [802, 447] on icon at bounding box center [801, 451] width 15 height 13
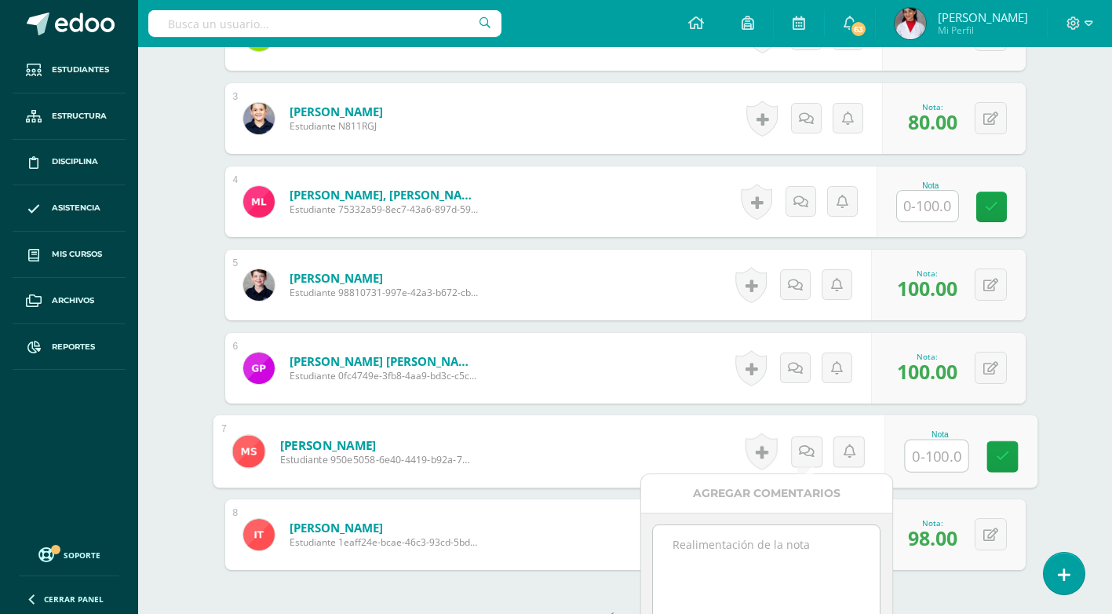
click at [715, 538] on textarea at bounding box center [766, 564] width 227 height 78
type textarea "S"
type textarea "Ausente"
click at [589, 462] on form "[PERSON_NAME] Estudiante 950e5058-6e40-4419-b92a-748008b7122b Nota 0 [GEOGRAPHI…" at bounding box center [625, 451] width 801 height 71
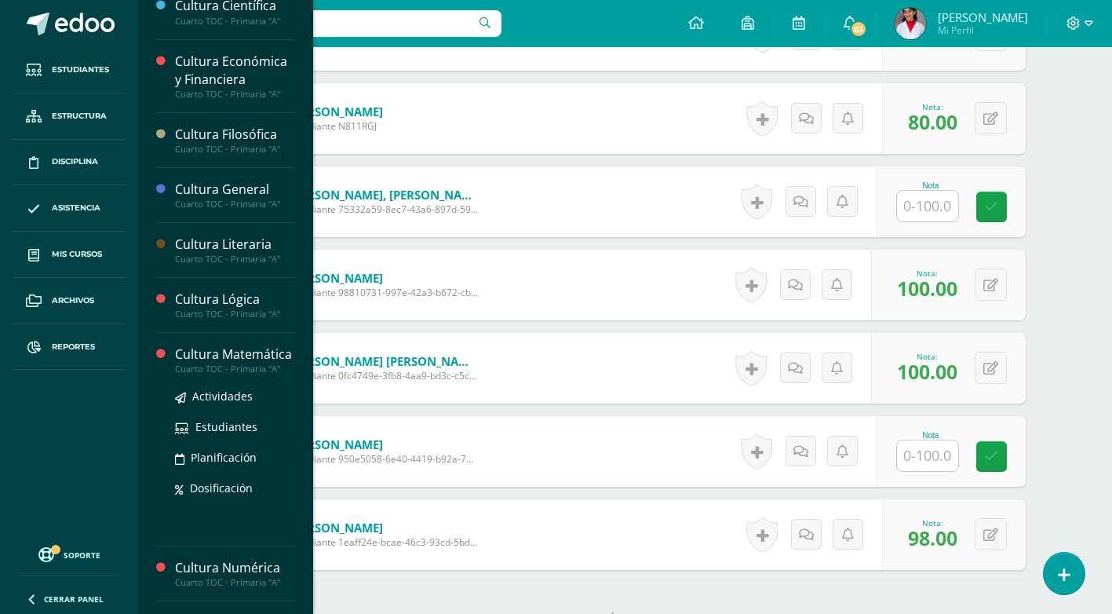
scroll to position [314, 0]
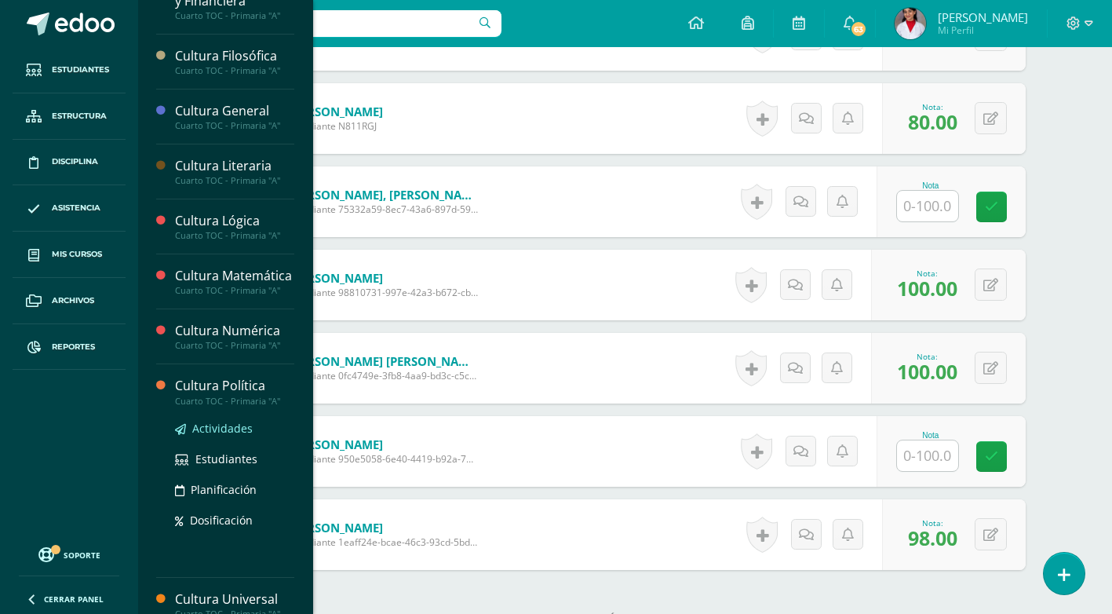
click at [220, 436] on span "Actividades" at bounding box center [222, 428] width 60 height 15
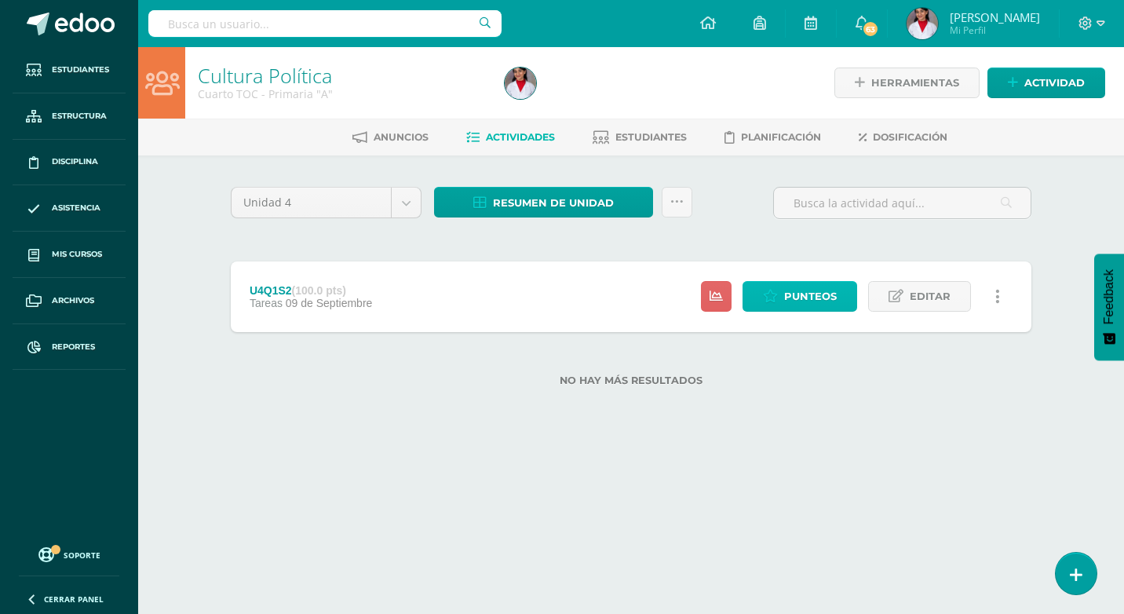
click at [816, 289] on span "Punteos" at bounding box center [810, 296] width 53 height 29
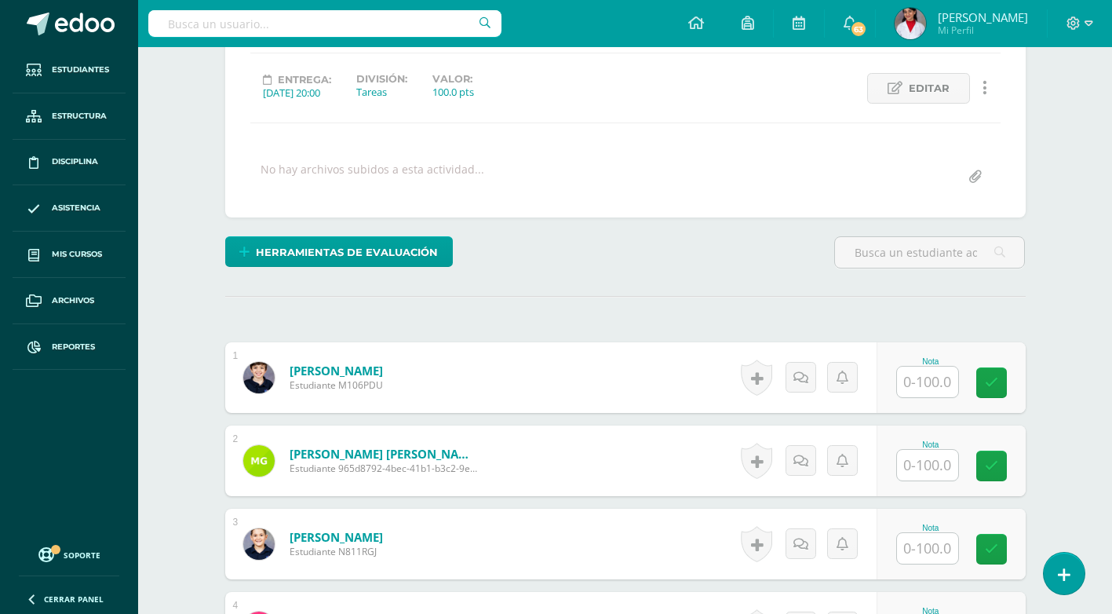
scroll to position [204, 0]
click at [931, 399] on div "Nota" at bounding box center [951, 376] width 149 height 71
click at [932, 375] on input "text" at bounding box center [927, 381] width 61 height 31
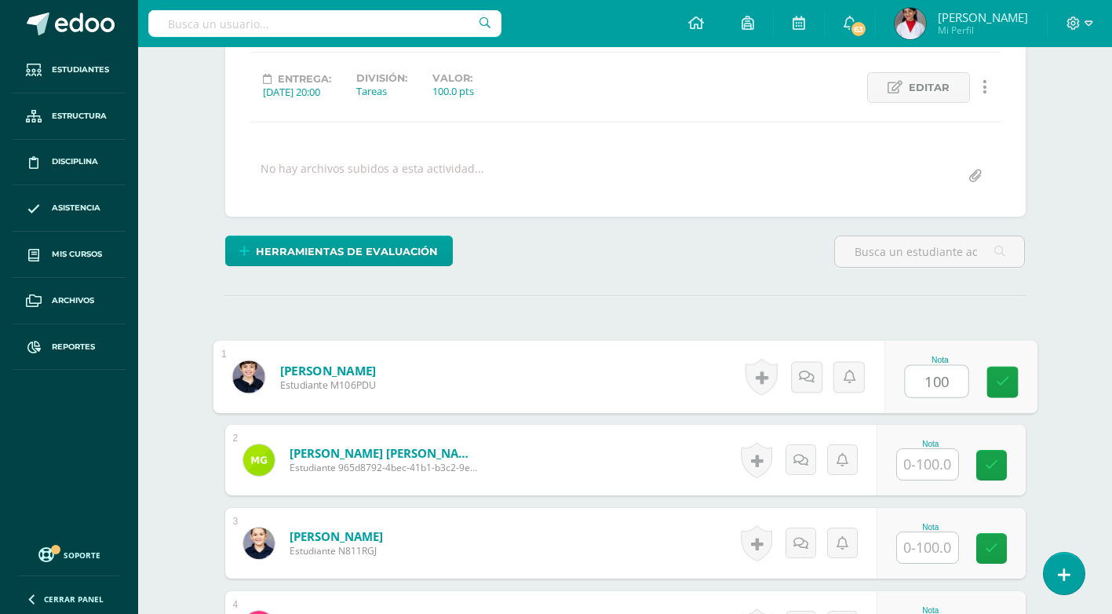
type input "100"
click at [917, 461] on input "text" at bounding box center [927, 464] width 61 height 31
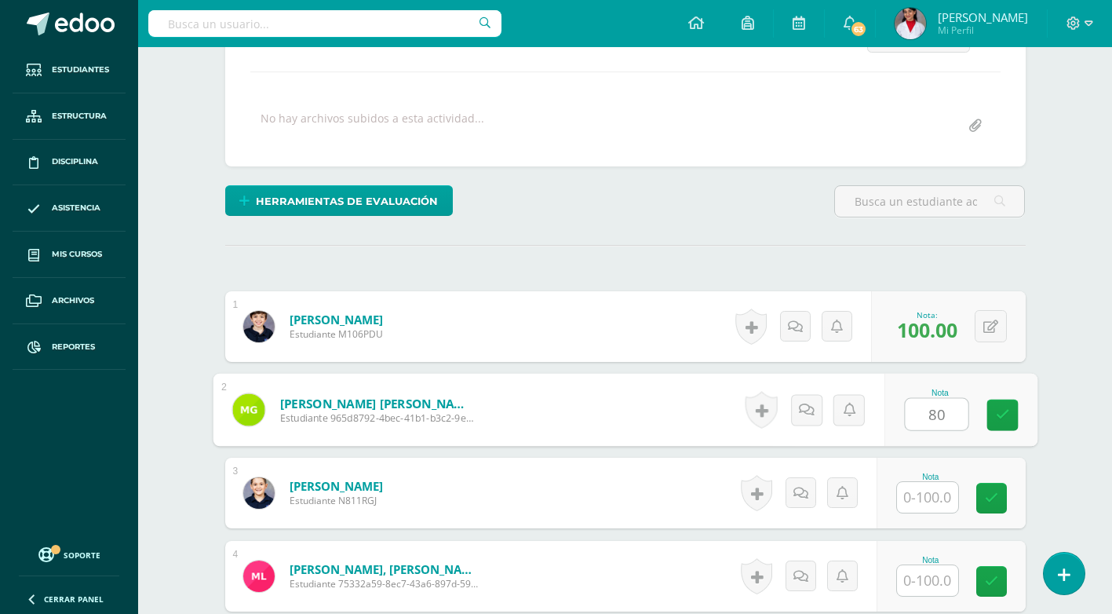
scroll to position [283, 0]
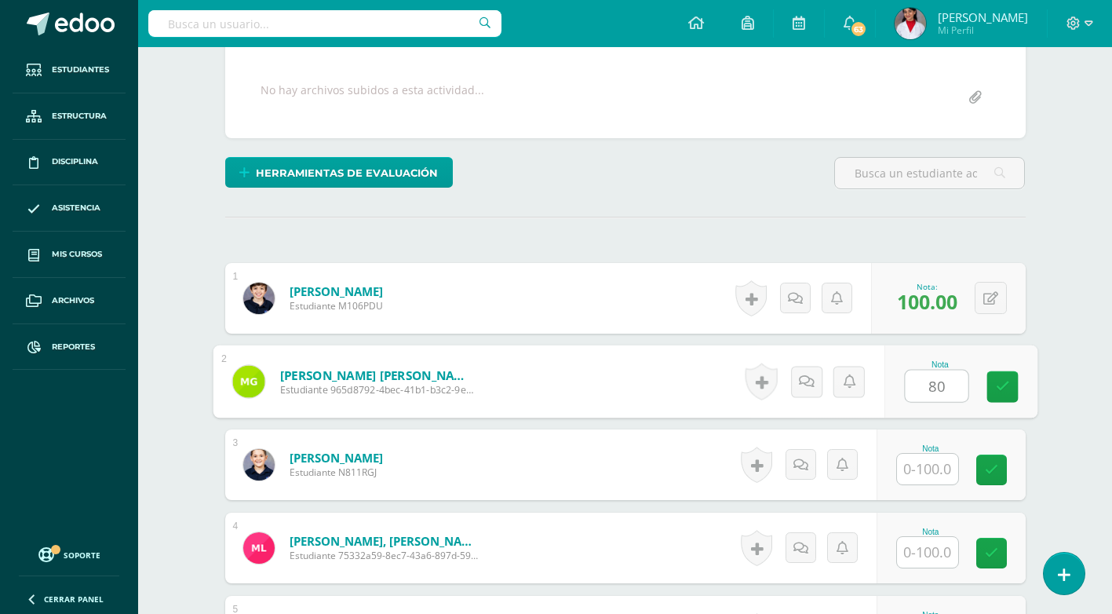
type input "80"
click at [936, 469] on input "text" at bounding box center [927, 469] width 61 height 31
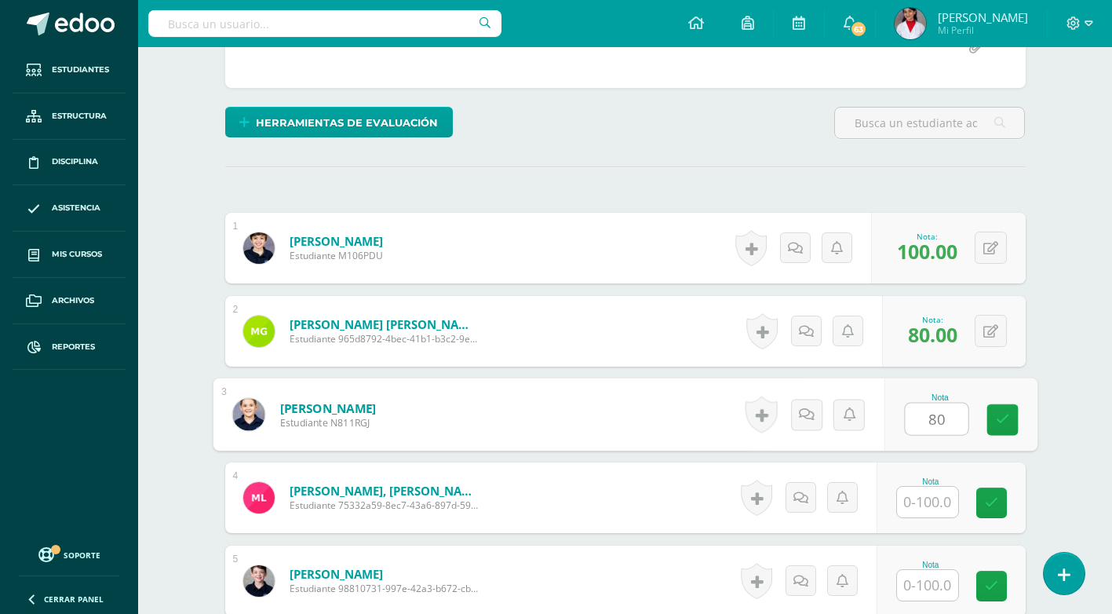
scroll to position [361, 0]
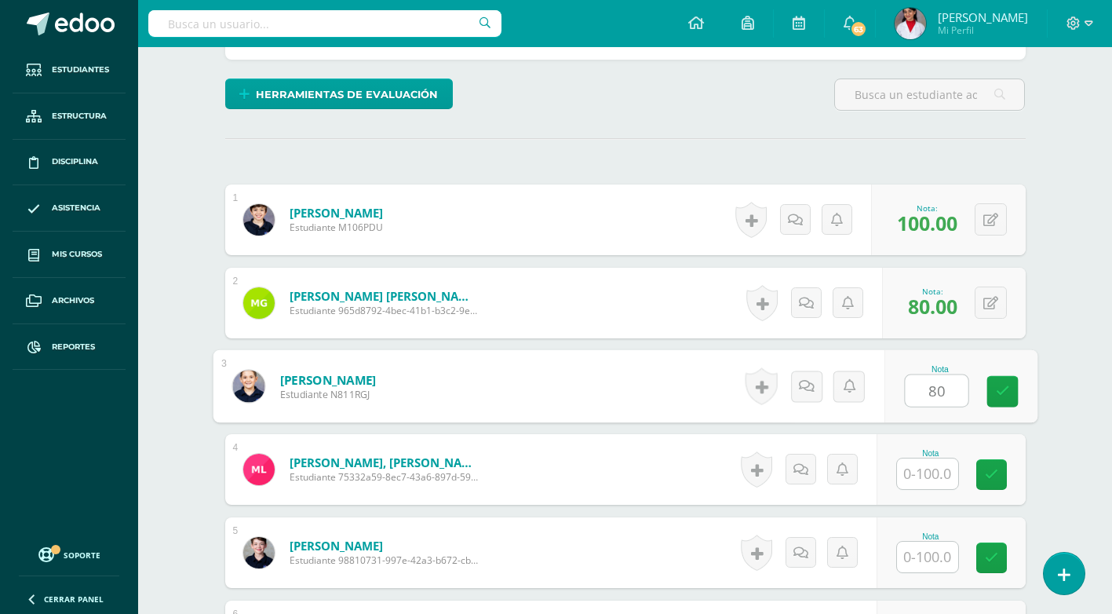
type input "80"
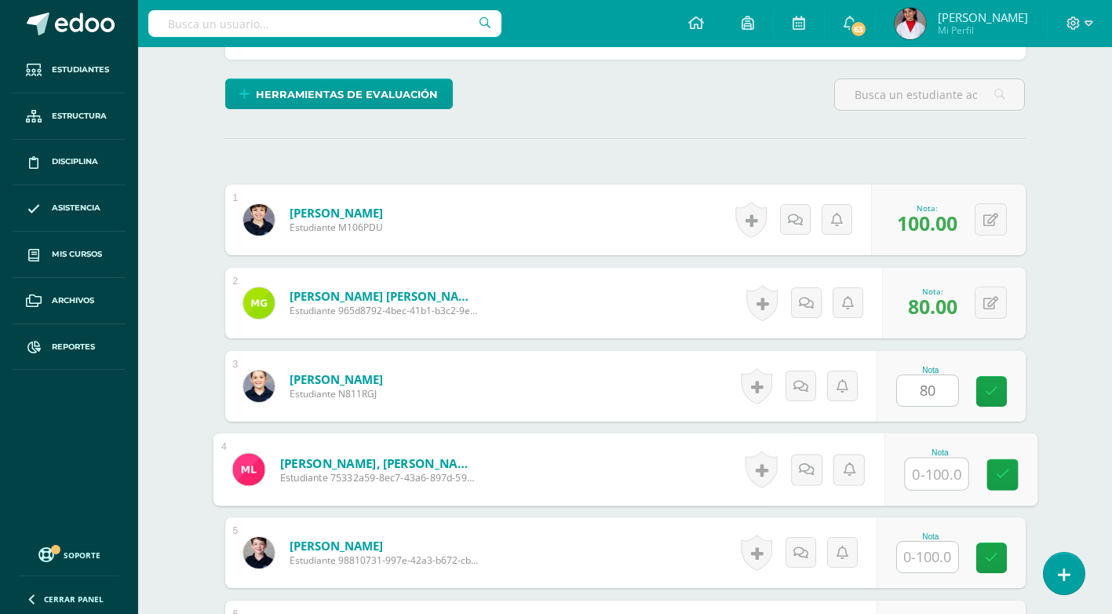
click at [934, 476] on input "text" at bounding box center [936, 473] width 63 height 31
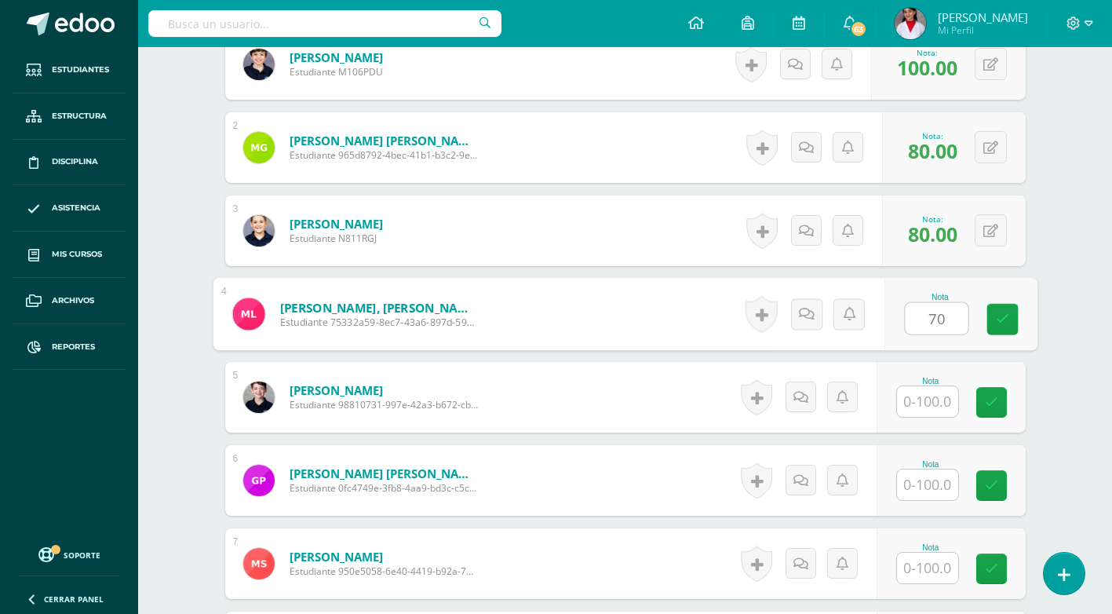
scroll to position [518, 0]
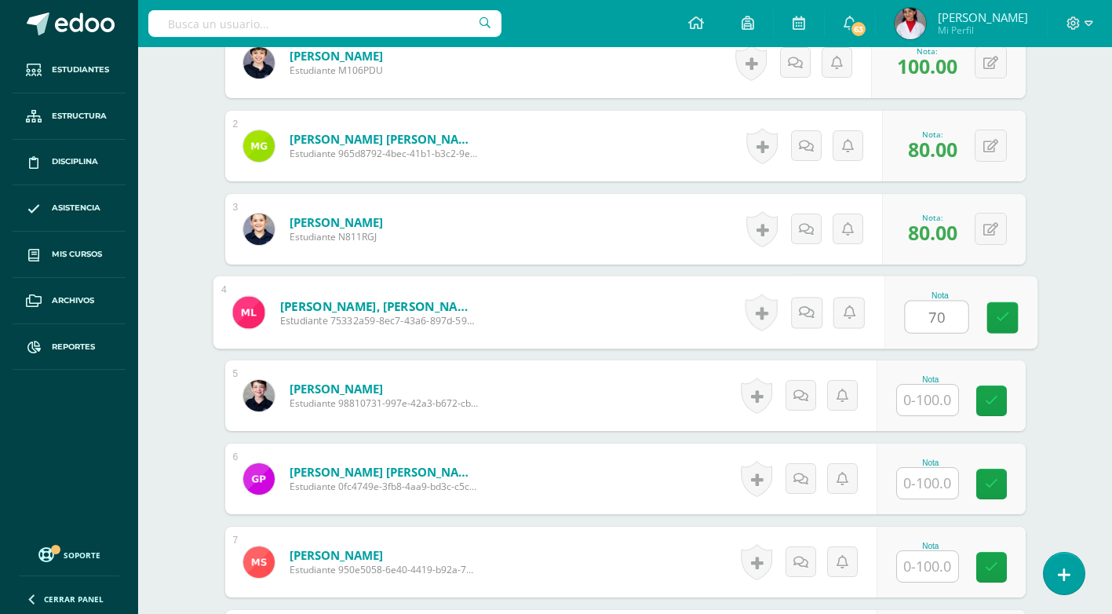
type input "70"
click at [933, 400] on input "text" at bounding box center [927, 400] width 61 height 31
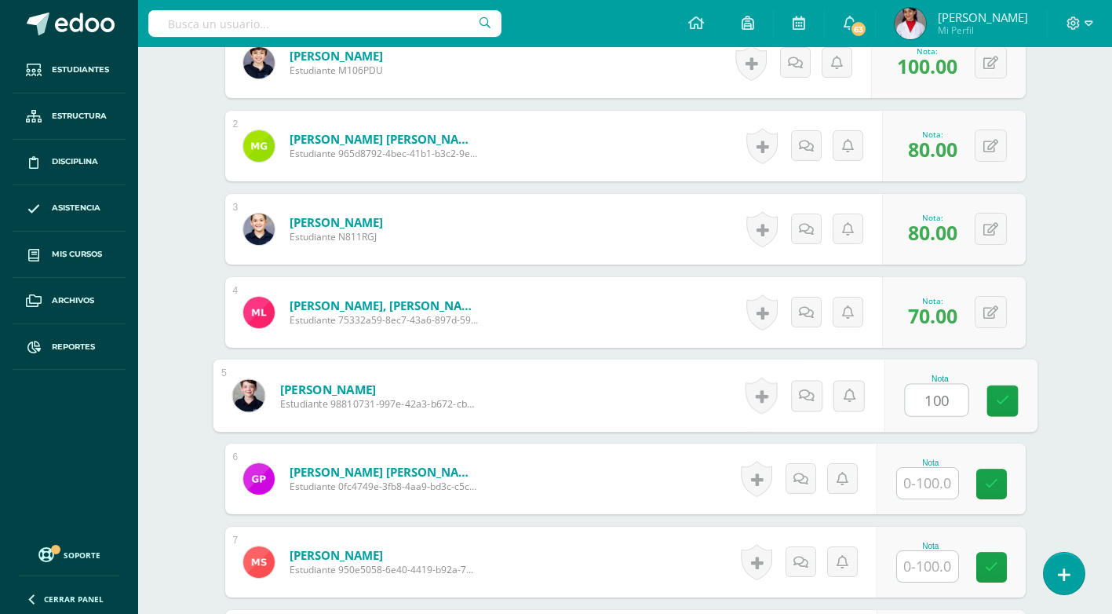
type input "100"
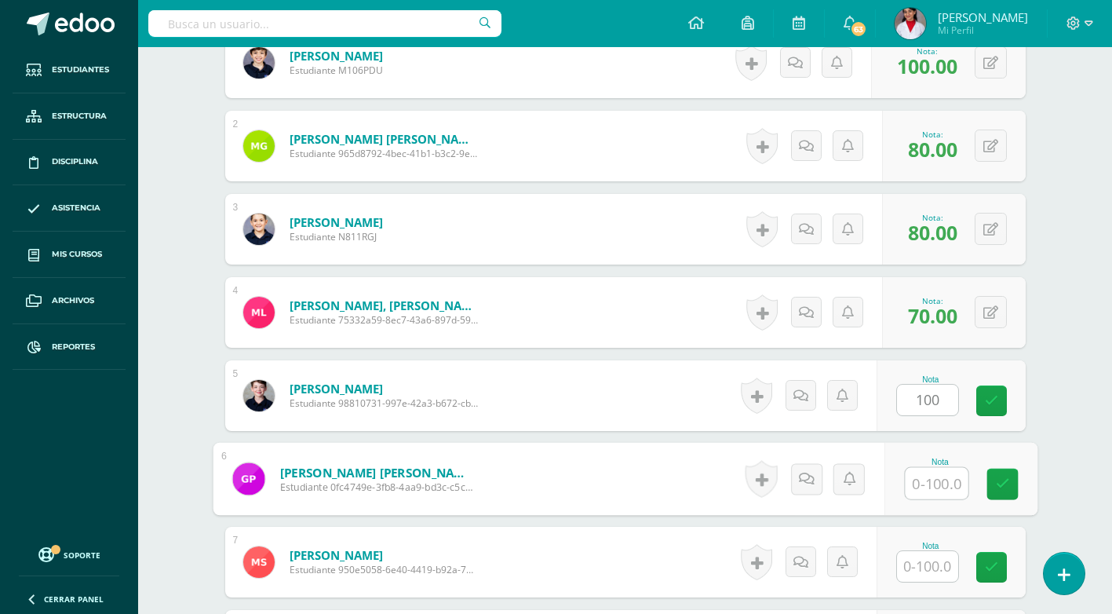
click at [944, 472] on input "text" at bounding box center [936, 483] width 63 height 31
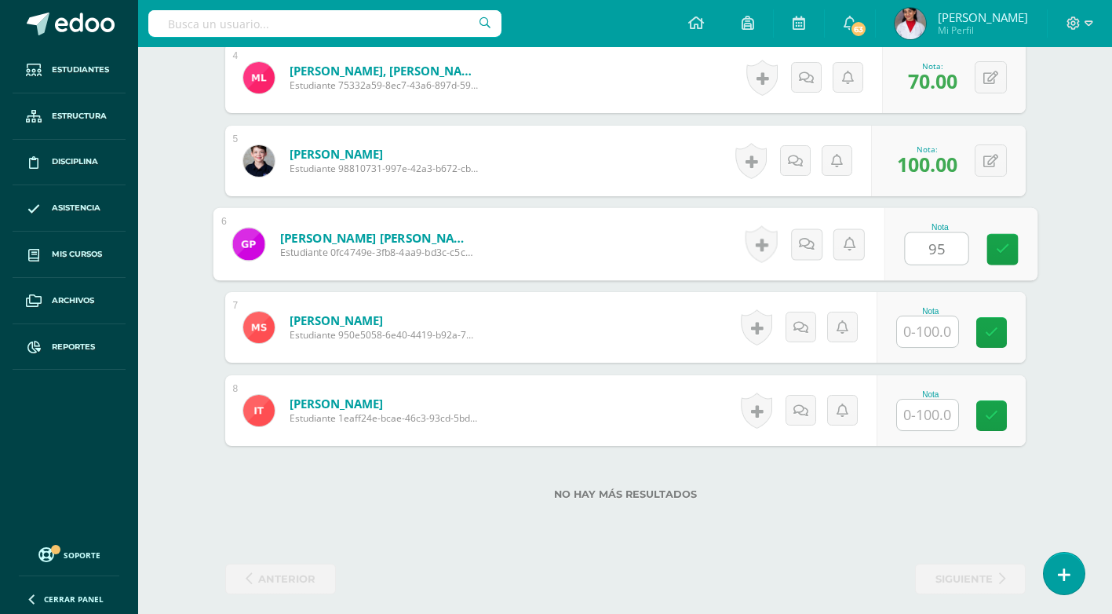
scroll to position [754, 0]
type input "95"
drag, startPoint x: 925, startPoint y: 423, endPoint x: 936, endPoint y: 423, distance: 11.0
click at [927, 423] on input "text" at bounding box center [927, 414] width 61 height 31
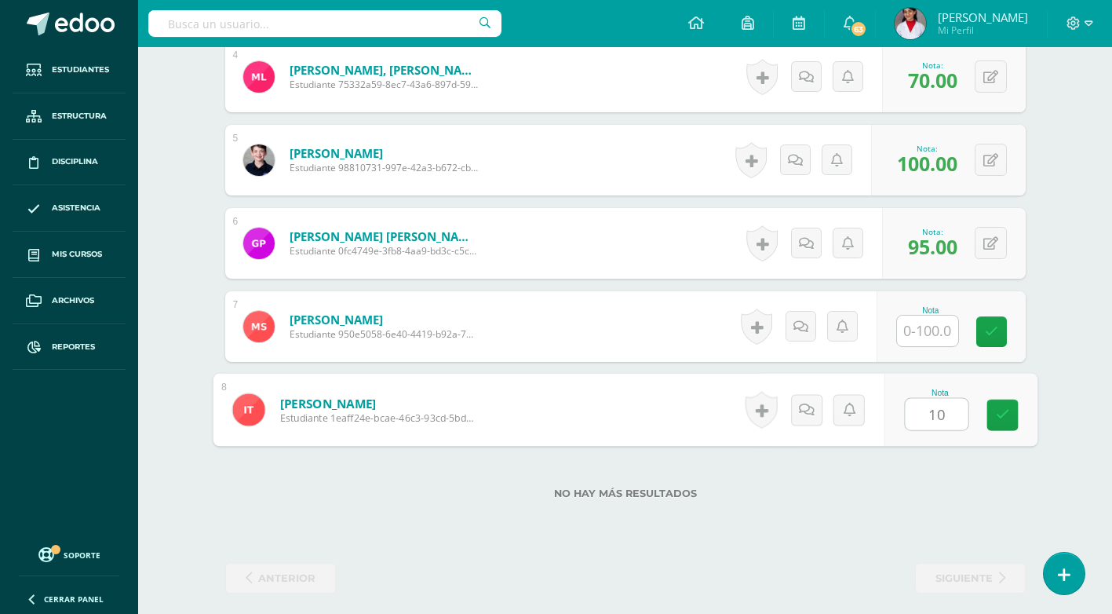
type input "100"
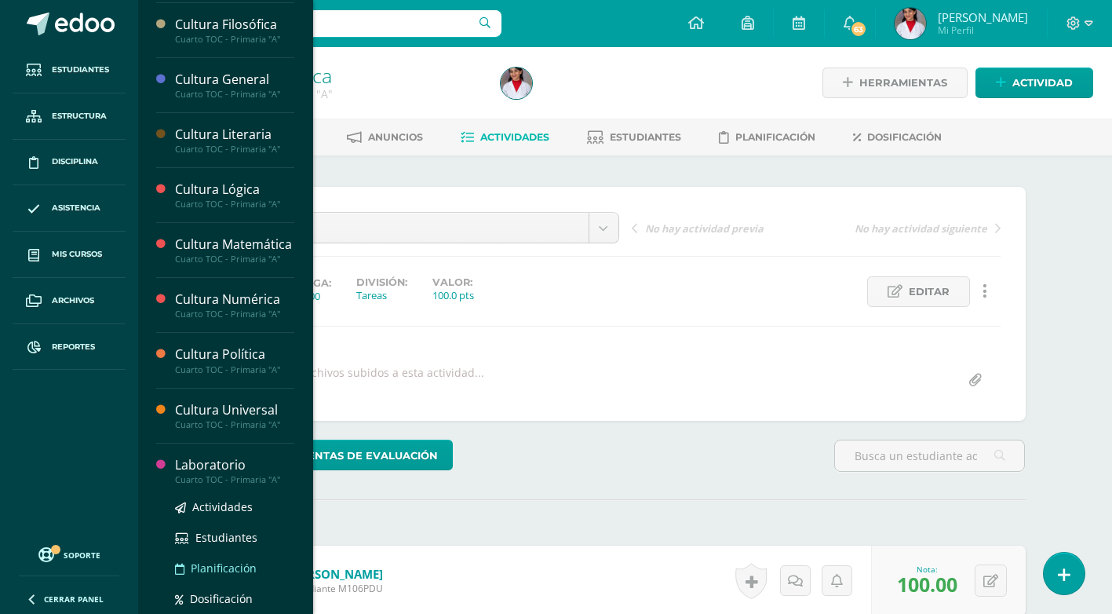
scroll to position [471, 0]
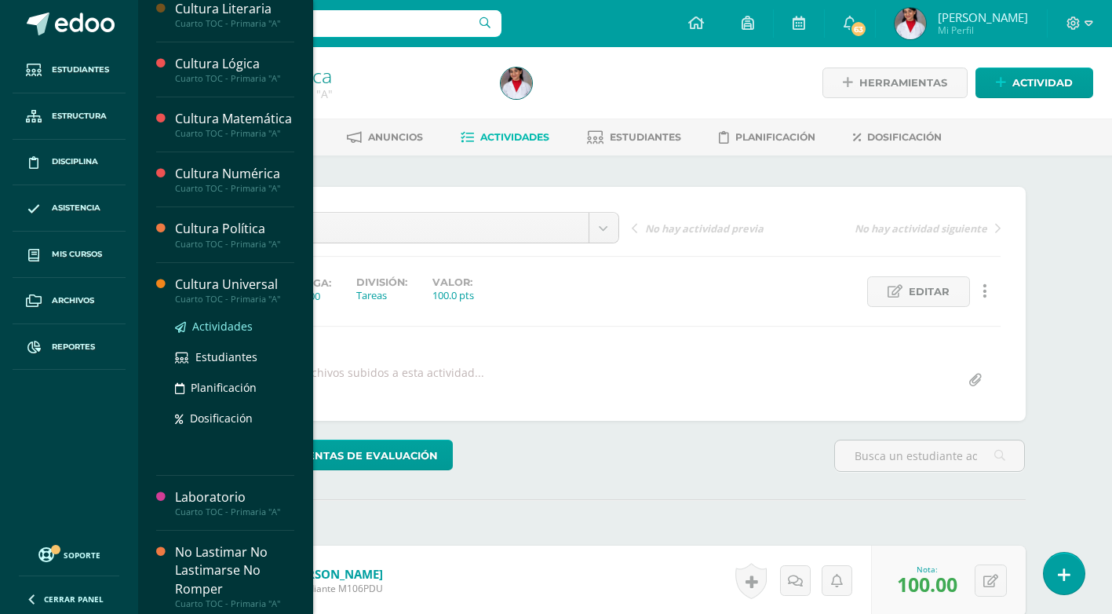
click at [225, 334] on span "Actividades" at bounding box center [222, 326] width 60 height 15
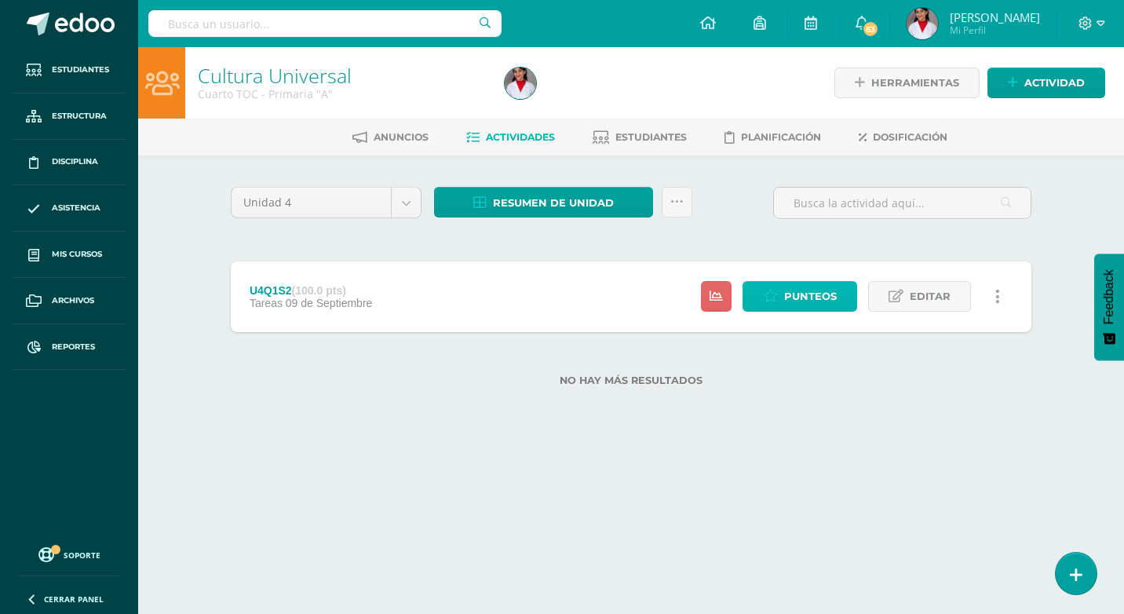
click at [770, 295] on icon at bounding box center [770, 296] width 15 height 13
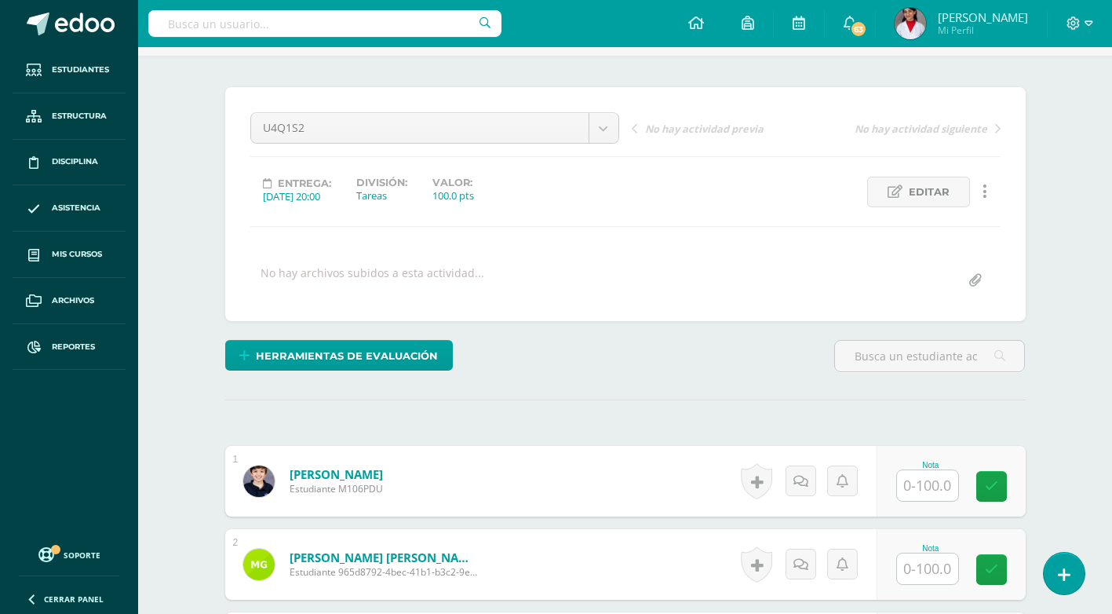
scroll to position [158, 0]
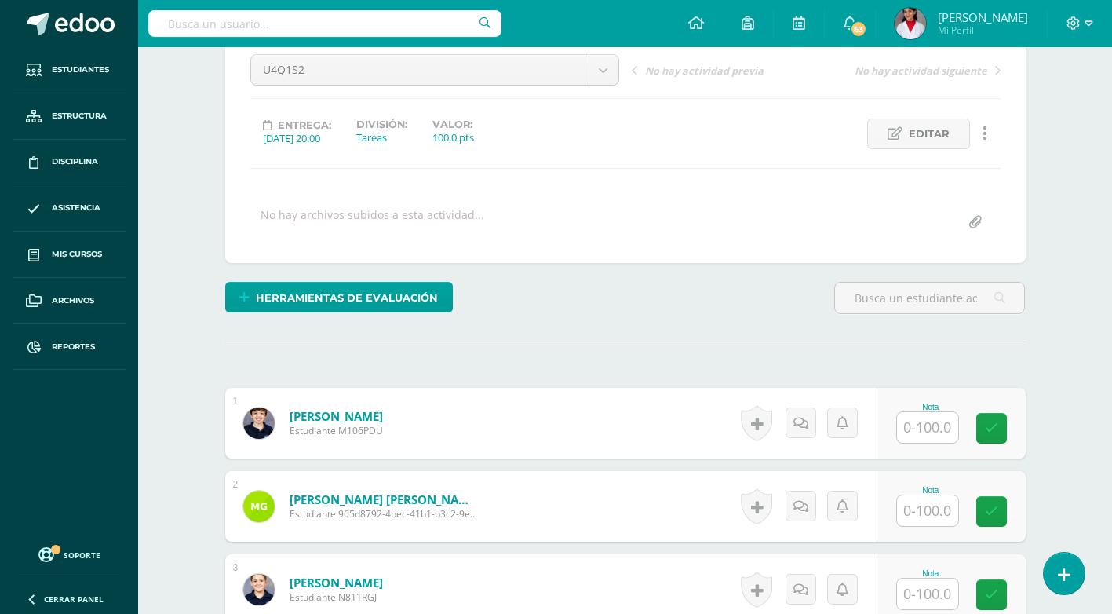
click at [922, 420] on input "text" at bounding box center [927, 427] width 61 height 31
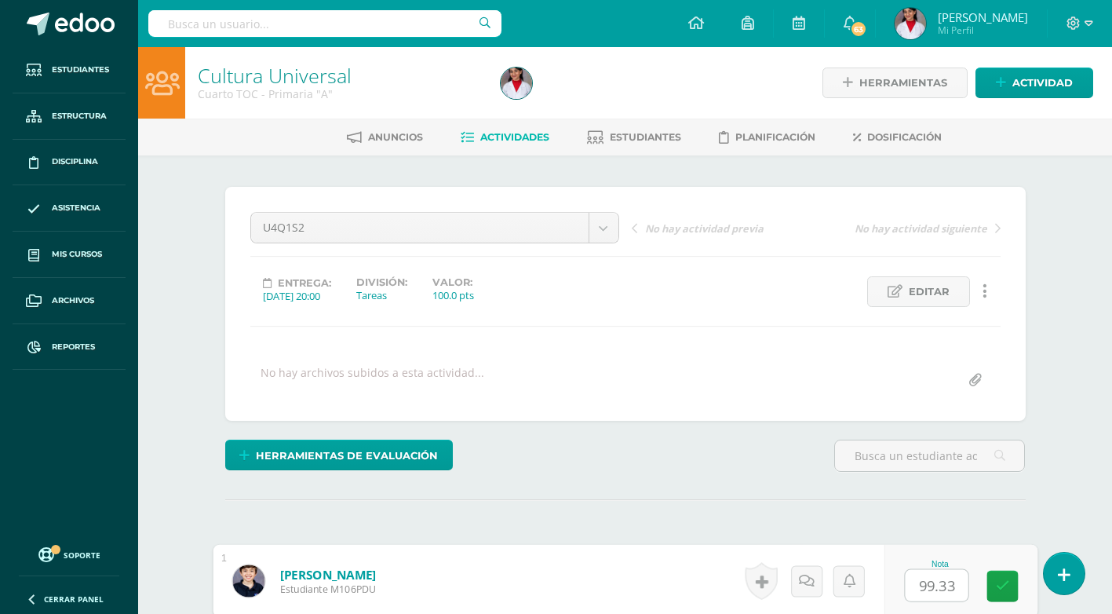
scroll to position [235, 0]
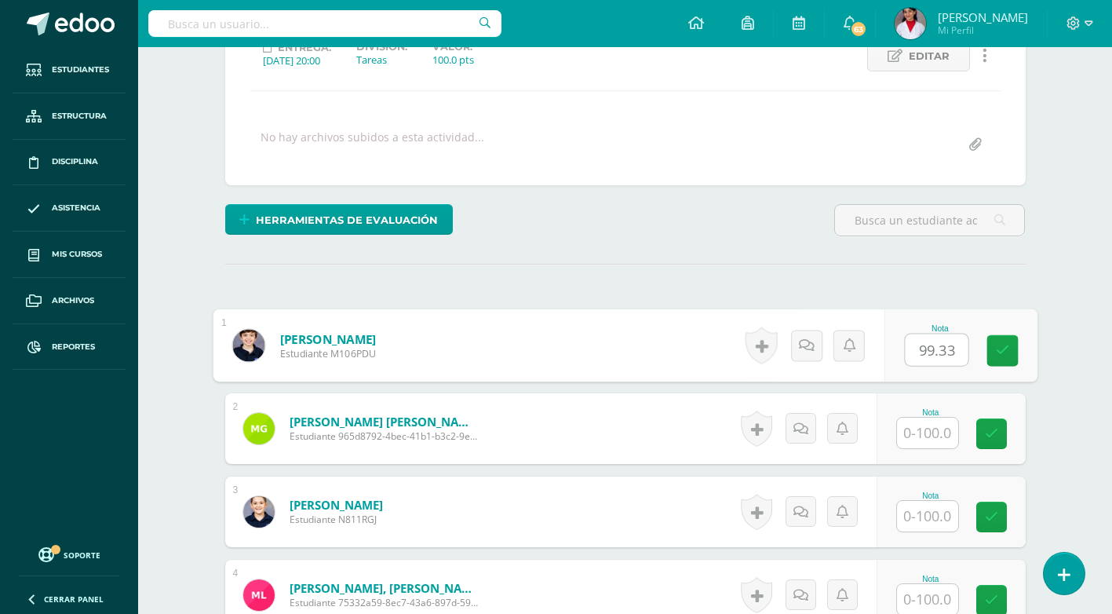
type input "99.33"
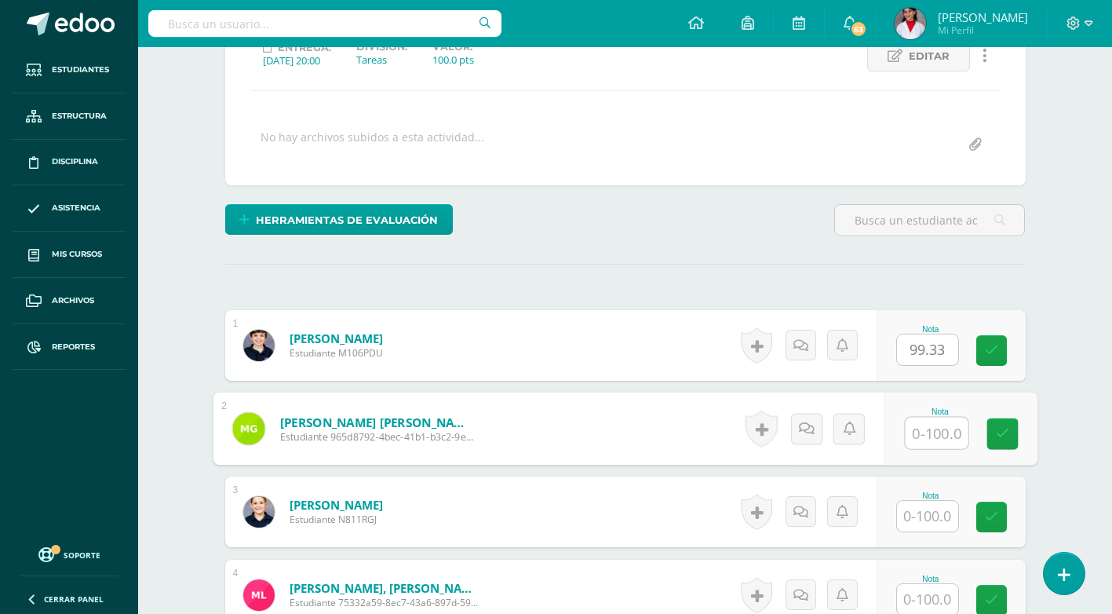
click at [928, 443] on input "text" at bounding box center [936, 433] width 63 height 31
type input "100"
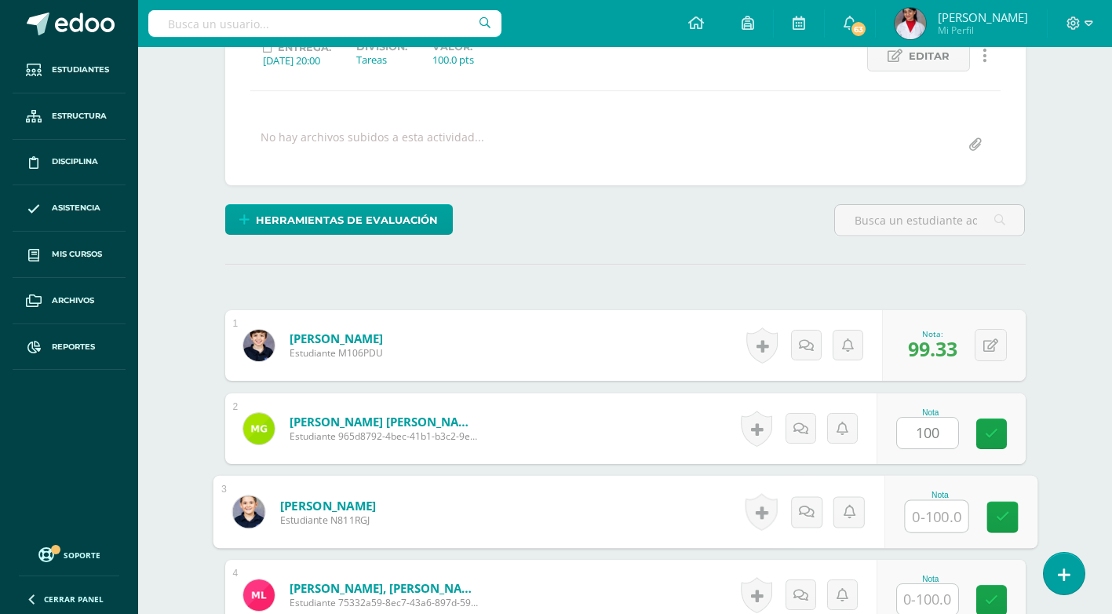
click at [946, 508] on input "text" at bounding box center [936, 516] width 63 height 31
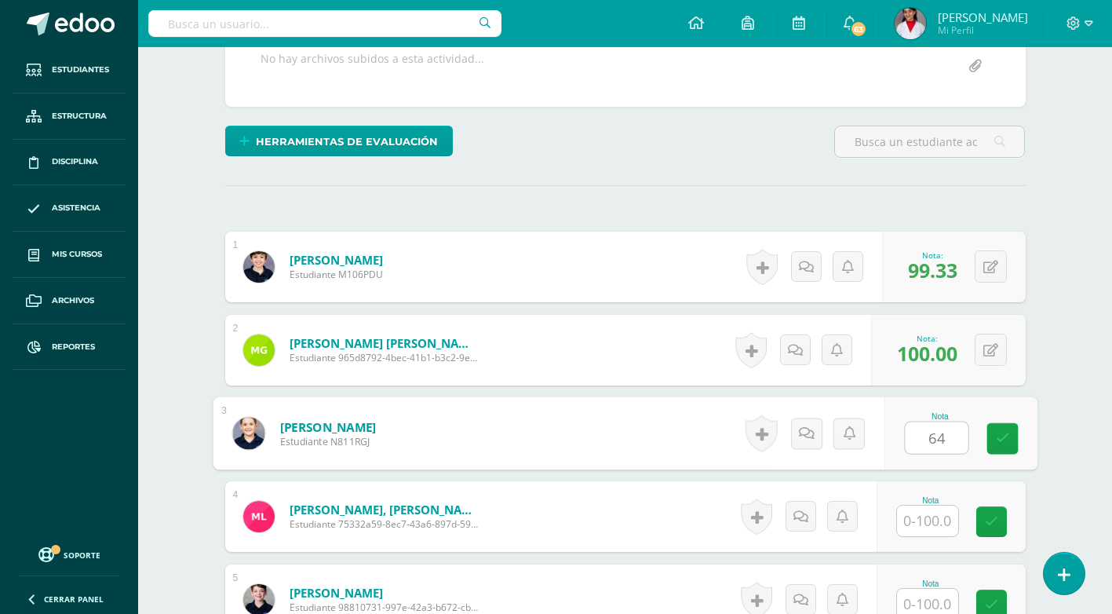
type input "64"
click at [945, 508] on input "text" at bounding box center [927, 521] width 61 height 31
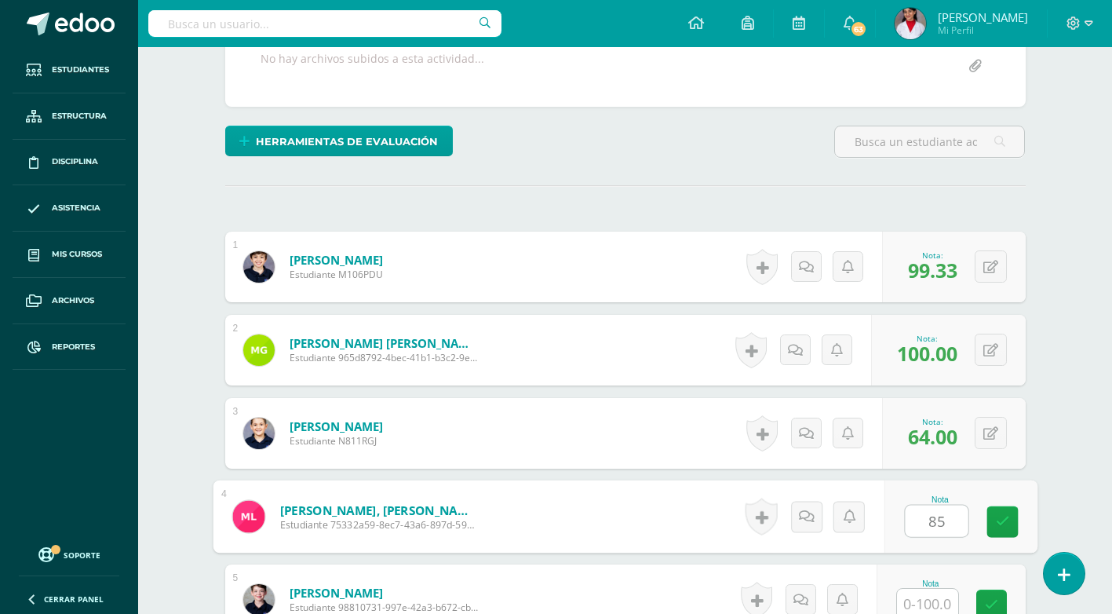
scroll to position [392, 0]
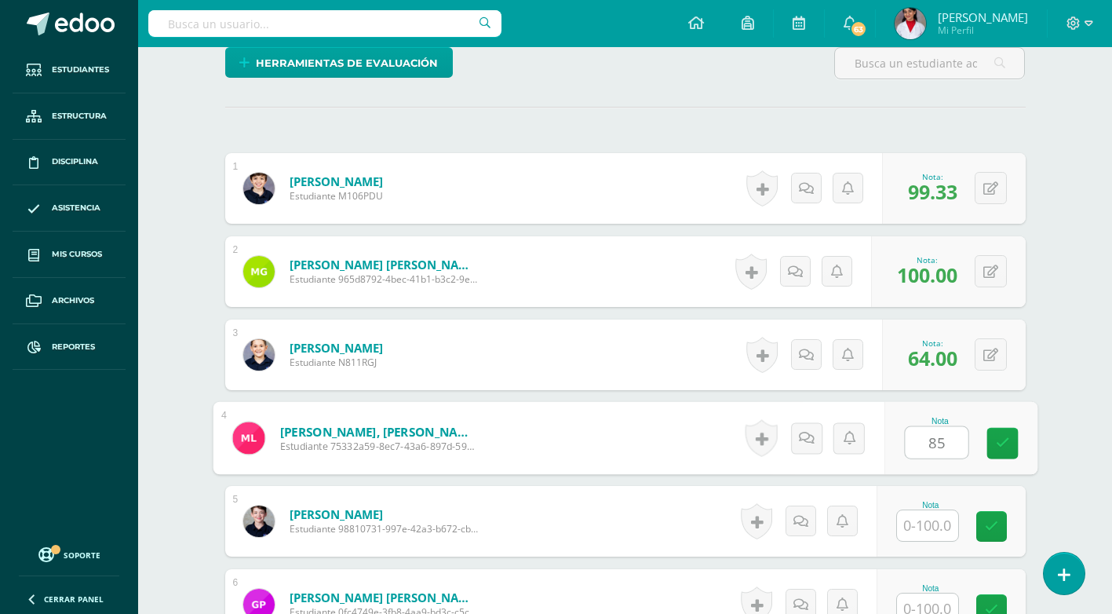
type input "85"
click at [944, 519] on input "text" at bounding box center [927, 525] width 61 height 31
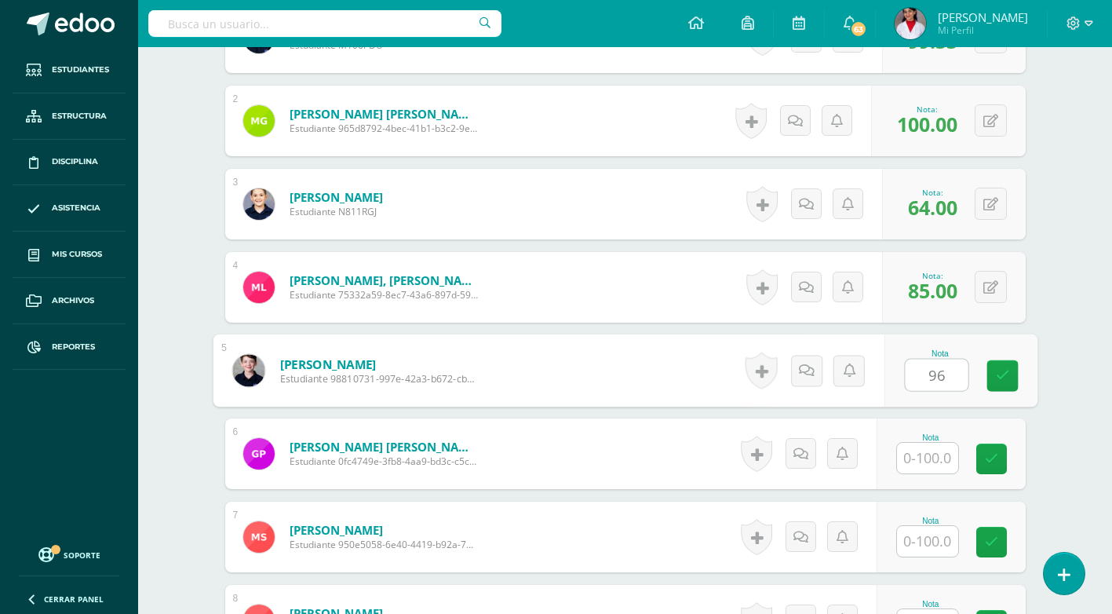
scroll to position [549, 0]
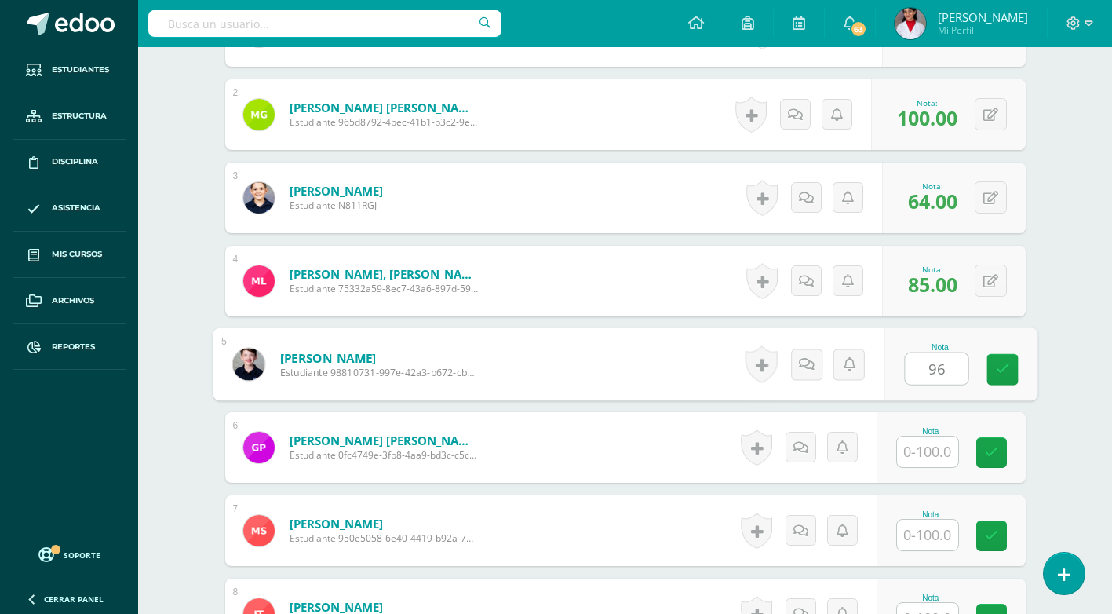
type input "96"
click at [926, 460] on input "text" at bounding box center [927, 451] width 61 height 31
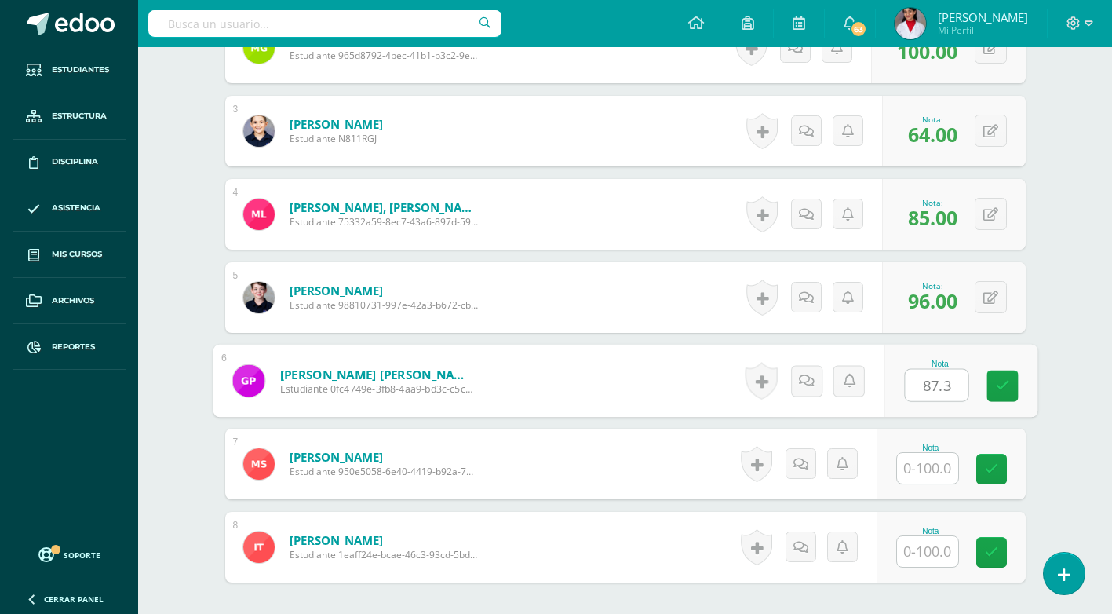
scroll to position [706, 0]
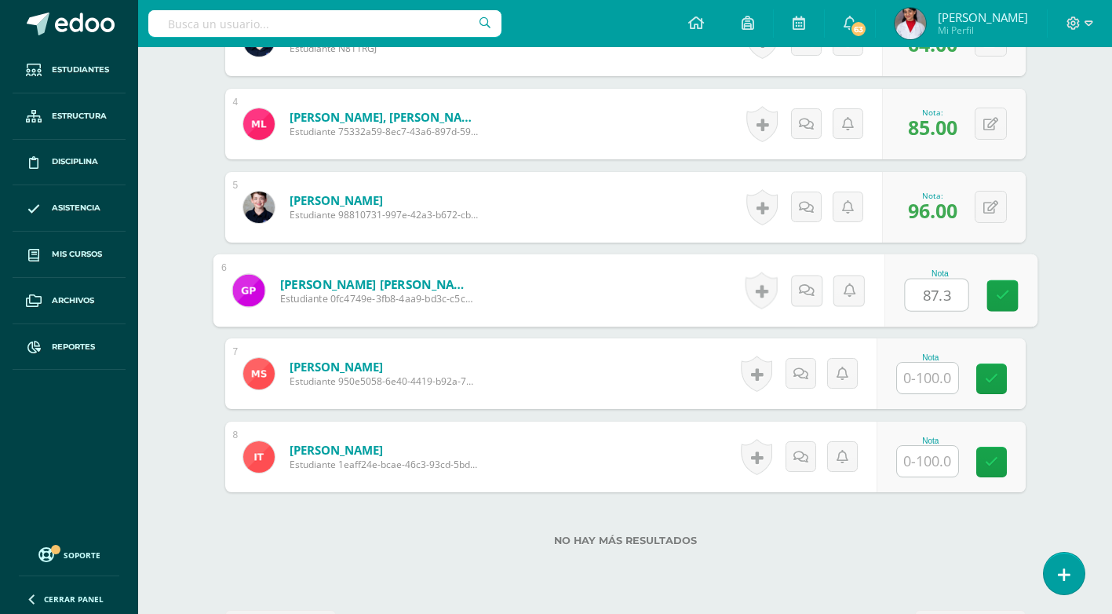
type input "87.3"
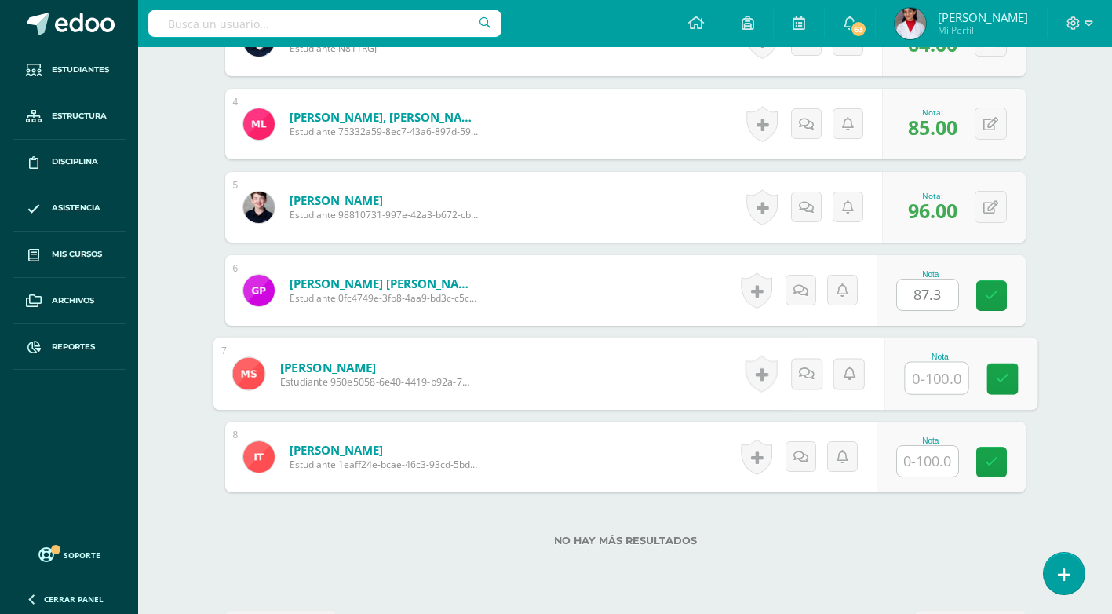
click at [922, 385] on input "text" at bounding box center [936, 378] width 63 height 31
type input "79"
click at [946, 457] on input "text" at bounding box center [927, 461] width 61 height 31
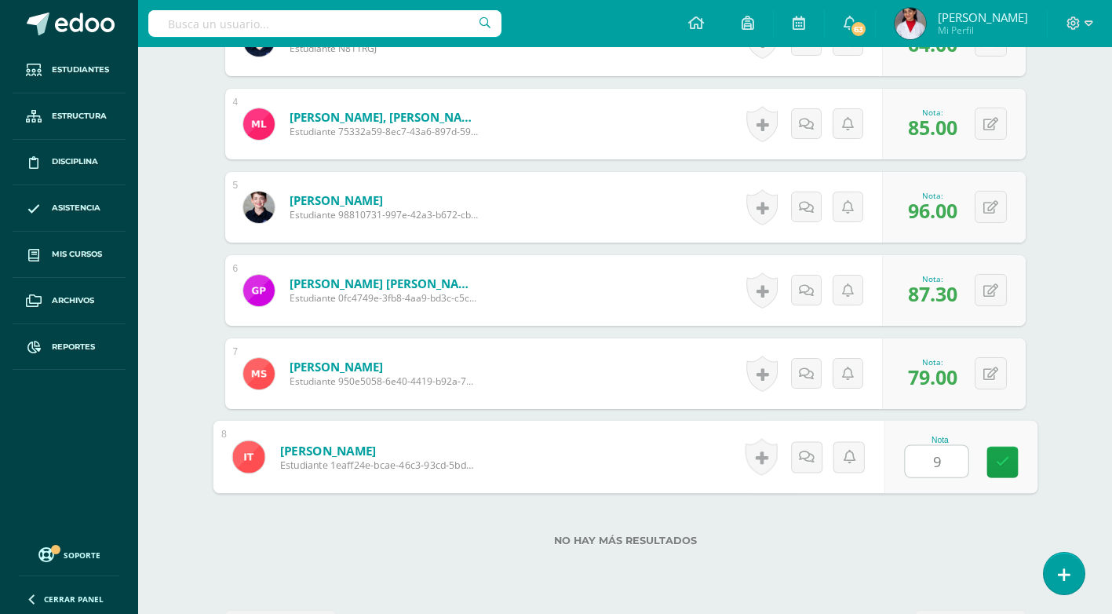
type input "90"
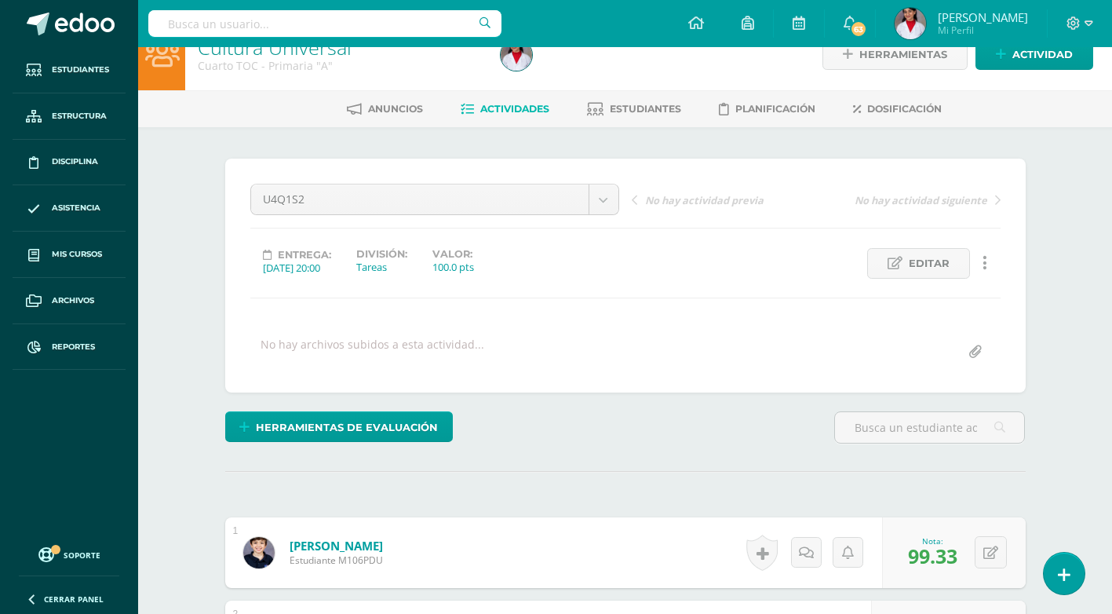
scroll to position [78, 0]
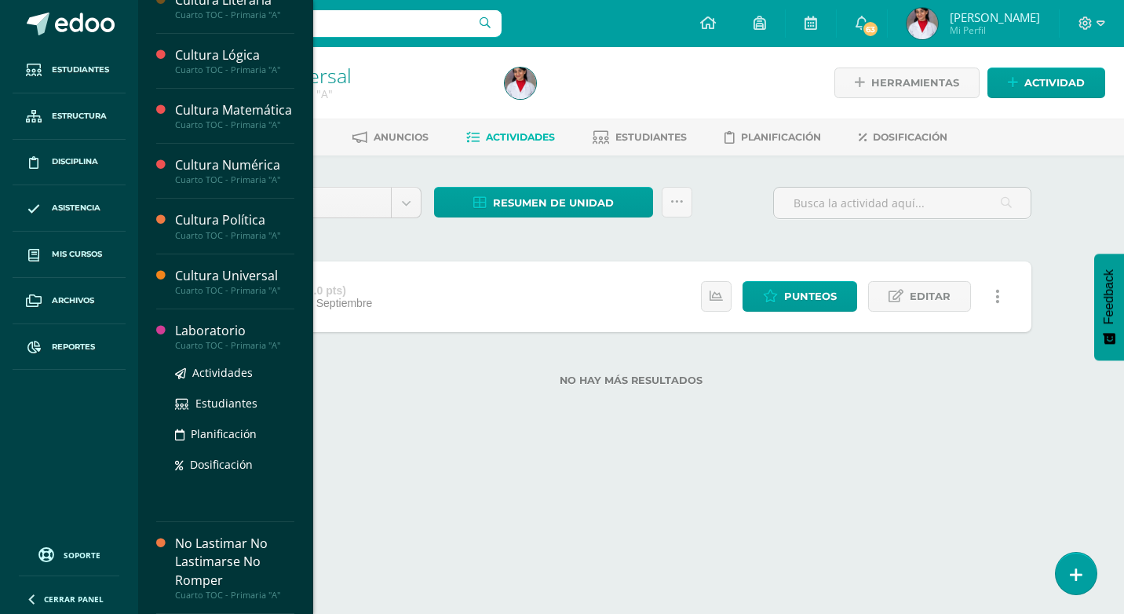
scroll to position [498, 0]
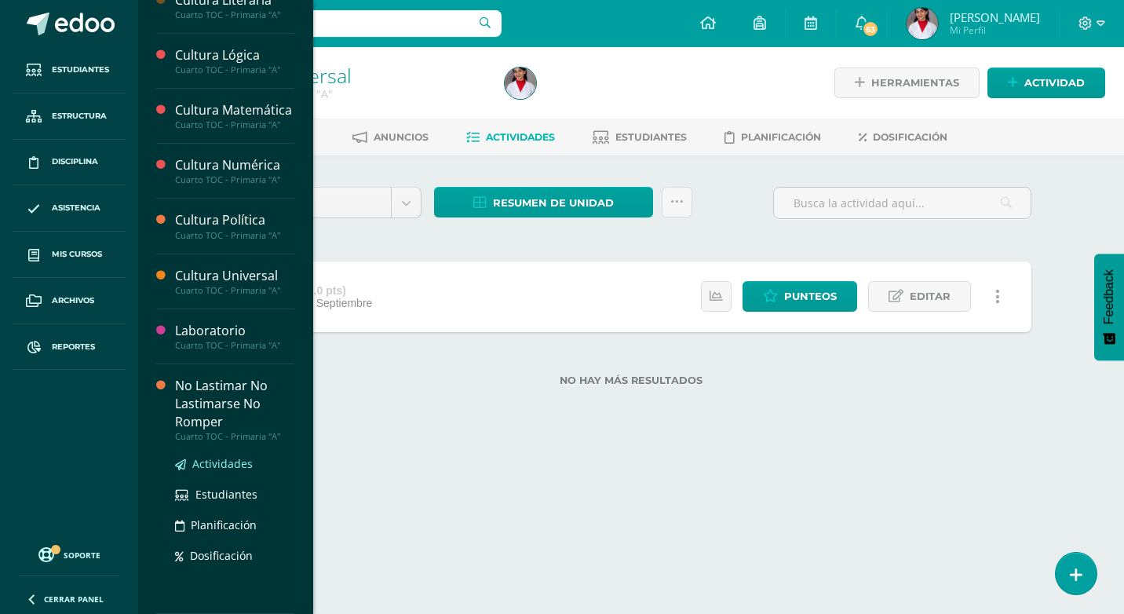
click at [218, 464] on span "Actividades" at bounding box center [222, 463] width 60 height 15
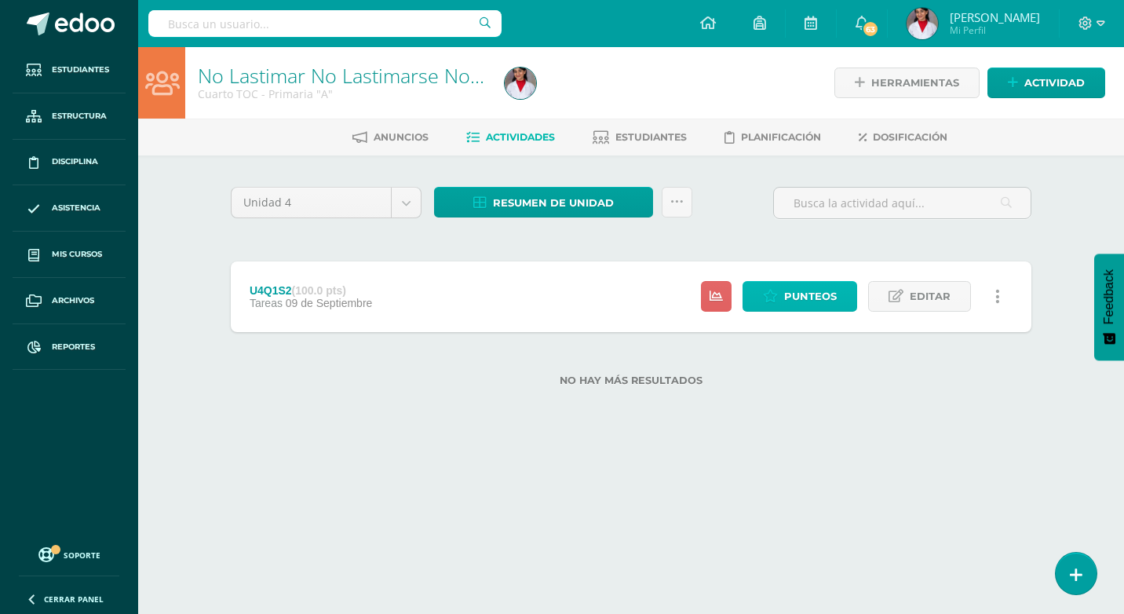
click at [820, 293] on span "Punteos" at bounding box center [810, 296] width 53 height 29
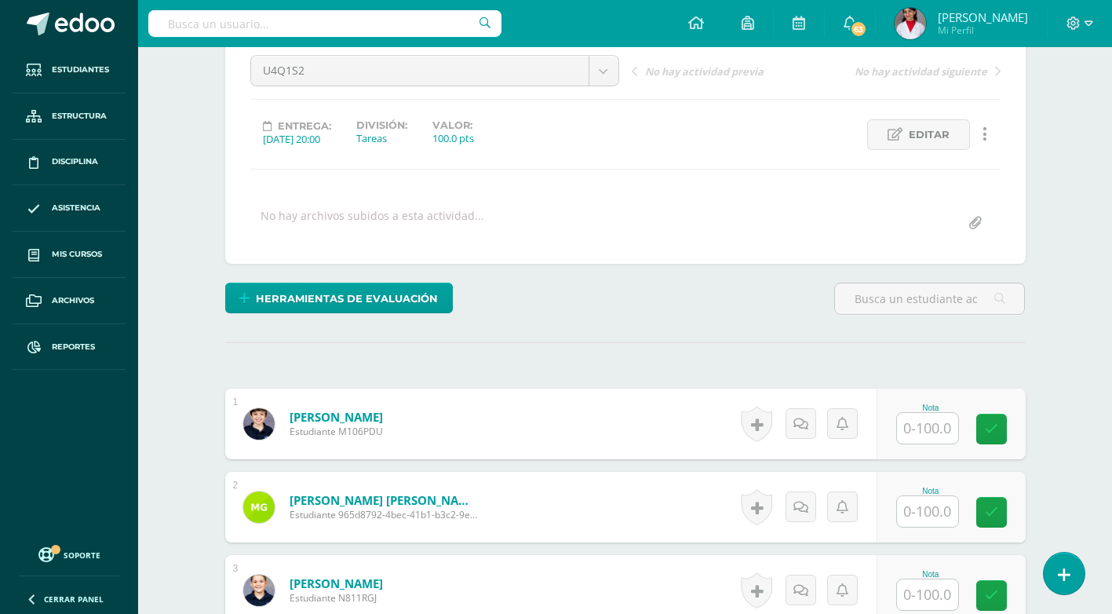
scroll to position [158, 0]
click at [925, 434] on input "text" at bounding box center [927, 427] width 61 height 31
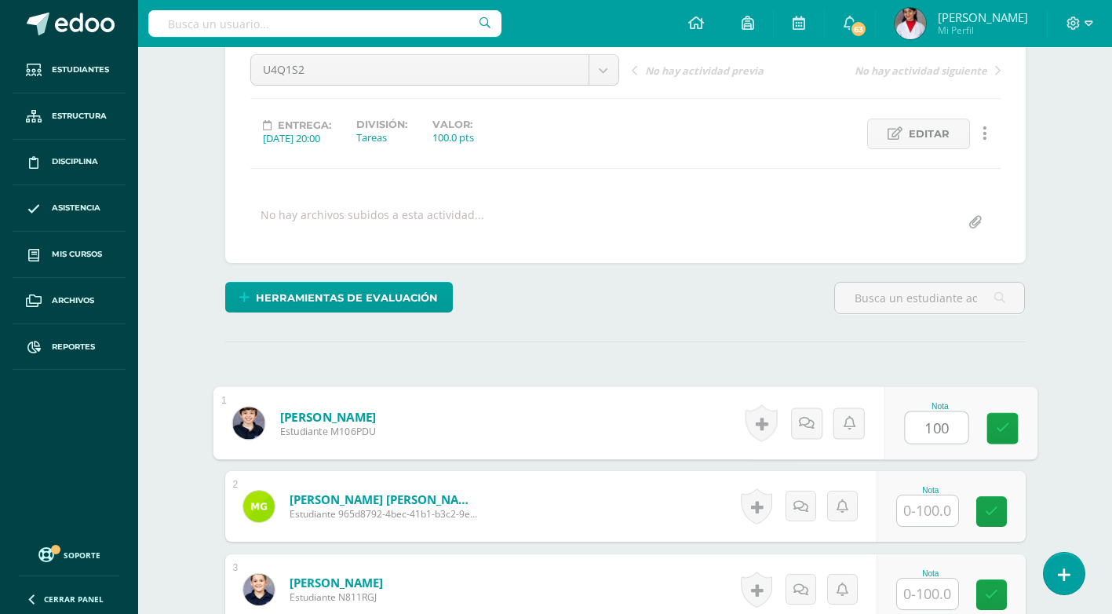
type input "100"
click at [909, 499] on input "text" at bounding box center [927, 510] width 61 height 31
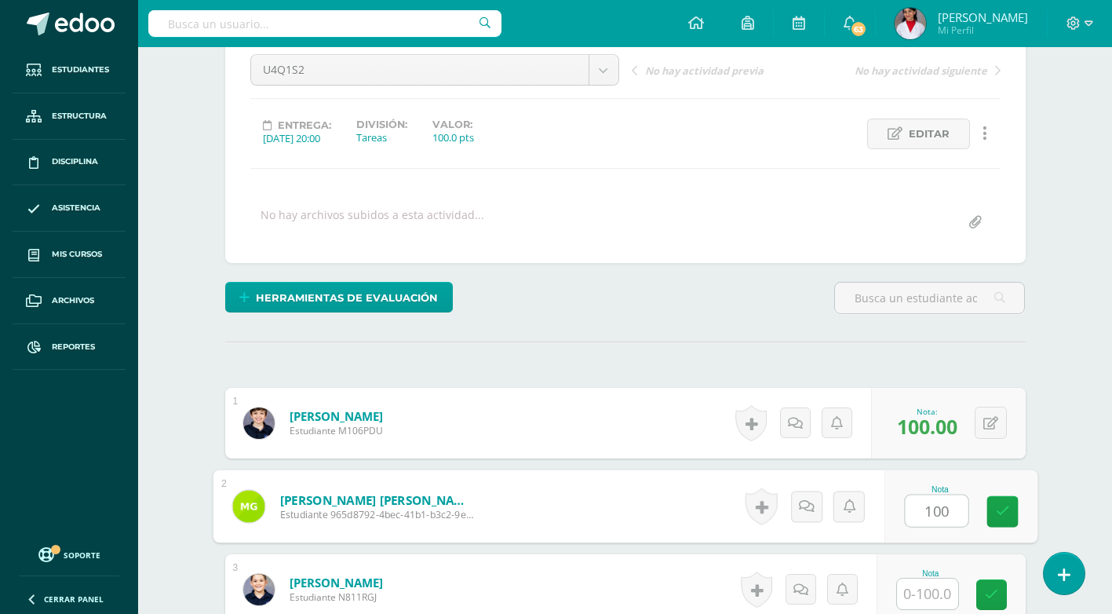
scroll to position [236, 0]
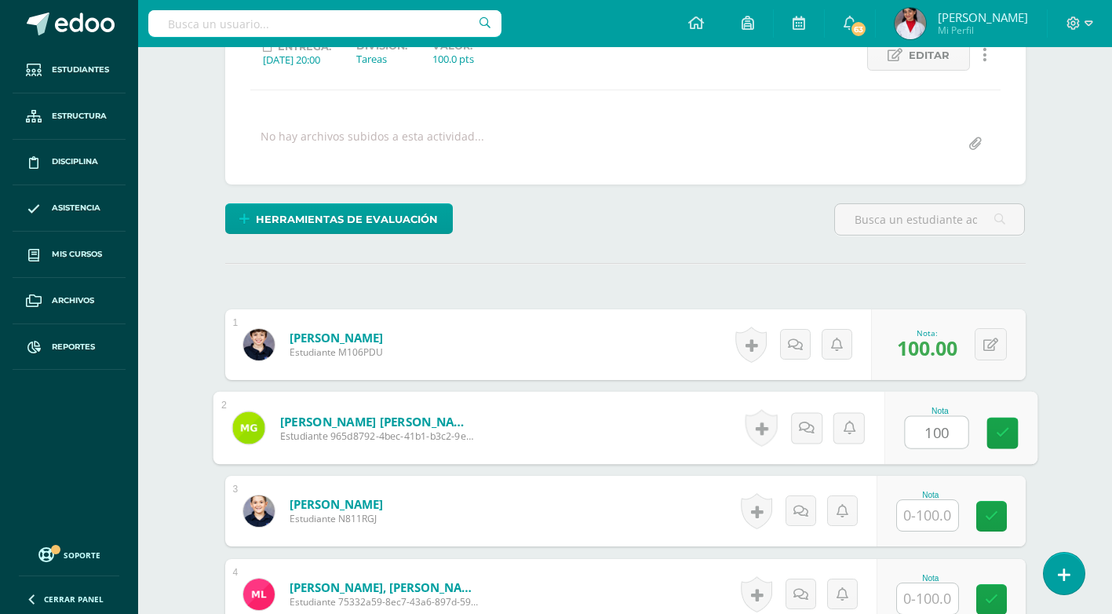
type input "100"
click at [927, 508] on input "text" at bounding box center [927, 515] width 61 height 31
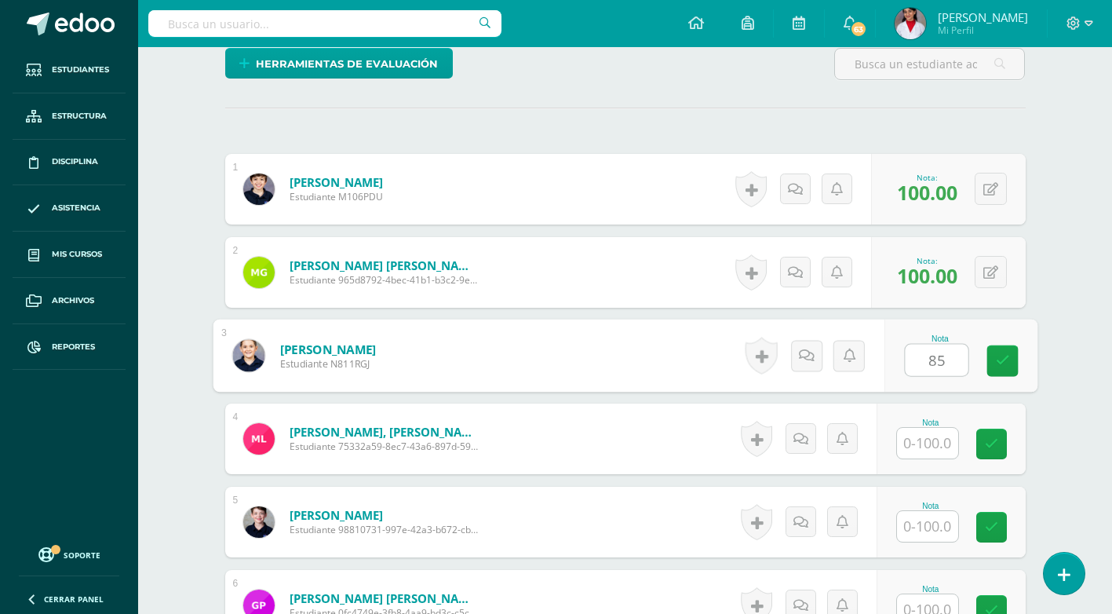
scroll to position [393, 0]
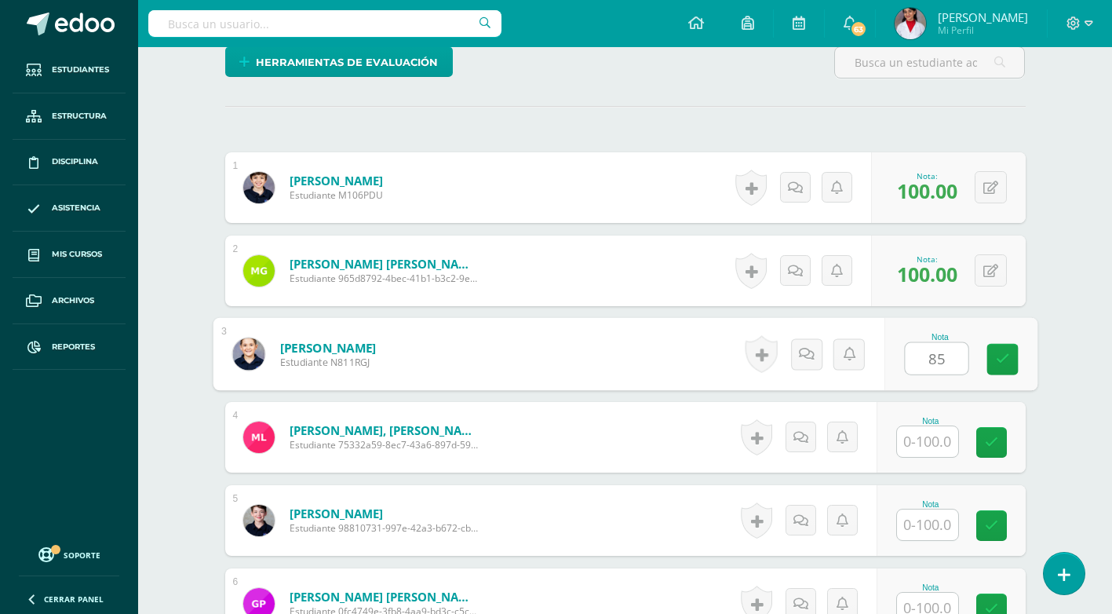
type input "85"
click at [914, 445] on input "text" at bounding box center [927, 441] width 61 height 31
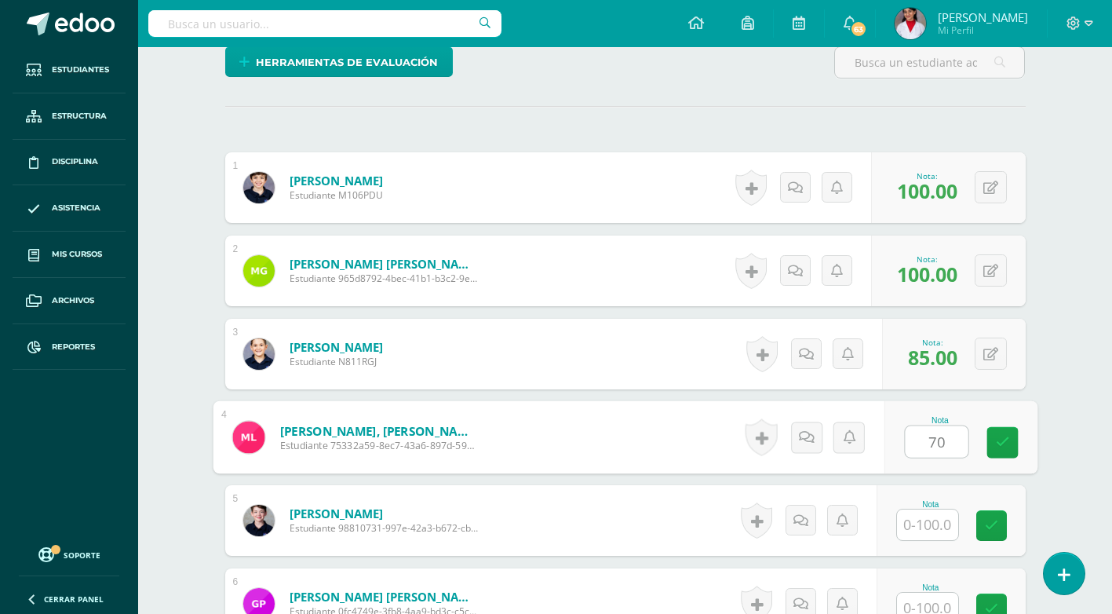
type input "70"
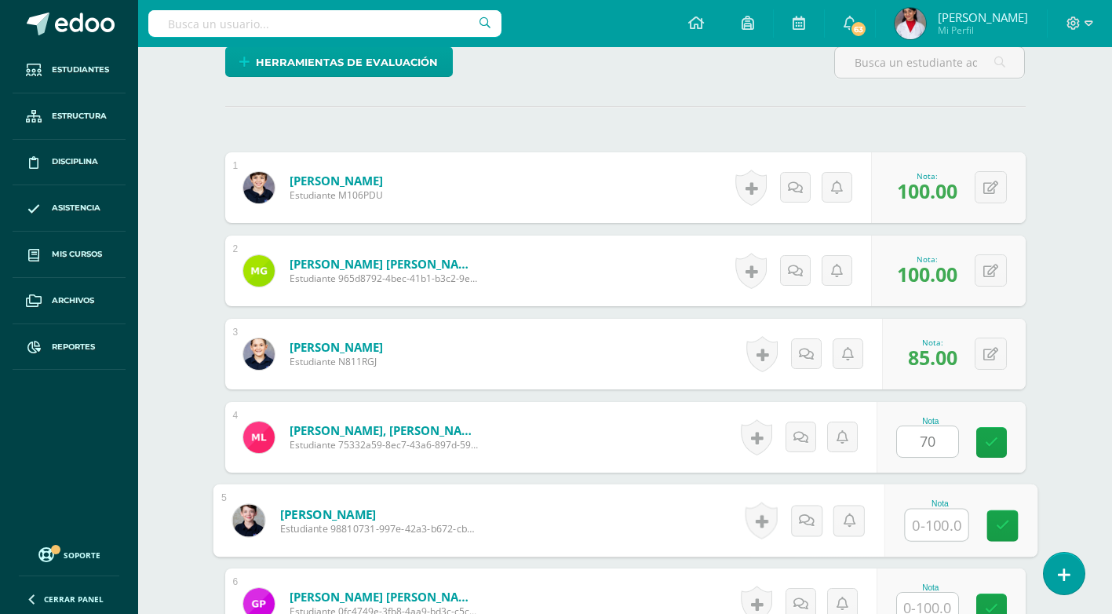
click at [929, 509] on input "text" at bounding box center [936, 524] width 63 height 31
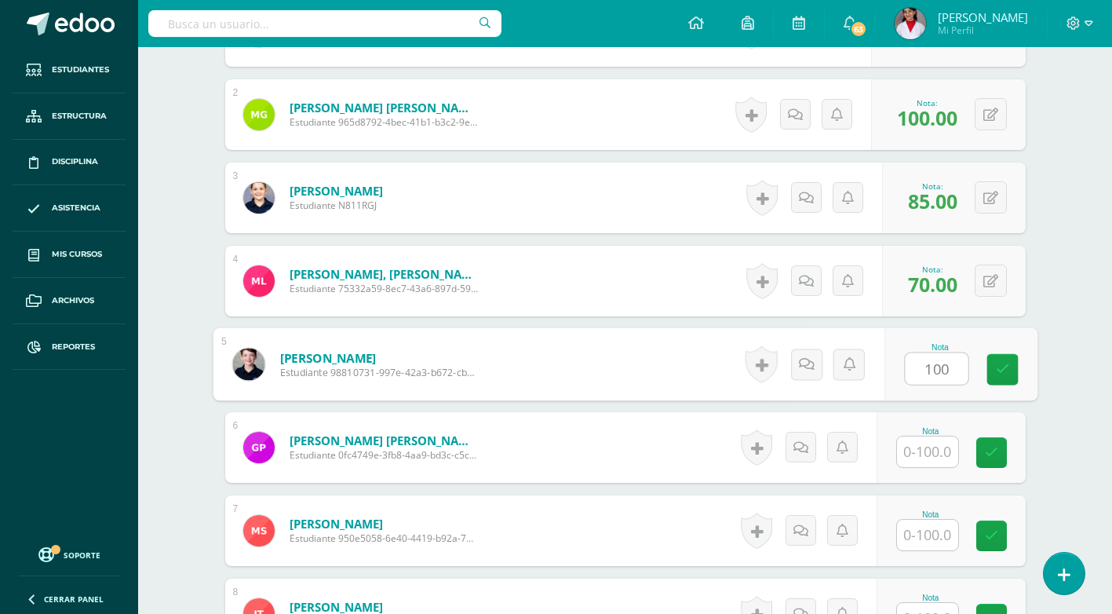
scroll to position [550, 0]
type input "100"
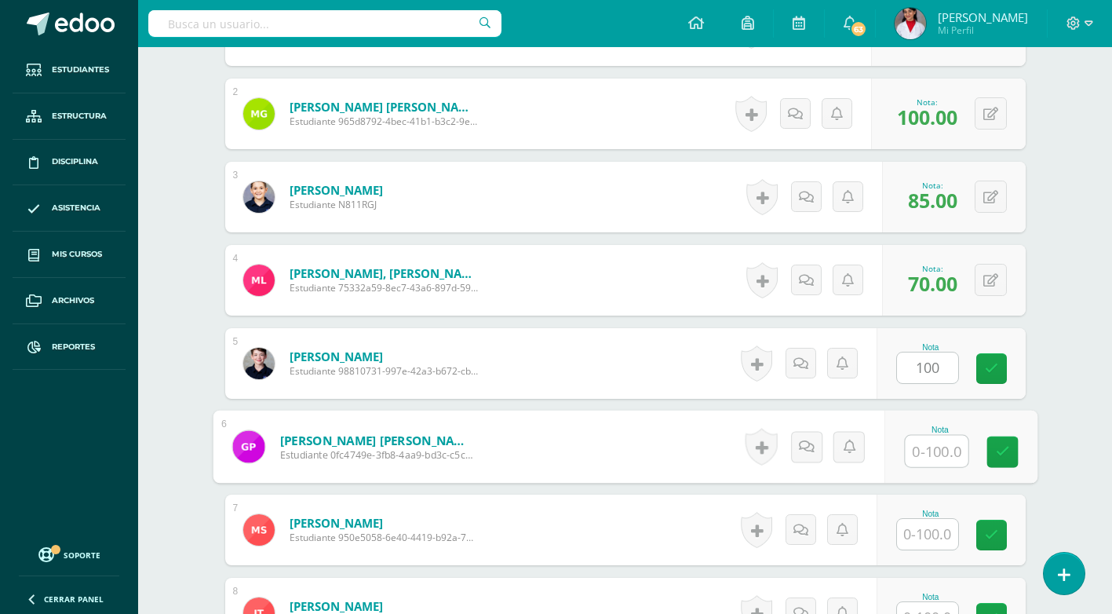
click at [929, 454] on input "text" at bounding box center [936, 451] width 63 height 31
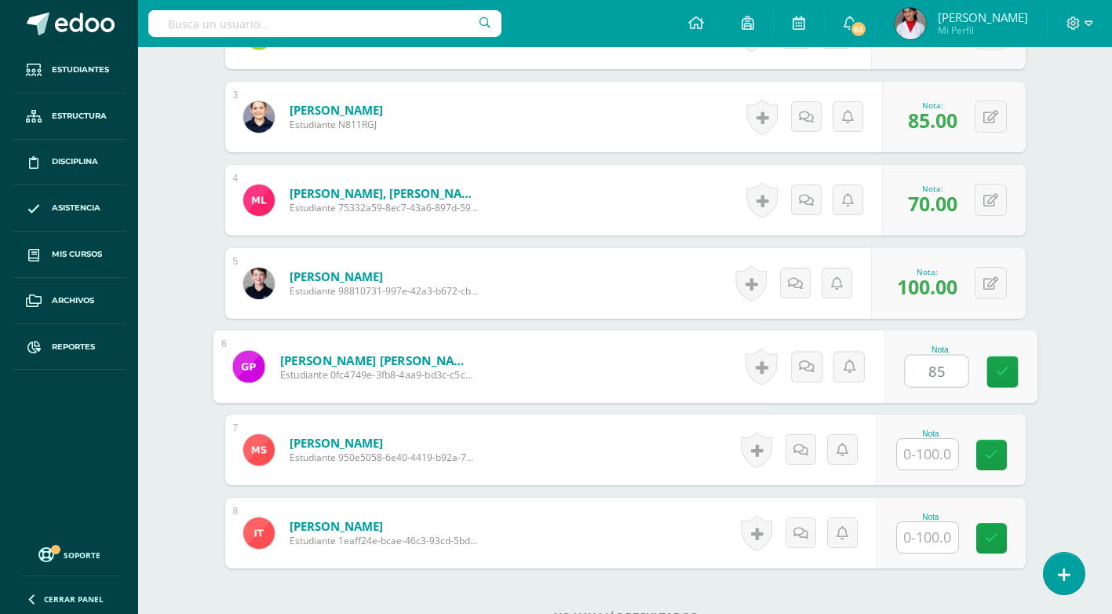
scroll to position [707, 0]
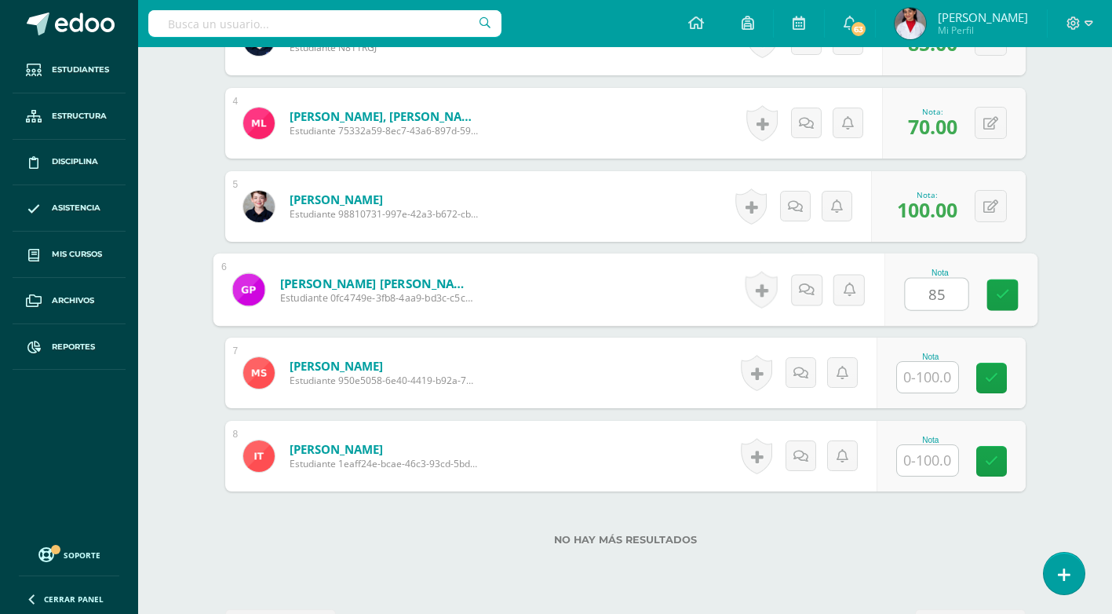
type input "85"
click at [918, 378] on input "text" at bounding box center [927, 377] width 61 height 31
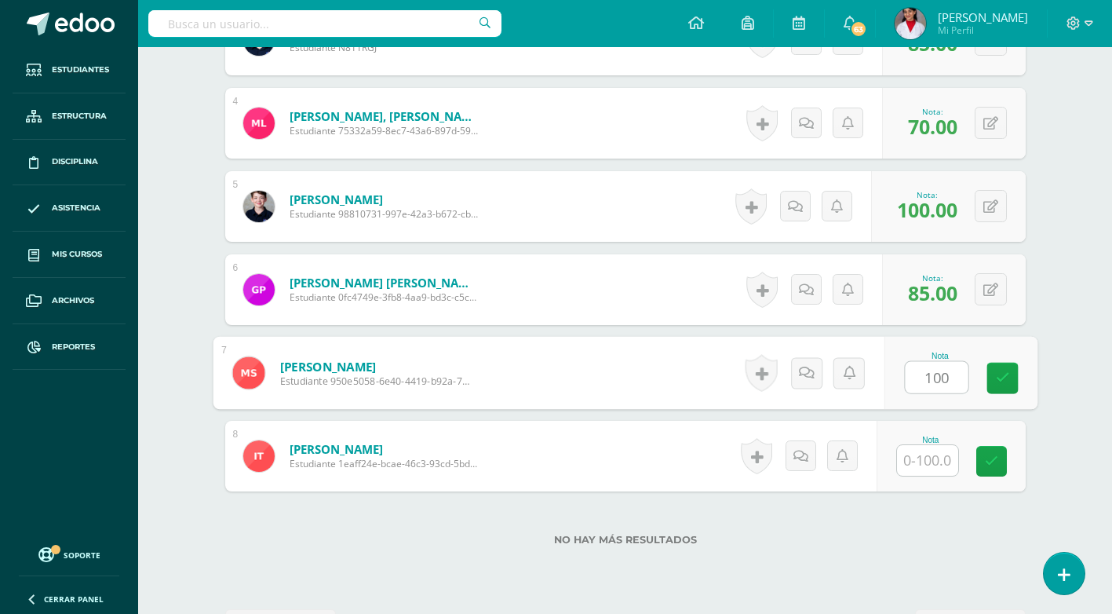
type input "100"
click at [920, 447] on input "text" at bounding box center [927, 460] width 61 height 31
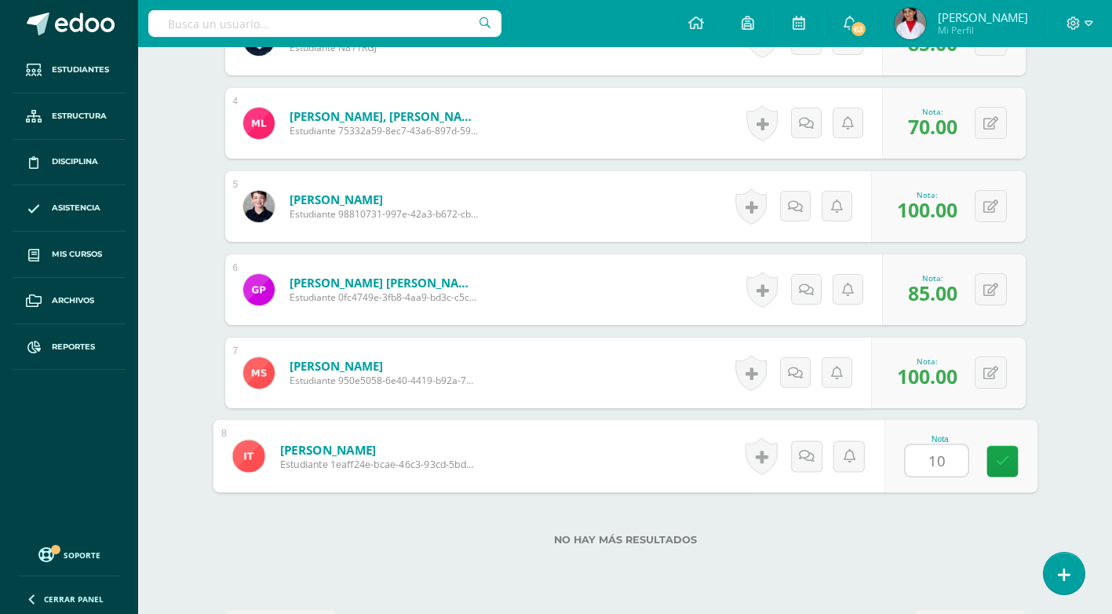
type input "100"
